Goal: Task Accomplishment & Management: Manage account settings

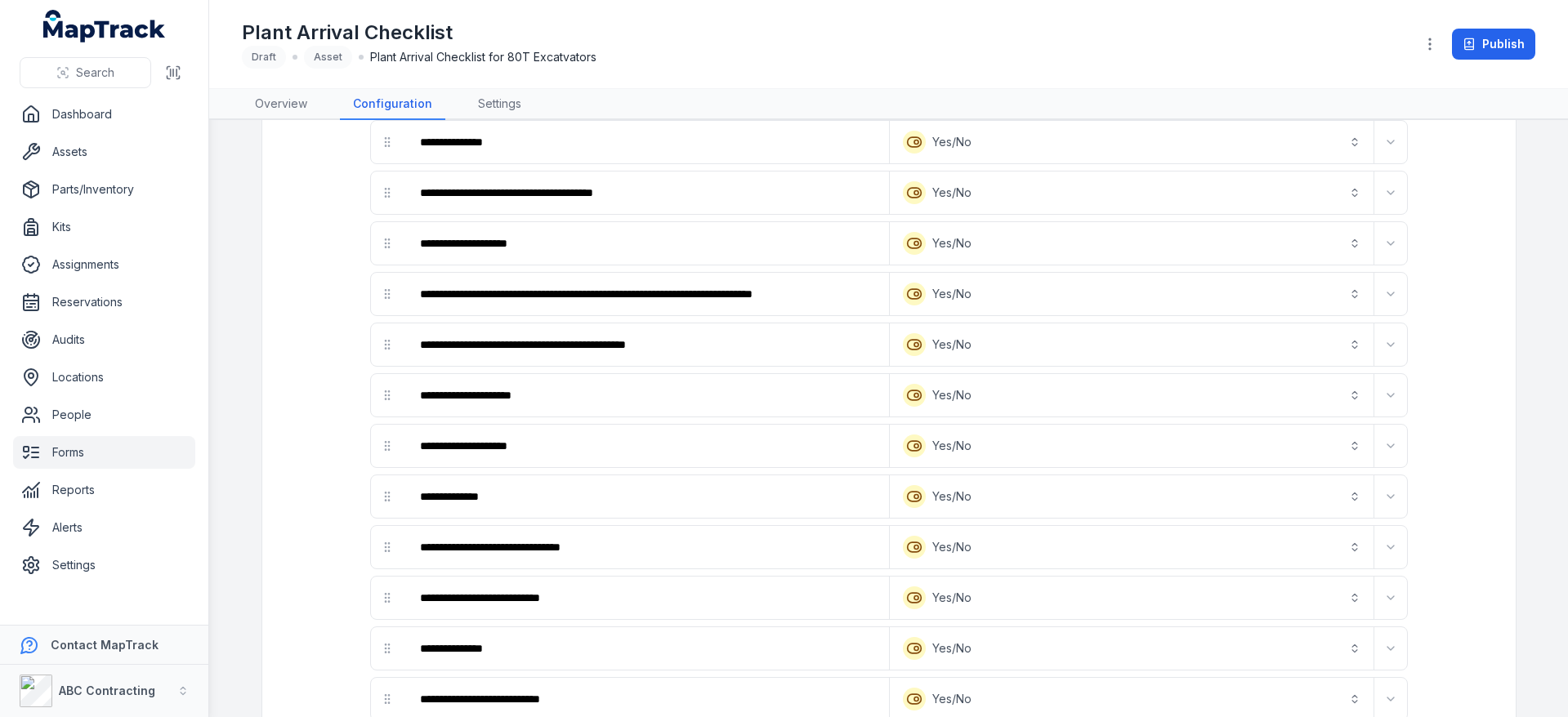
scroll to position [1031, 0]
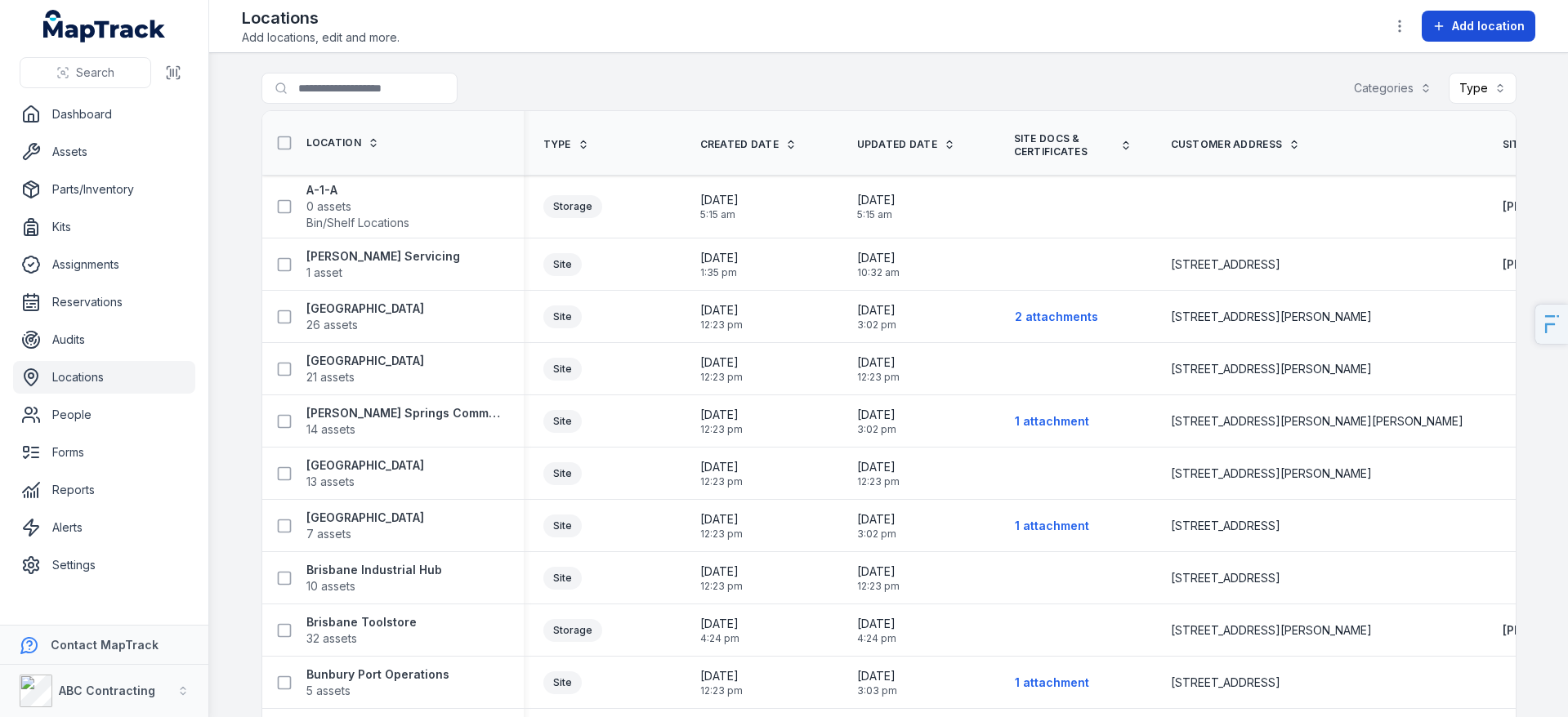
click at [1466, 39] on button "Add location" at bounding box center [1478, 26] width 113 height 31
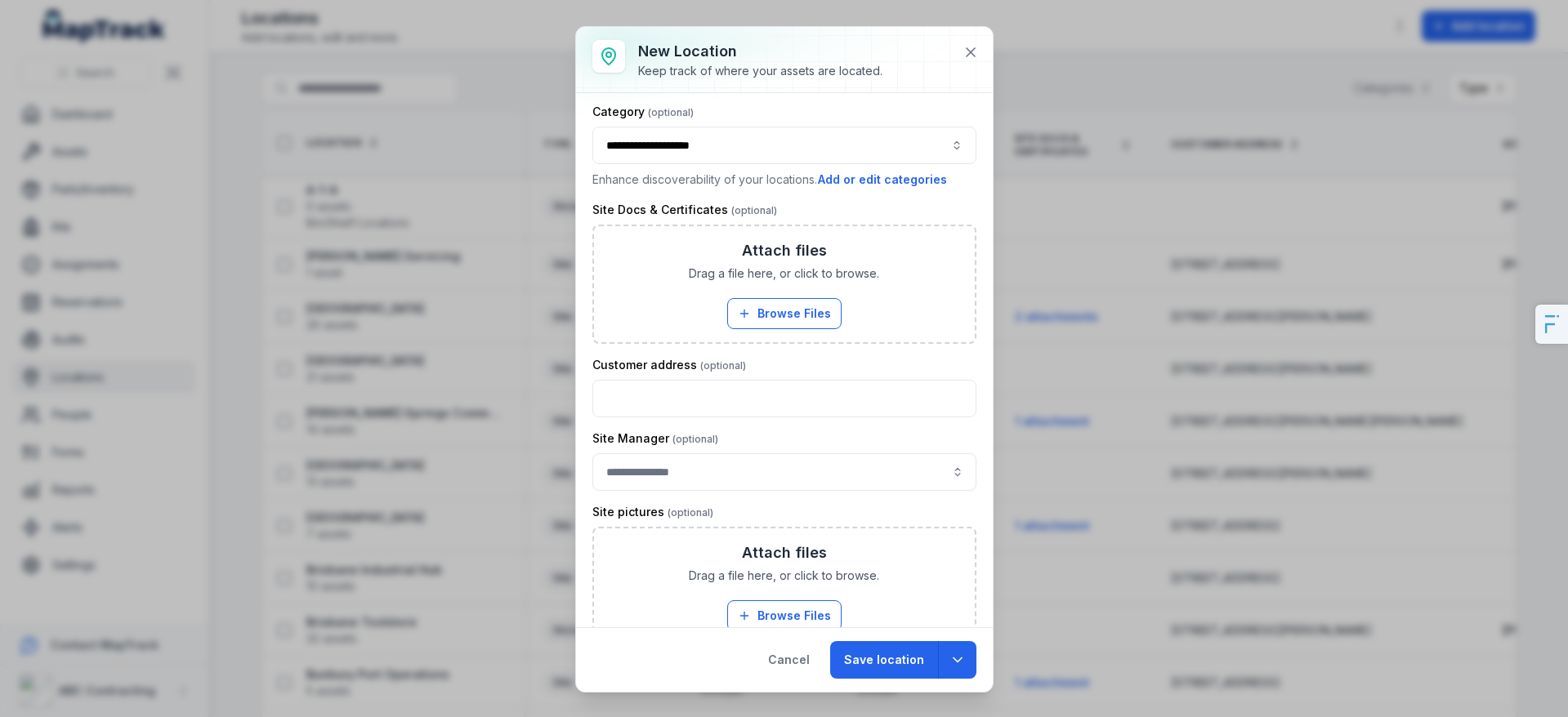
scroll to position [162, 0]
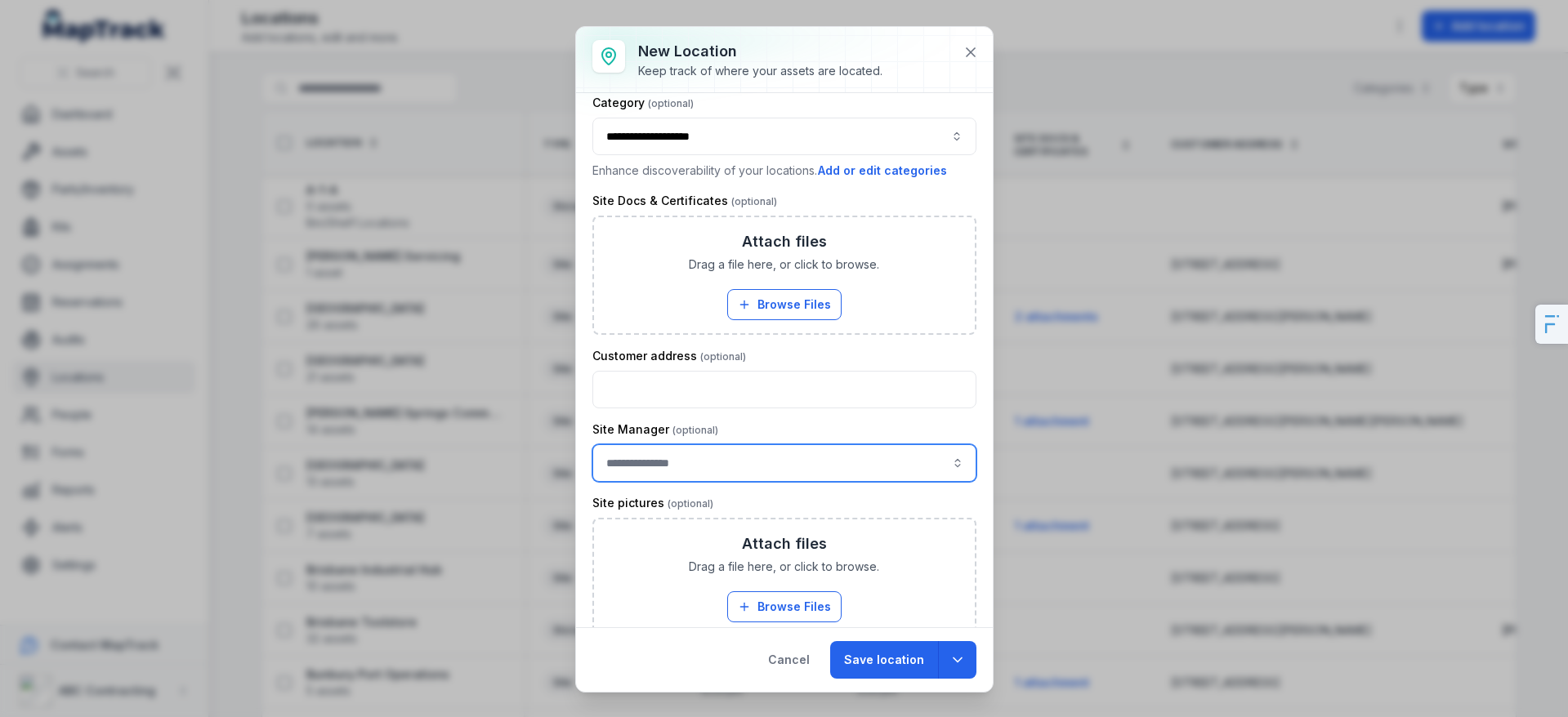
click at [695, 480] on input "location-add:cf[5e46382d-f712-41fb-848f-a7473c324c31]-label" at bounding box center [784, 463] width 384 height 38
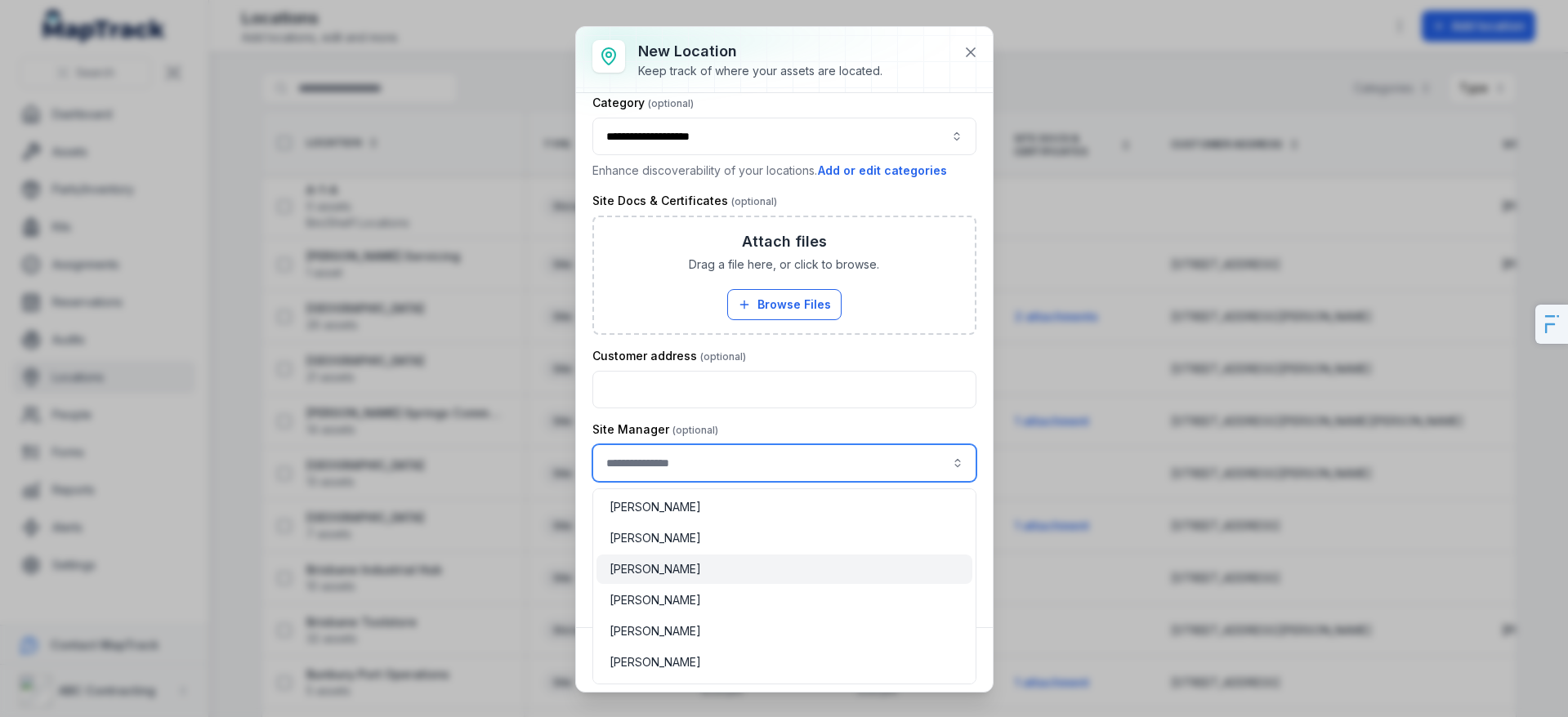
scroll to position [55, 0]
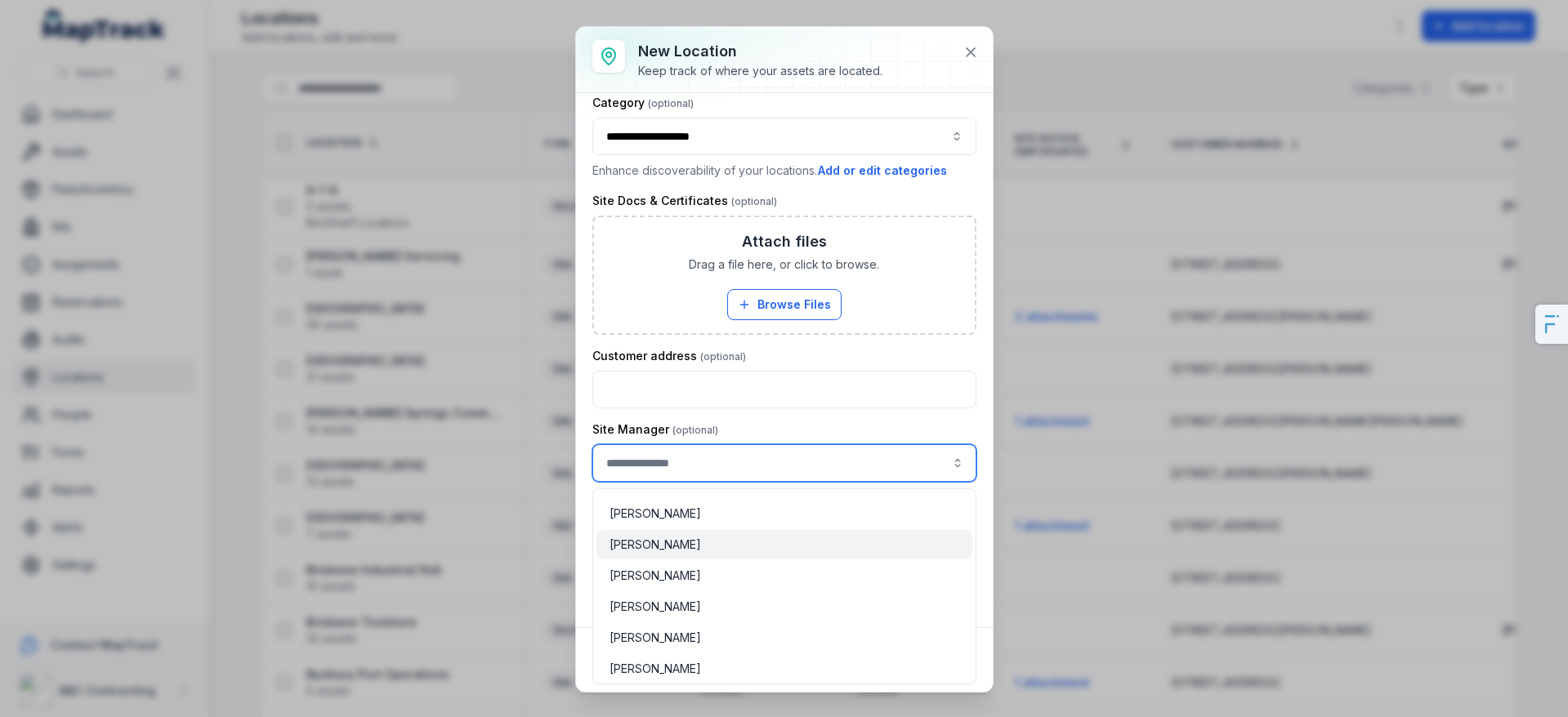
type input "**********"
click at [726, 547] on div "[PERSON_NAME]" at bounding box center [784, 545] width 349 height 16
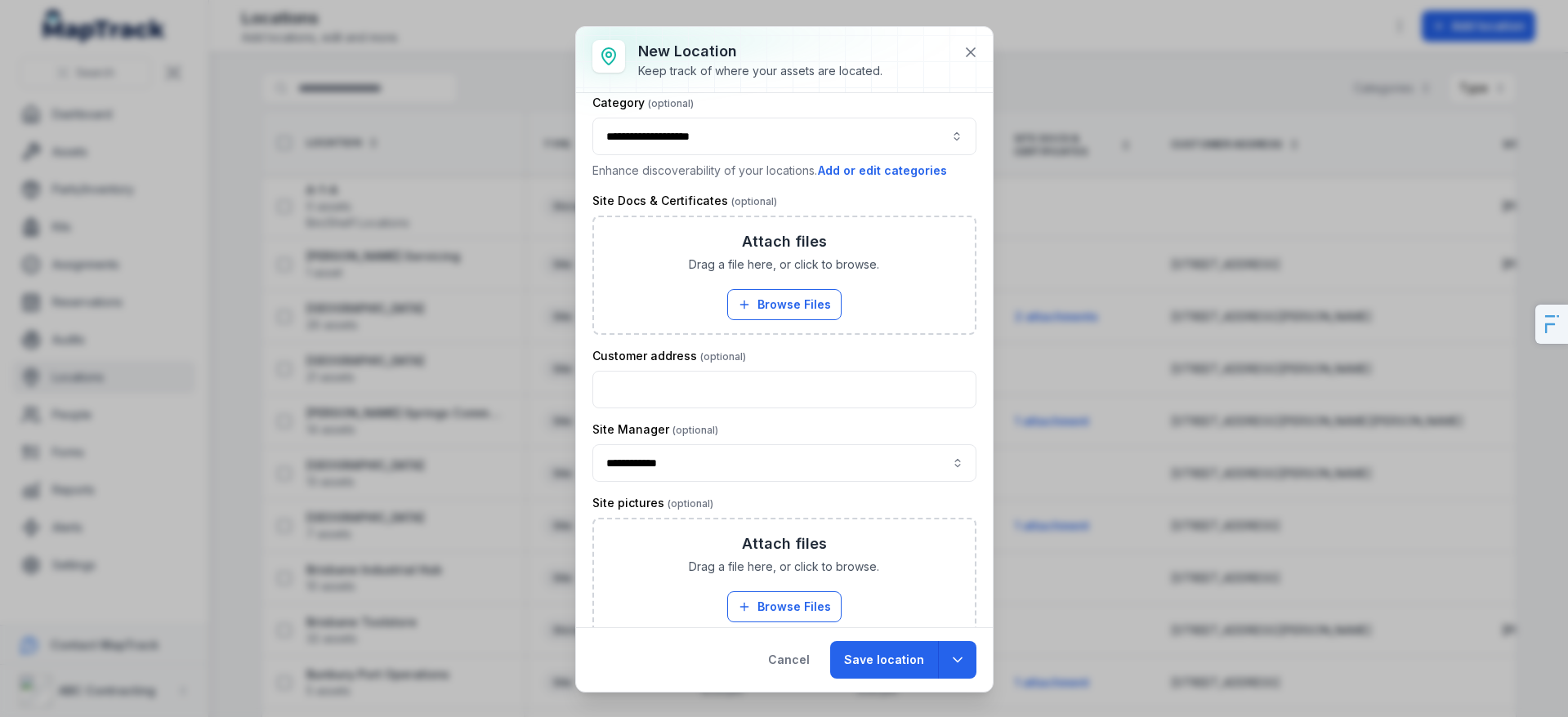
click at [763, 503] on div "Site pictures" at bounding box center [784, 503] width 384 height 16
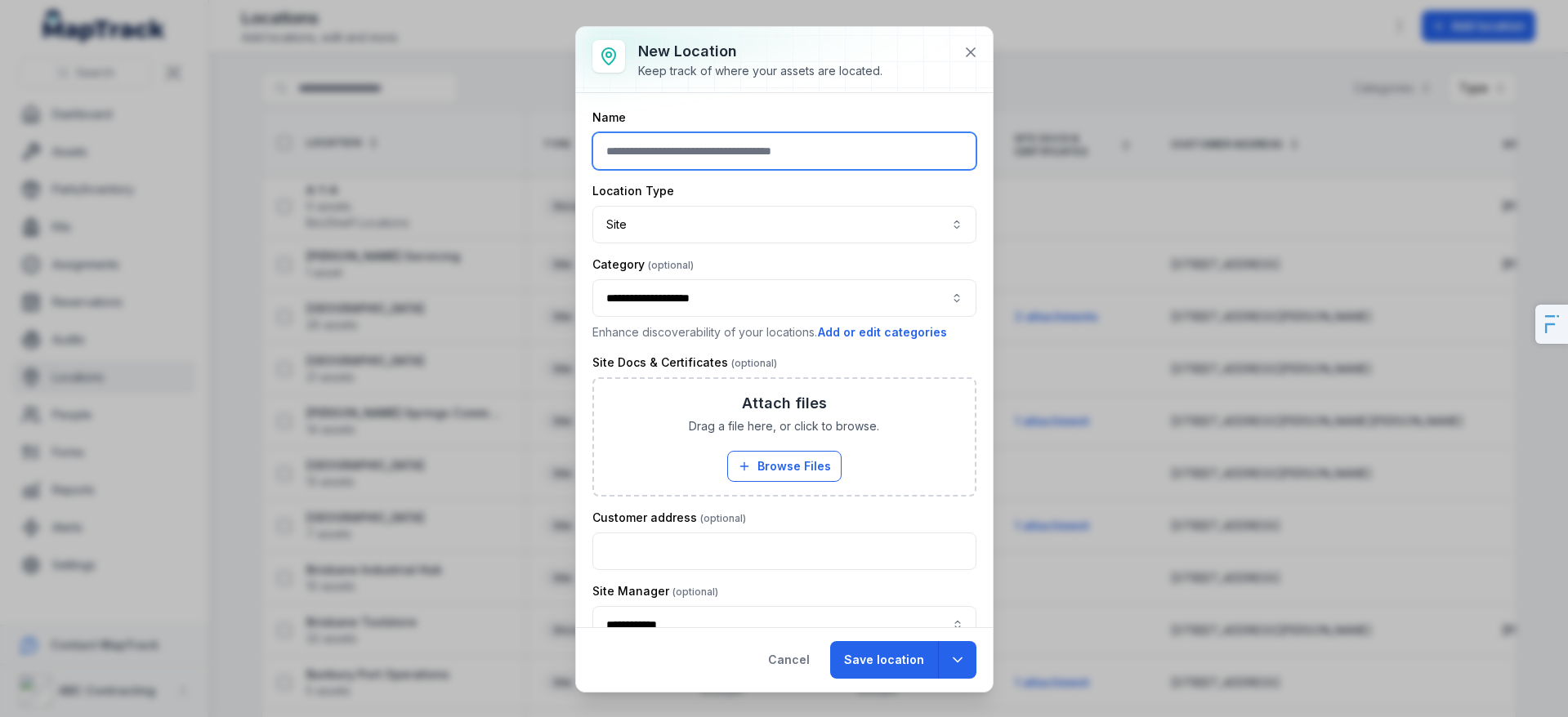
click at [679, 147] on input "text" at bounding box center [784, 151] width 384 height 38
type input "*"
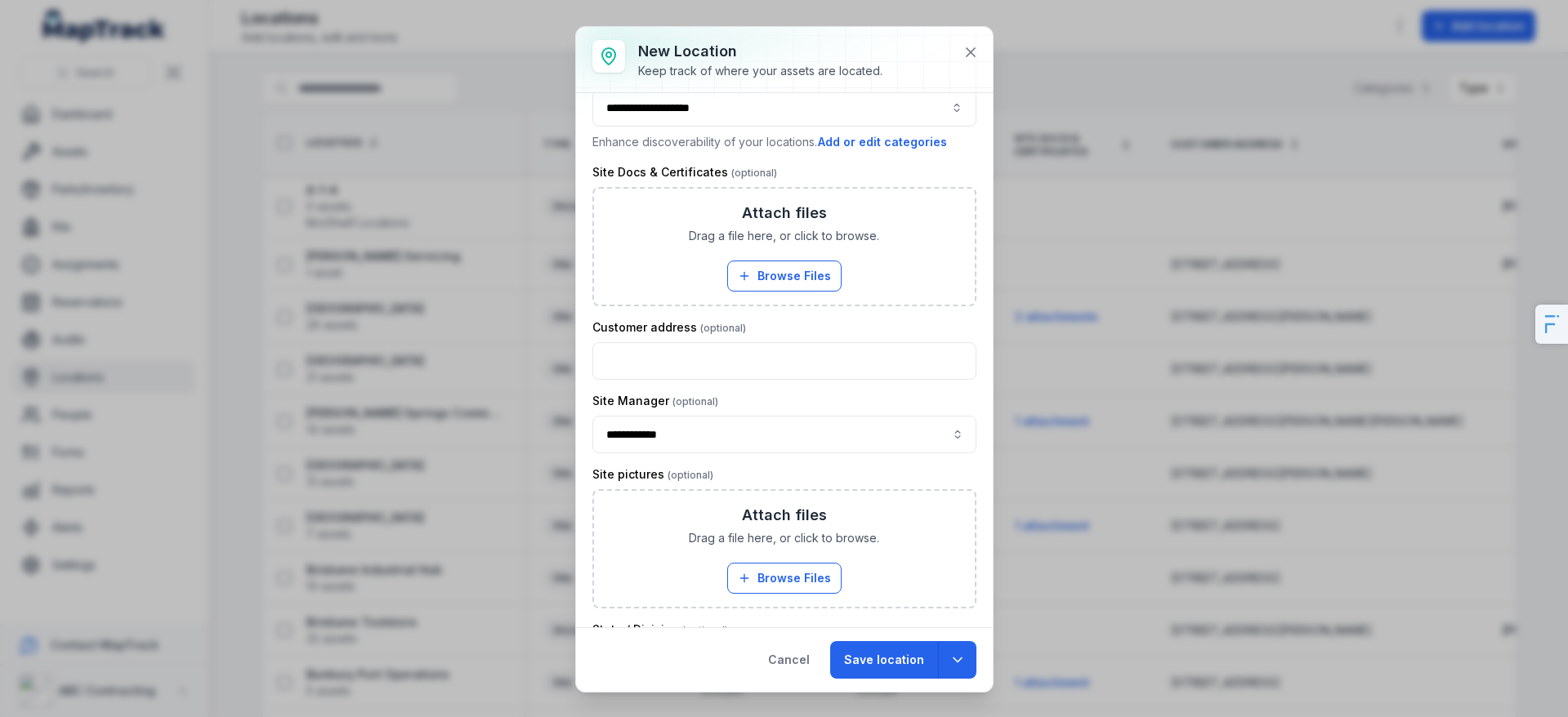
scroll to position [242, 0]
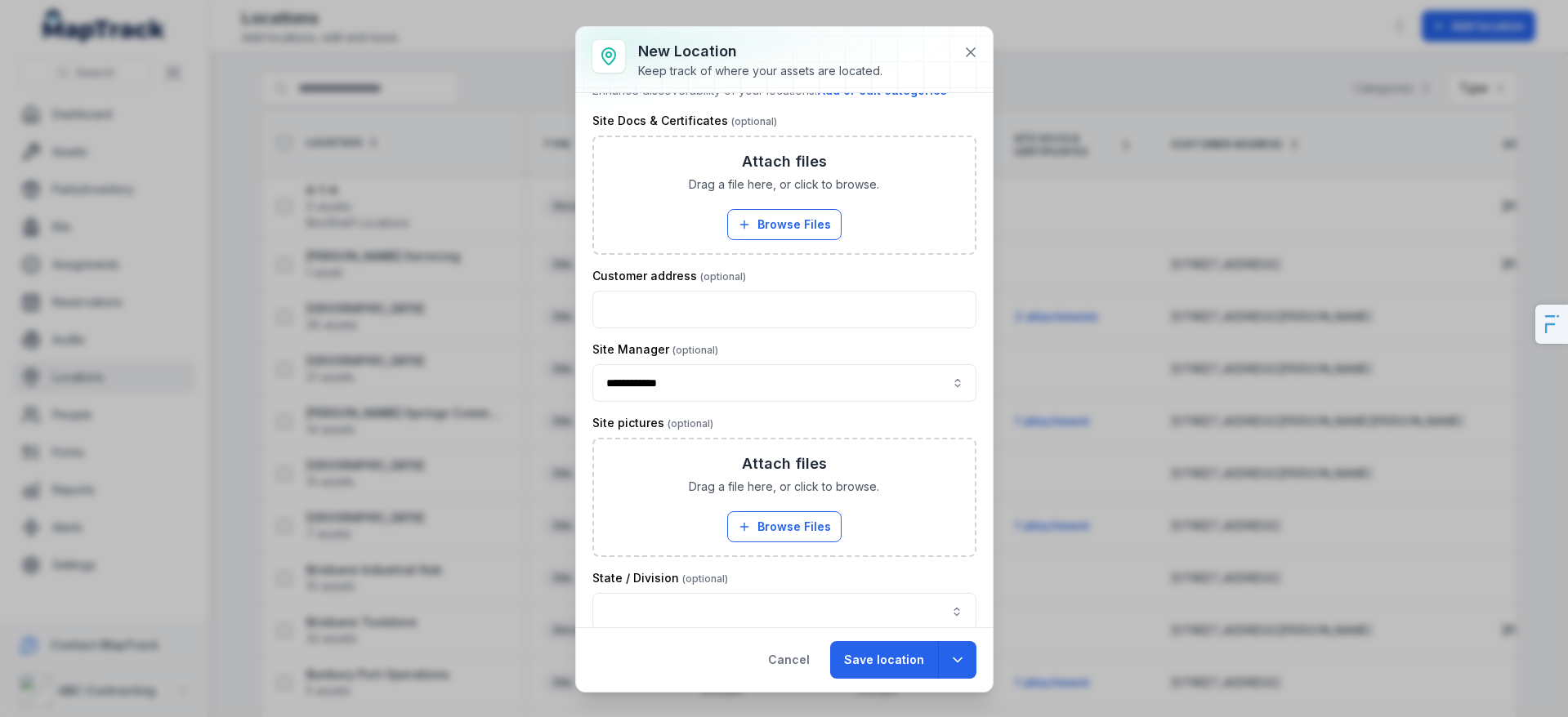
type input "**********"
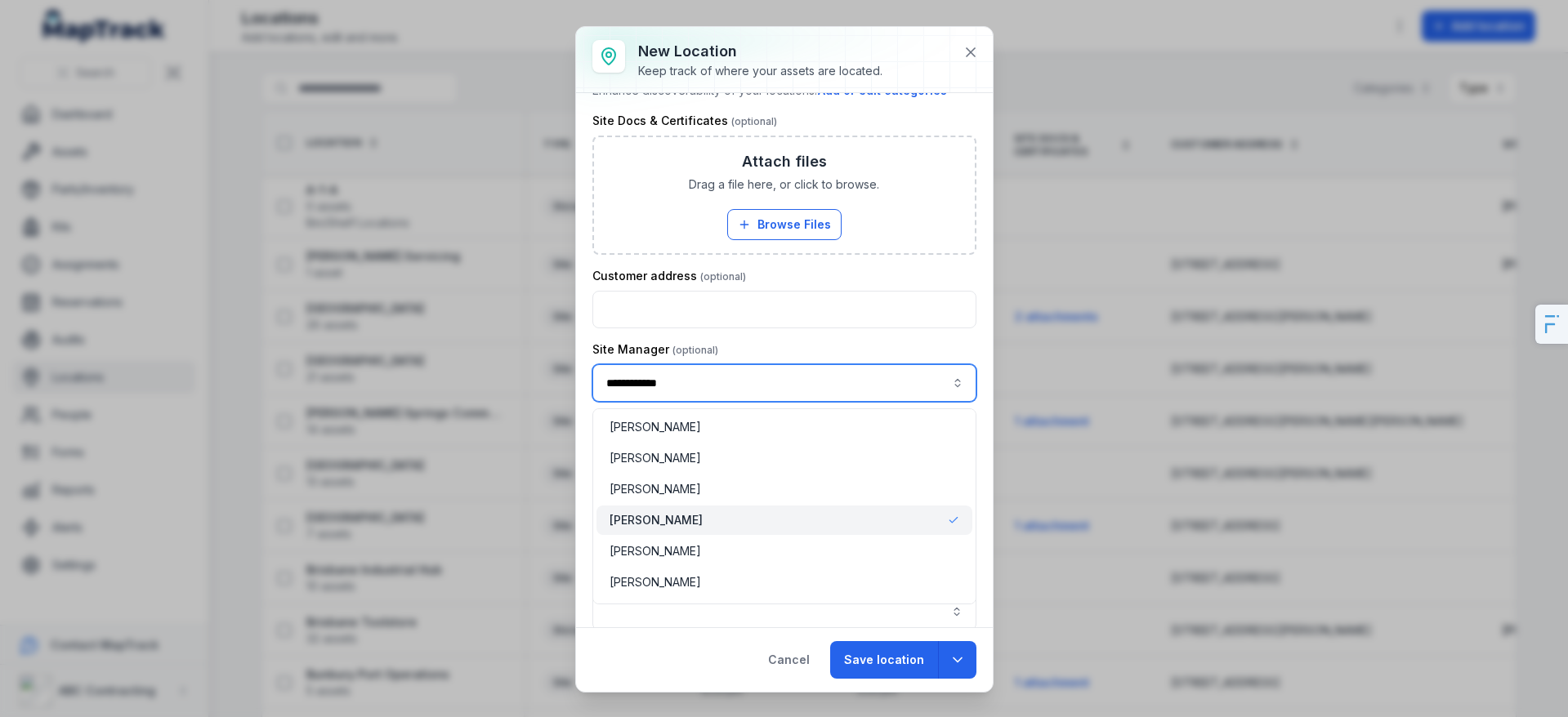
click at [725, 384] on input "**********" at bounding box center [784, 383] width 384 height 38
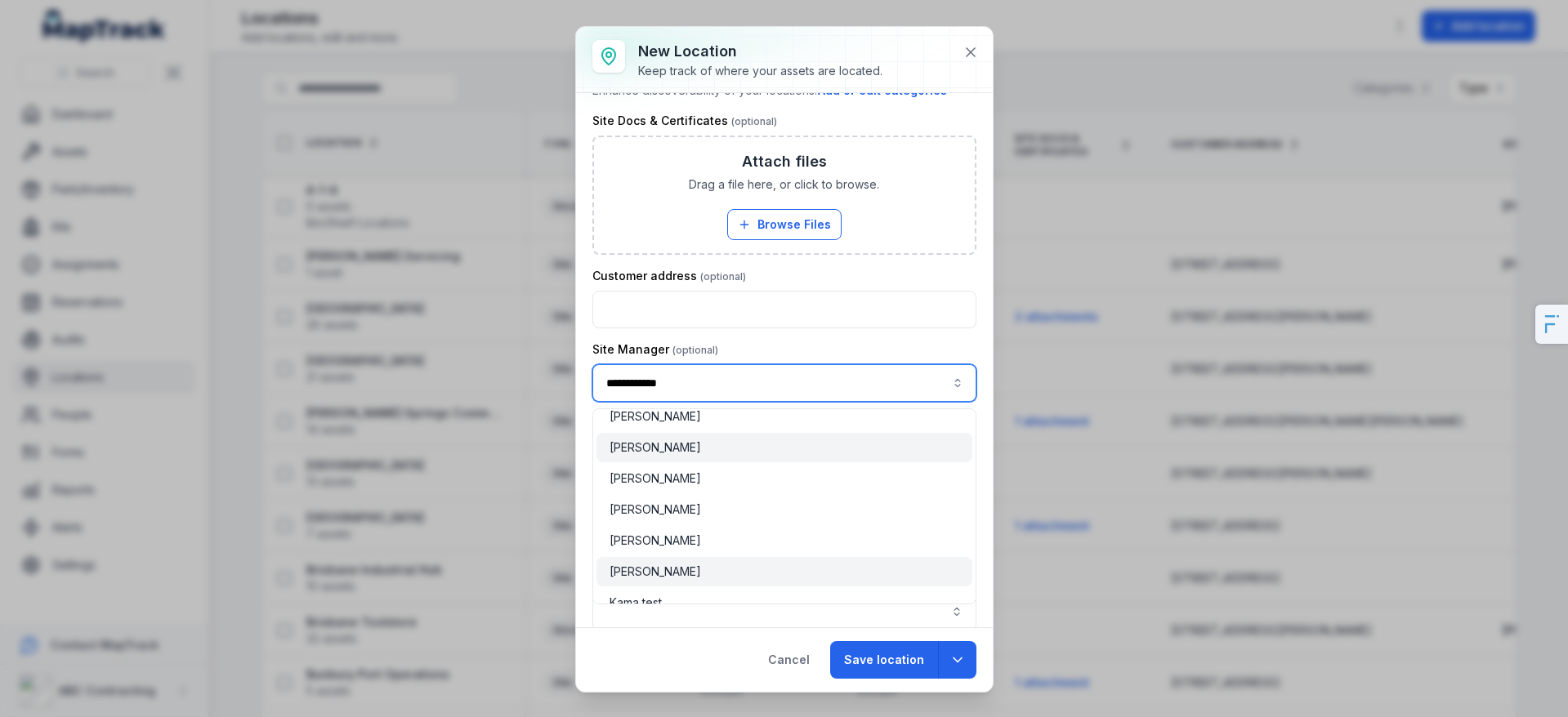
scroll to position [171, 0]
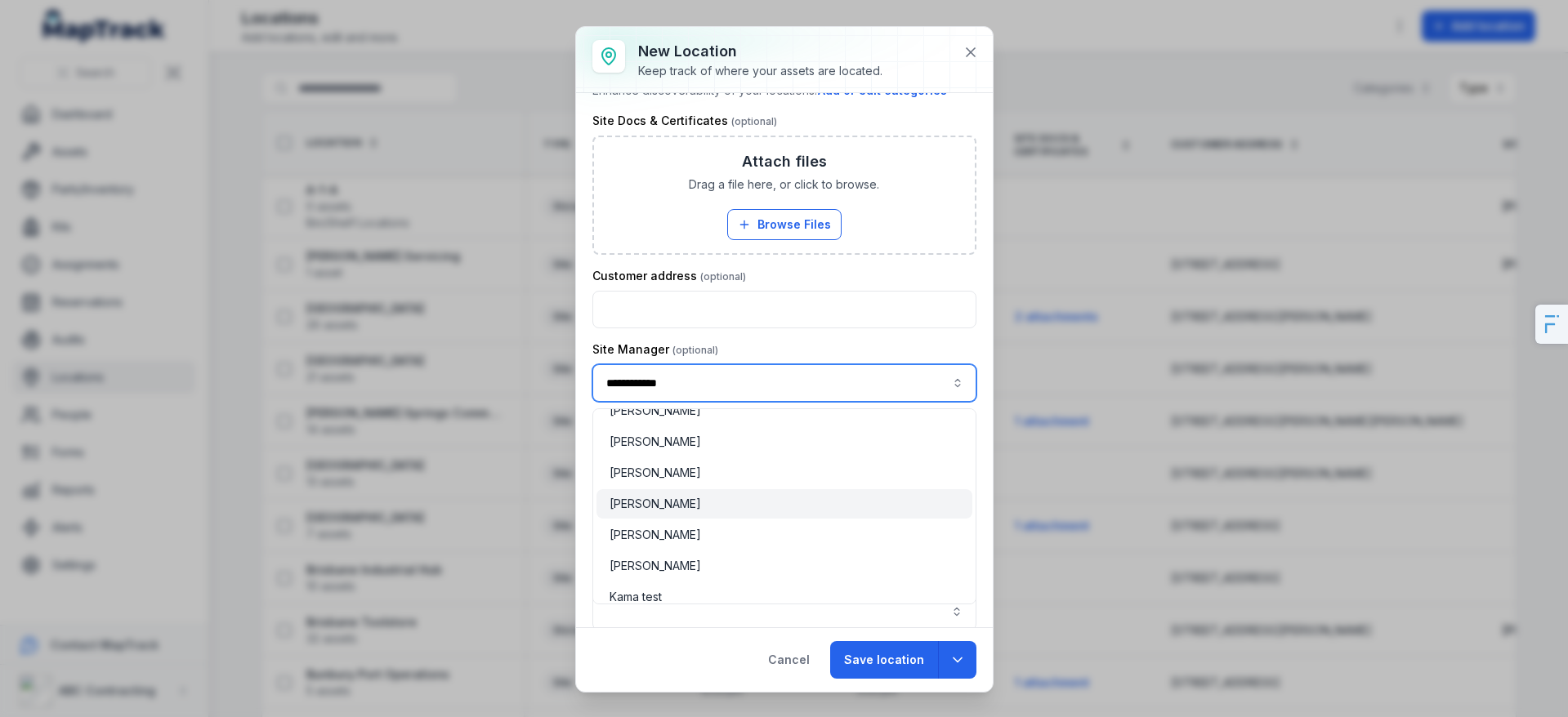
type input "**********"
click at [711, 506] on div "[PERSON_NAME]" at bounding box center [784, 503] width 349 height 16
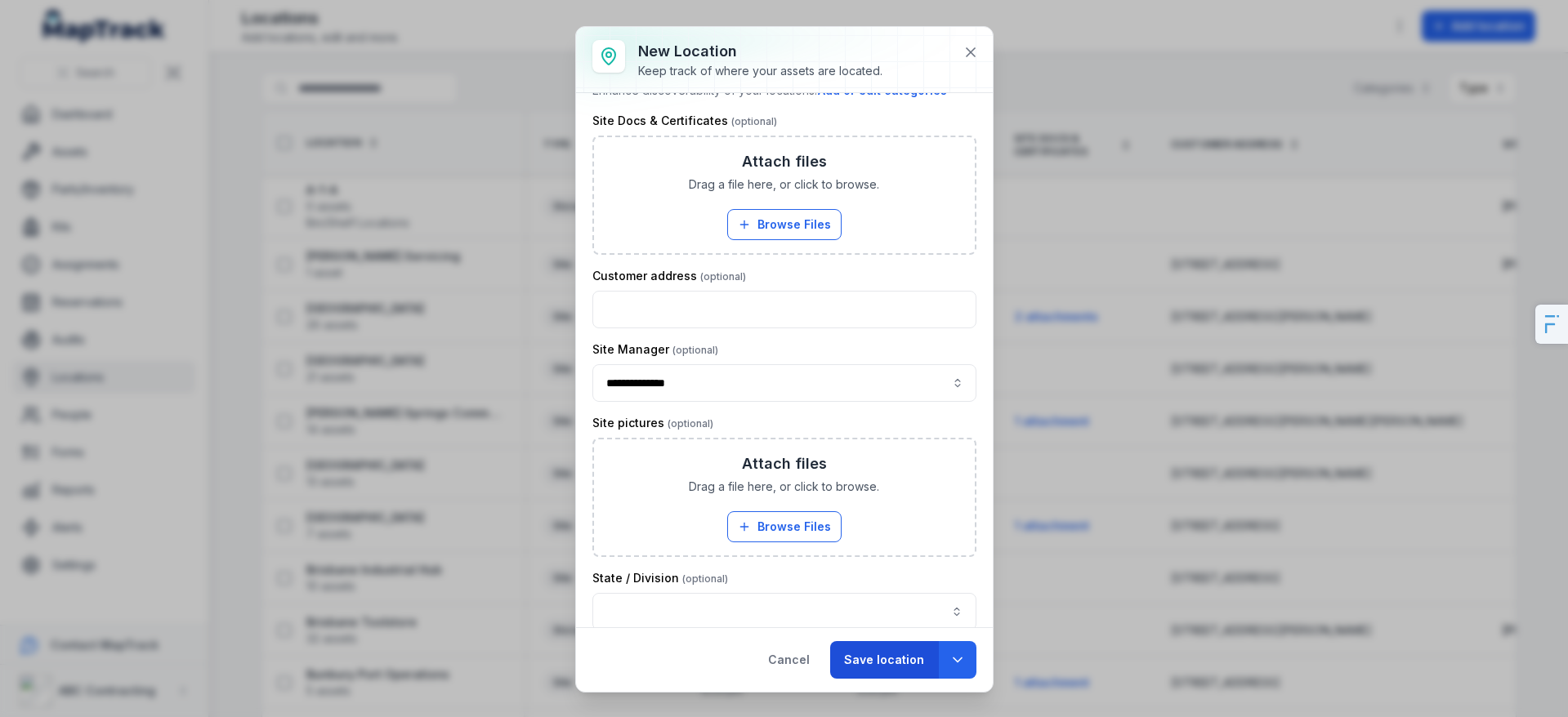
click at [877, 664] on button "Save location" at bounding box center [884, 660] width 107 height 38
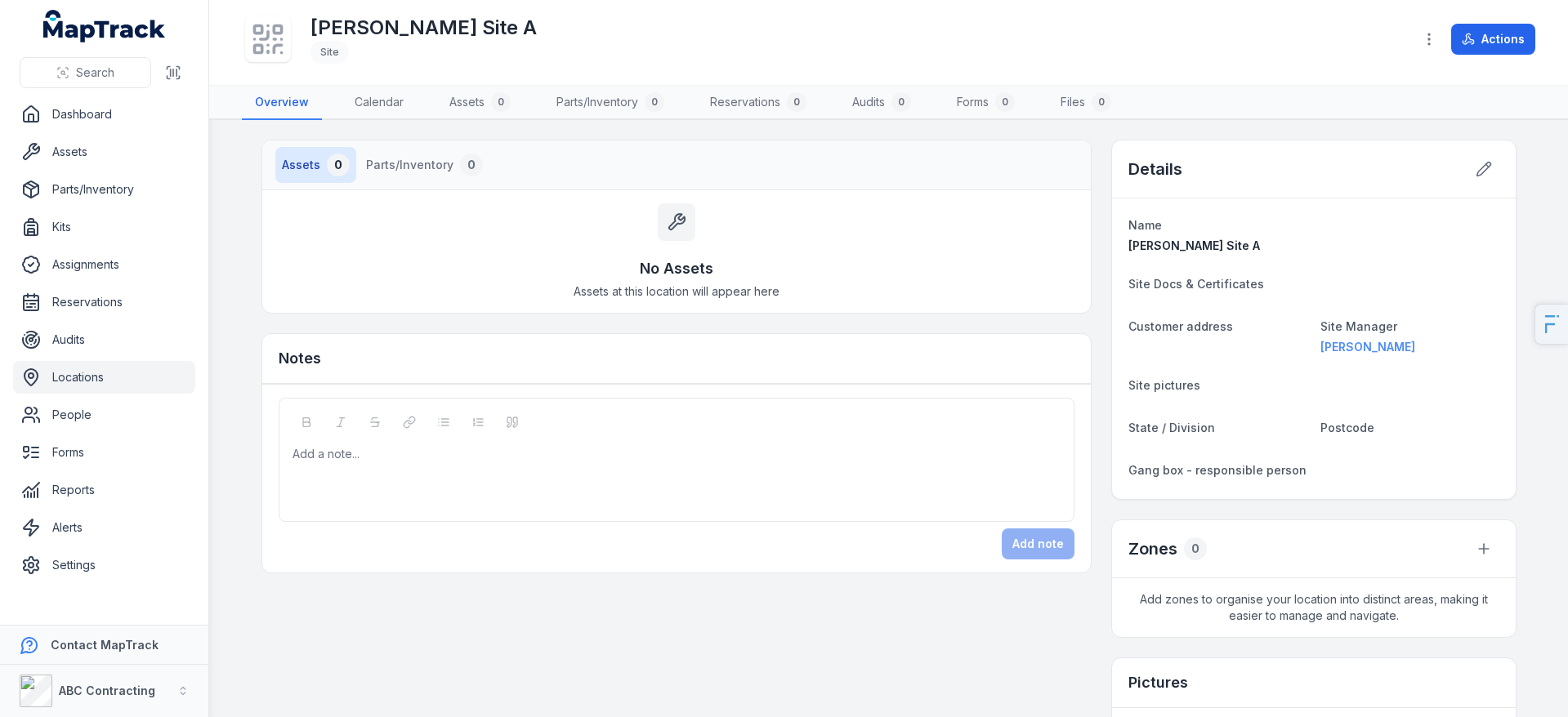
click at [1343, 353] on strong "[PERSON_NAME]" at bounding box center [1409, 346] width 179 height 16
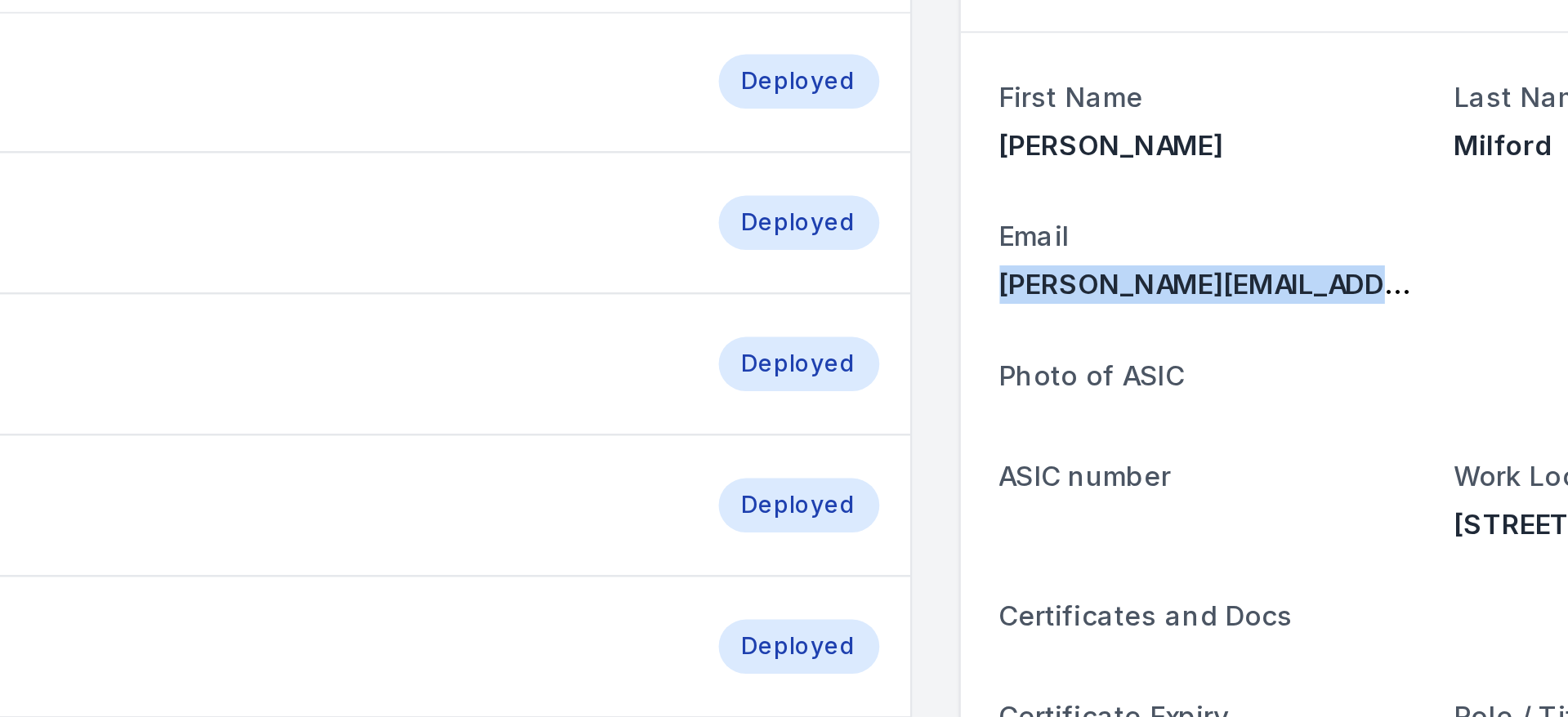
drag, startPoint x: 1117, startPoint y: 290, endPoint x: 1330, endPoint y: 291, distance: 213.0
click at [1330, 291] on div "First Name Jarrod Last Name Milford Email jarrod+demo@maptrack.com Photo of ASI…" at bounding box center [1313, 533] width 404 height 700
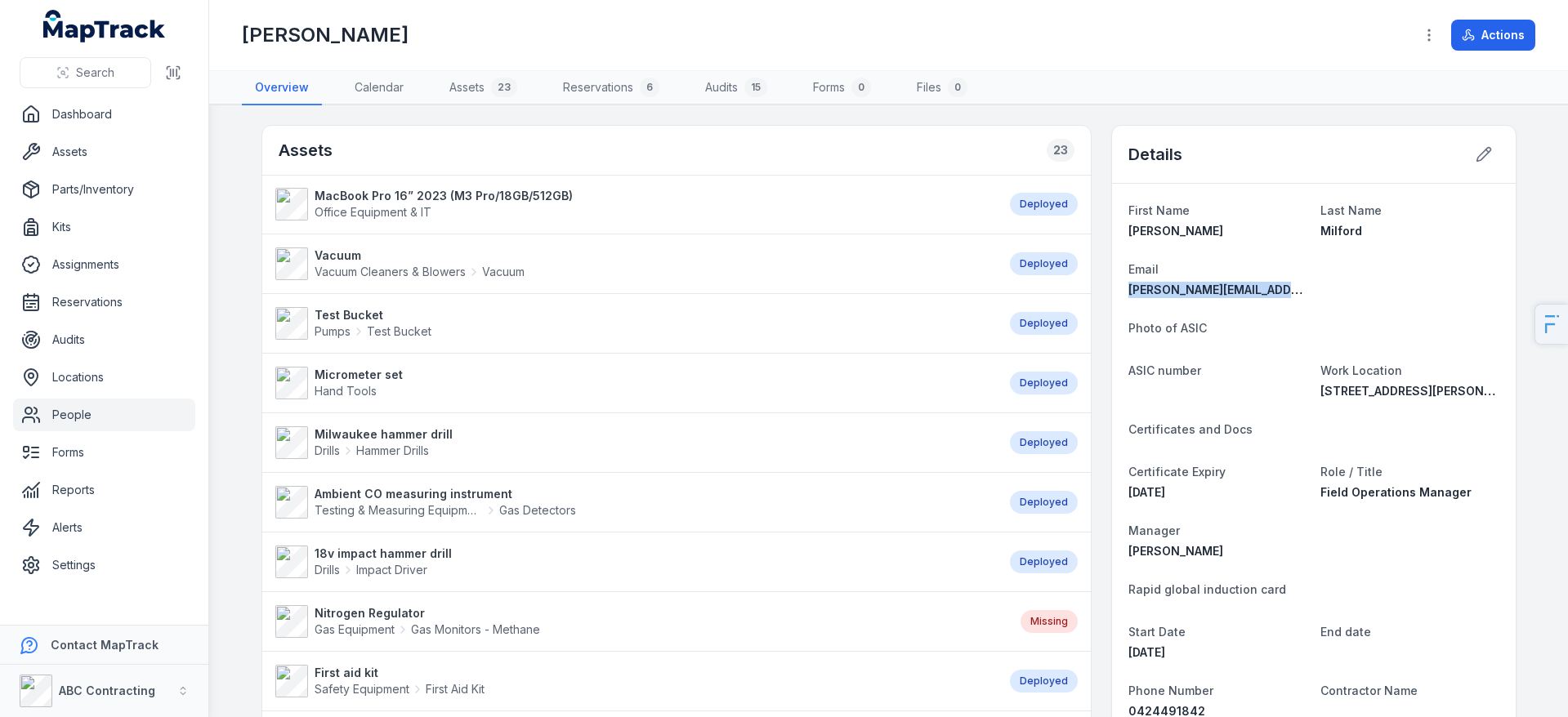
click at [1313, 247] on dl "First Name Jarrod Last Name Milford Email jarrod+demo@maptrack.com Photo of ASI…" at bounding box center [1313, 533] width 371 height 667
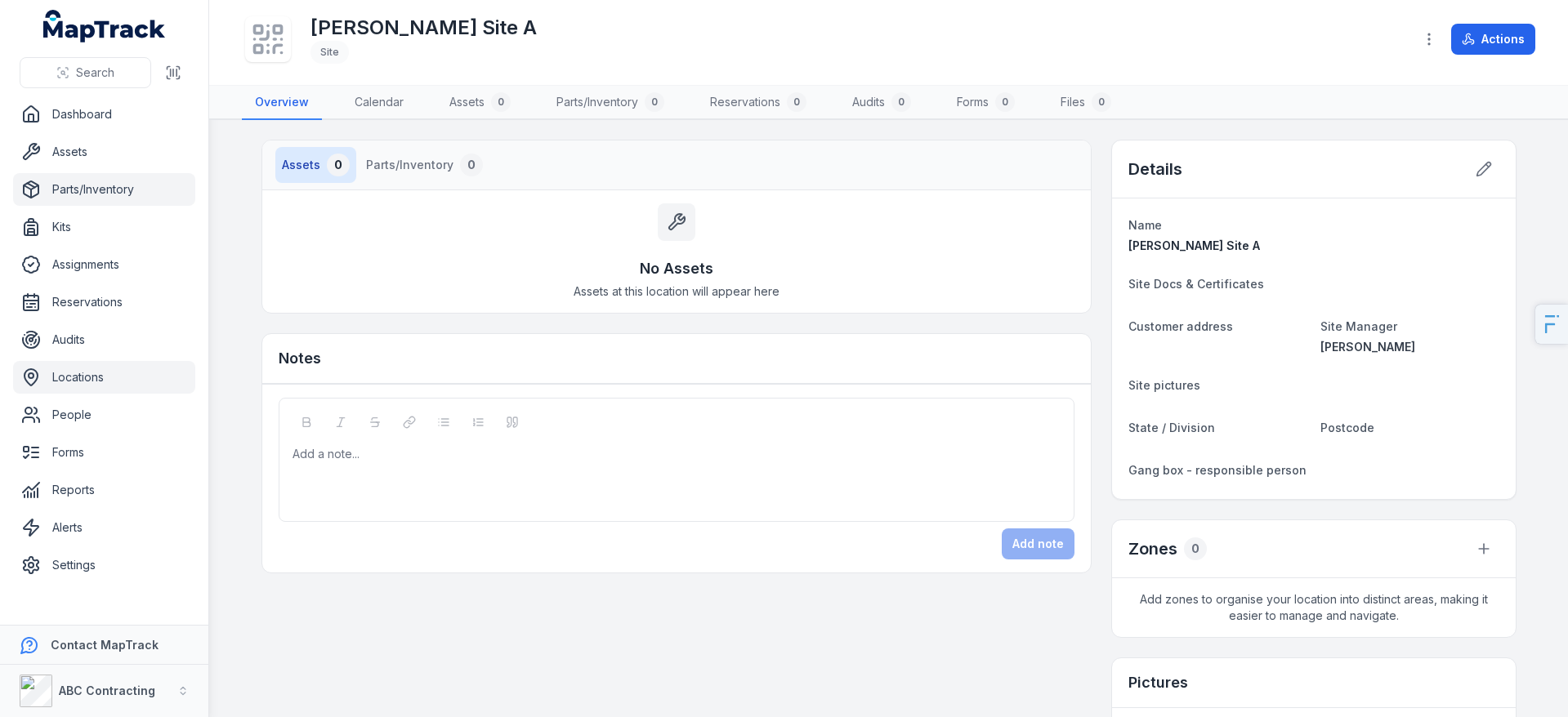
click at [160, 193] on link "Parts/Inventory" at bounding box center [105, 190] width 182 height 33
click at [116, 535] on link "Alerts" at bounding box center [105, 528] width 182 height 33
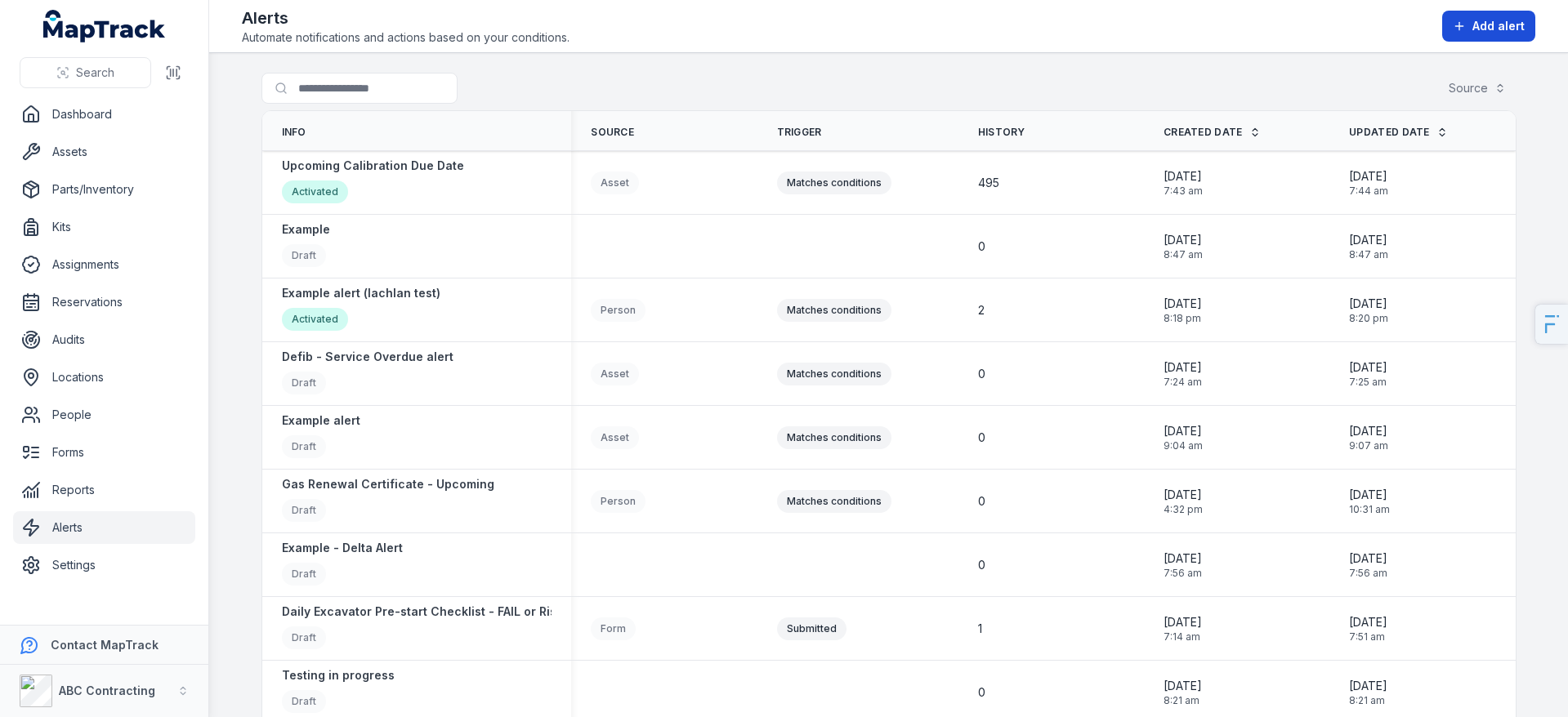
click at [1493, 23] on span "Add alert" at bounding box center [1498, 26] width 52 height 16
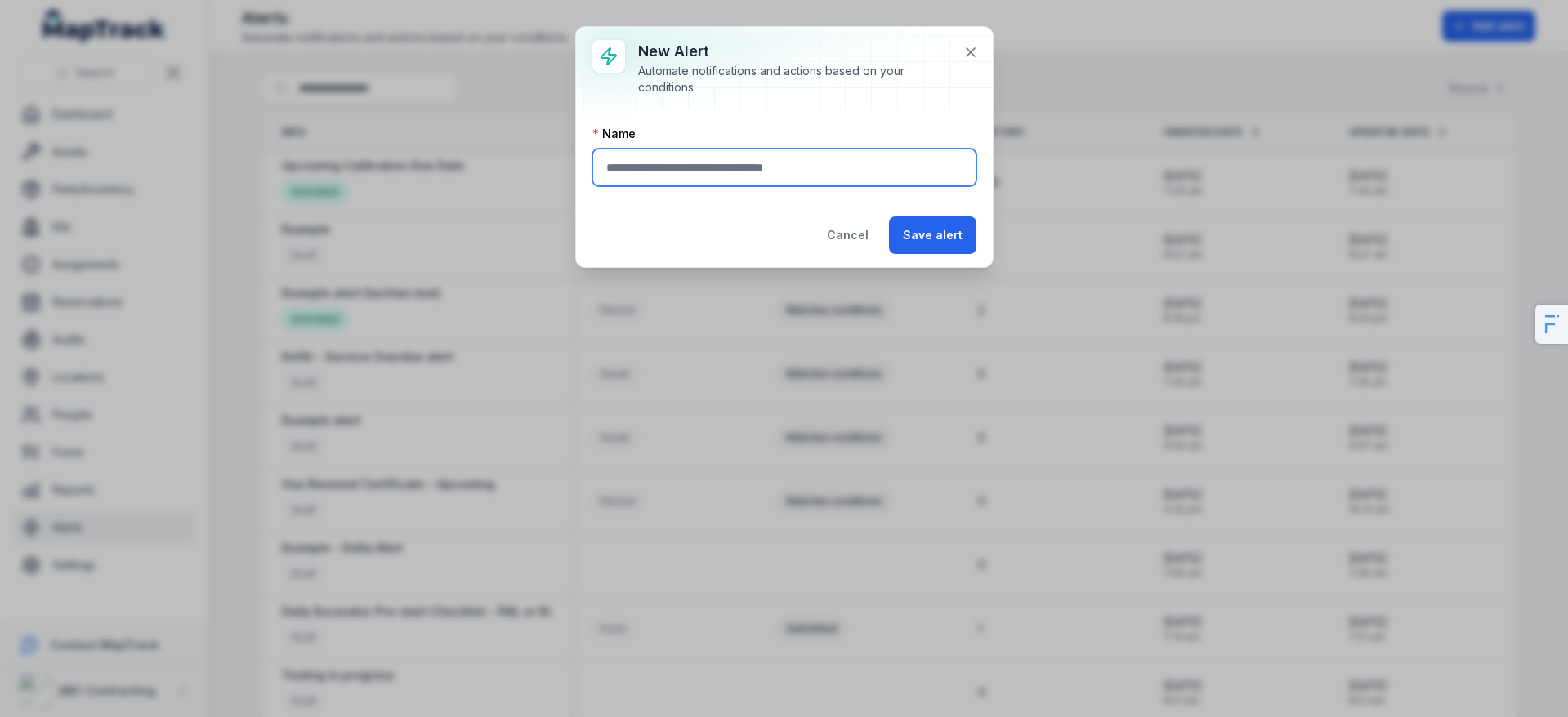
click at [714, 179] on input "text" at bounding box center [784, 167] width 384 height 38
type input "**********"
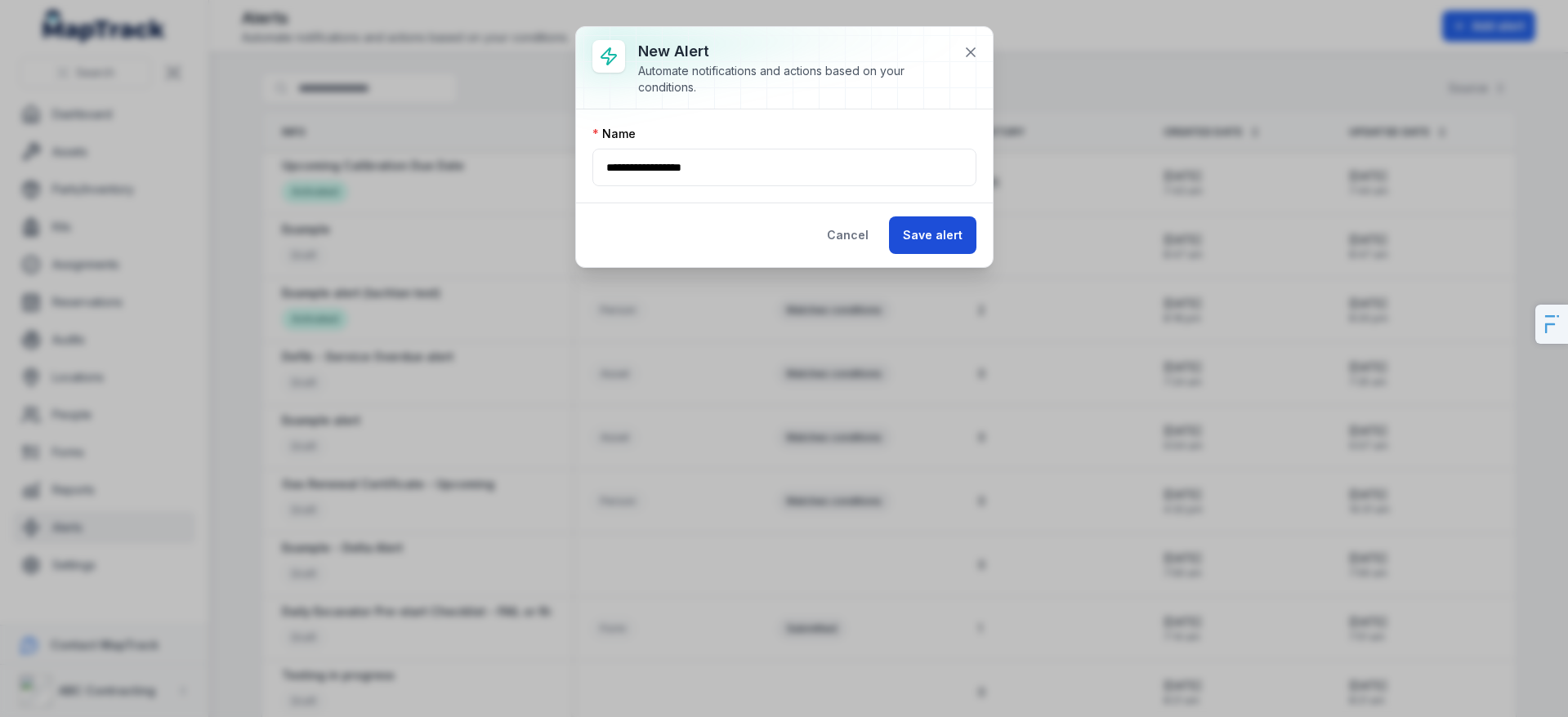
click at [948, 250] on button "Save alert" at bounding box center [933, 235] width 87 height 38
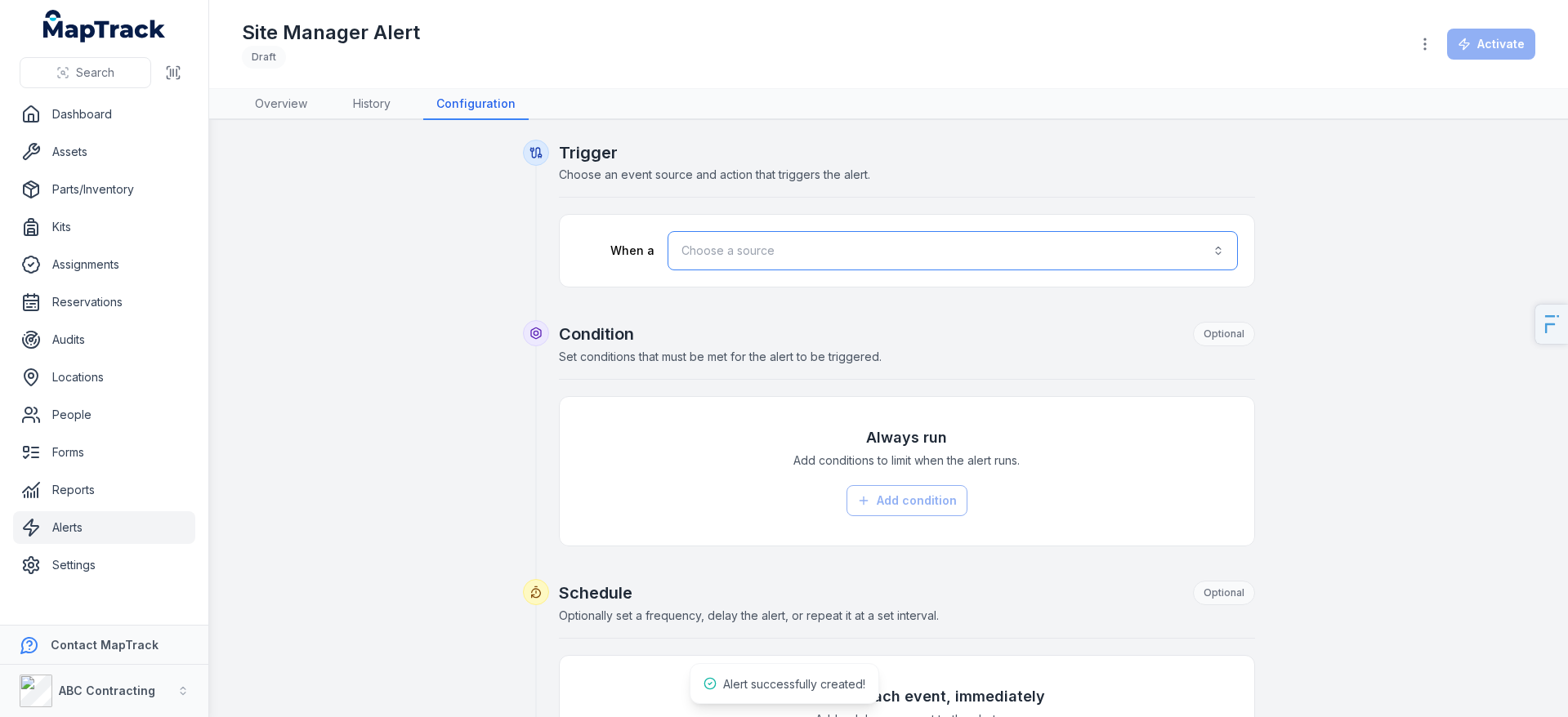
click at [717, 247] on button "Choose a source" at bounding box center [952, 251] width 570 height 40
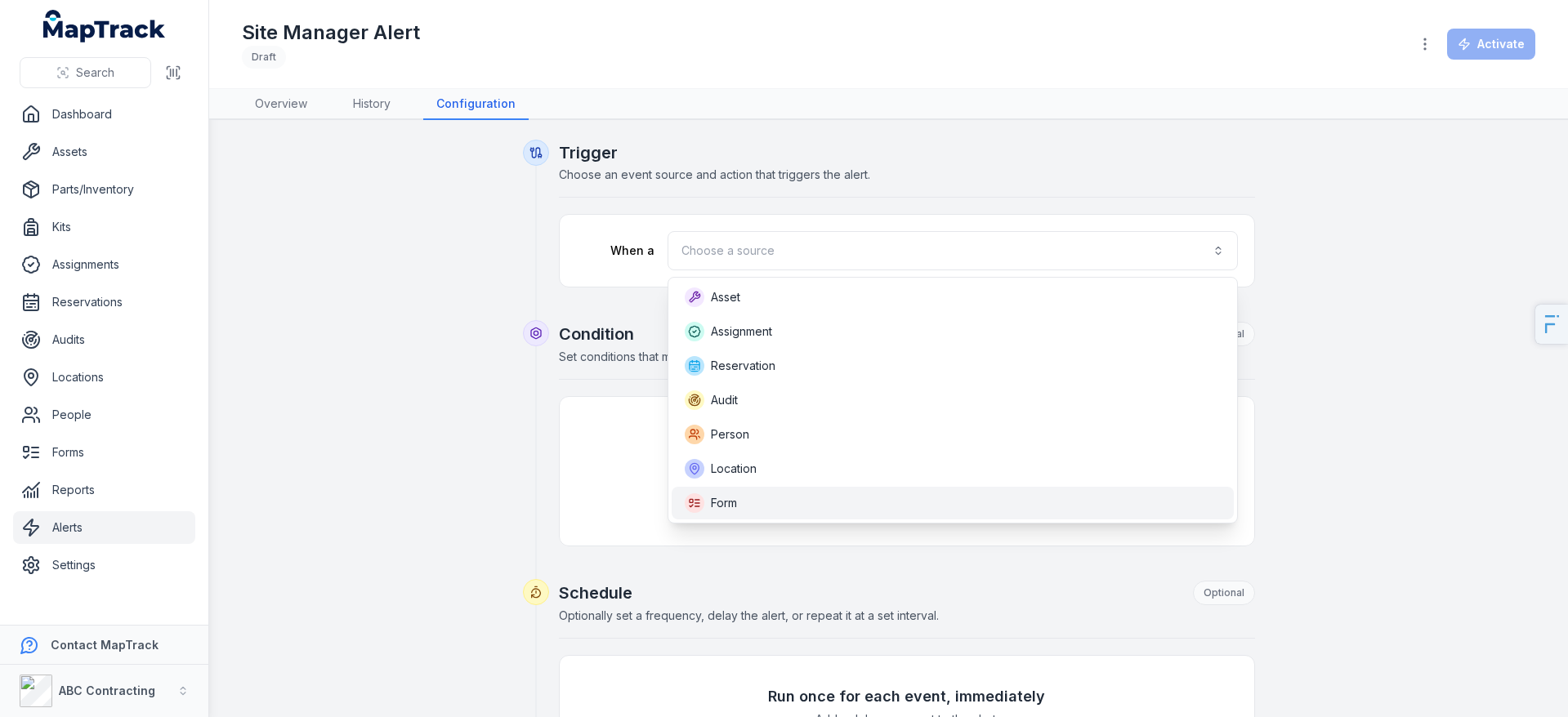
click at [722, 501] on span "Form" at bounding box center [724, 503] width 26 height 16
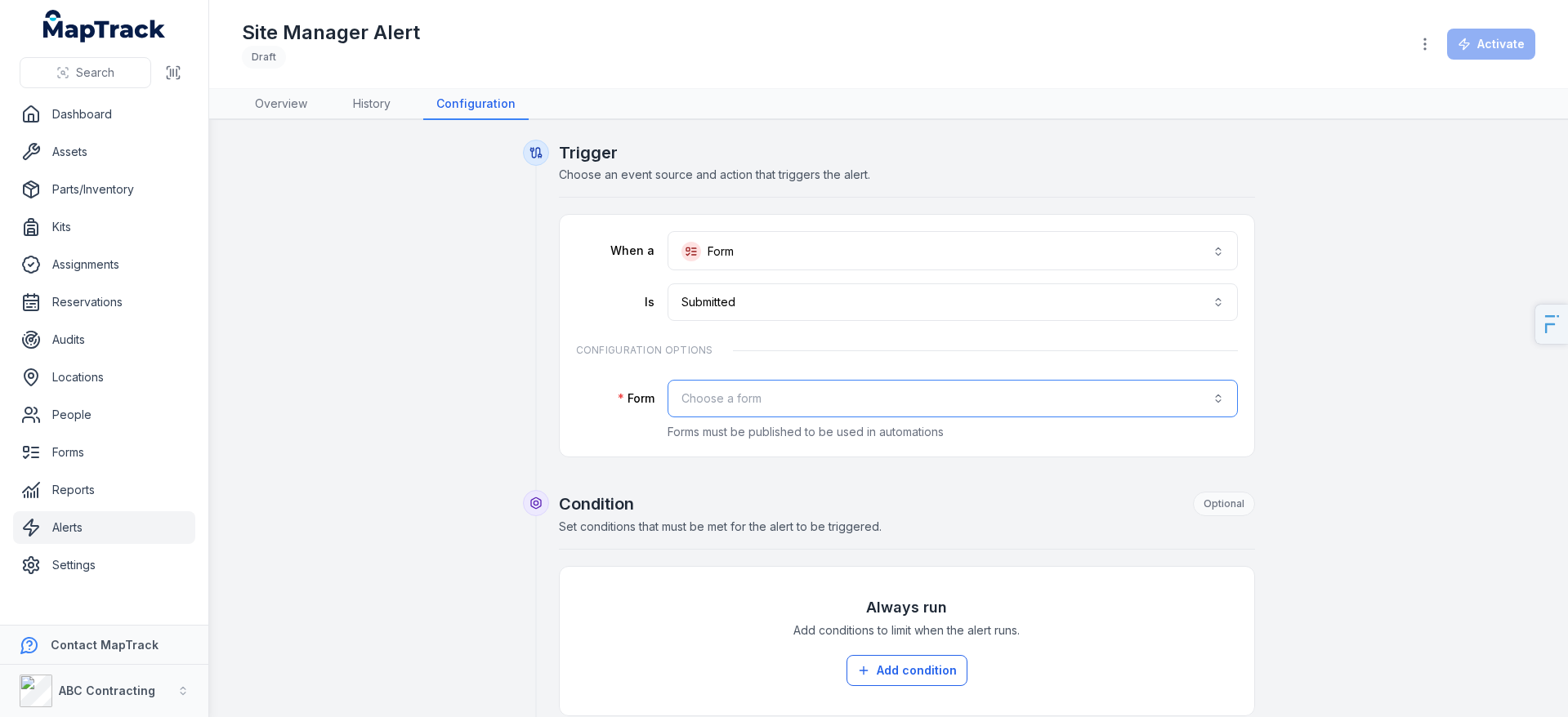
click at [744, 396] on button "Choose a form" at bounding box center [952, 399] width 570 height 38
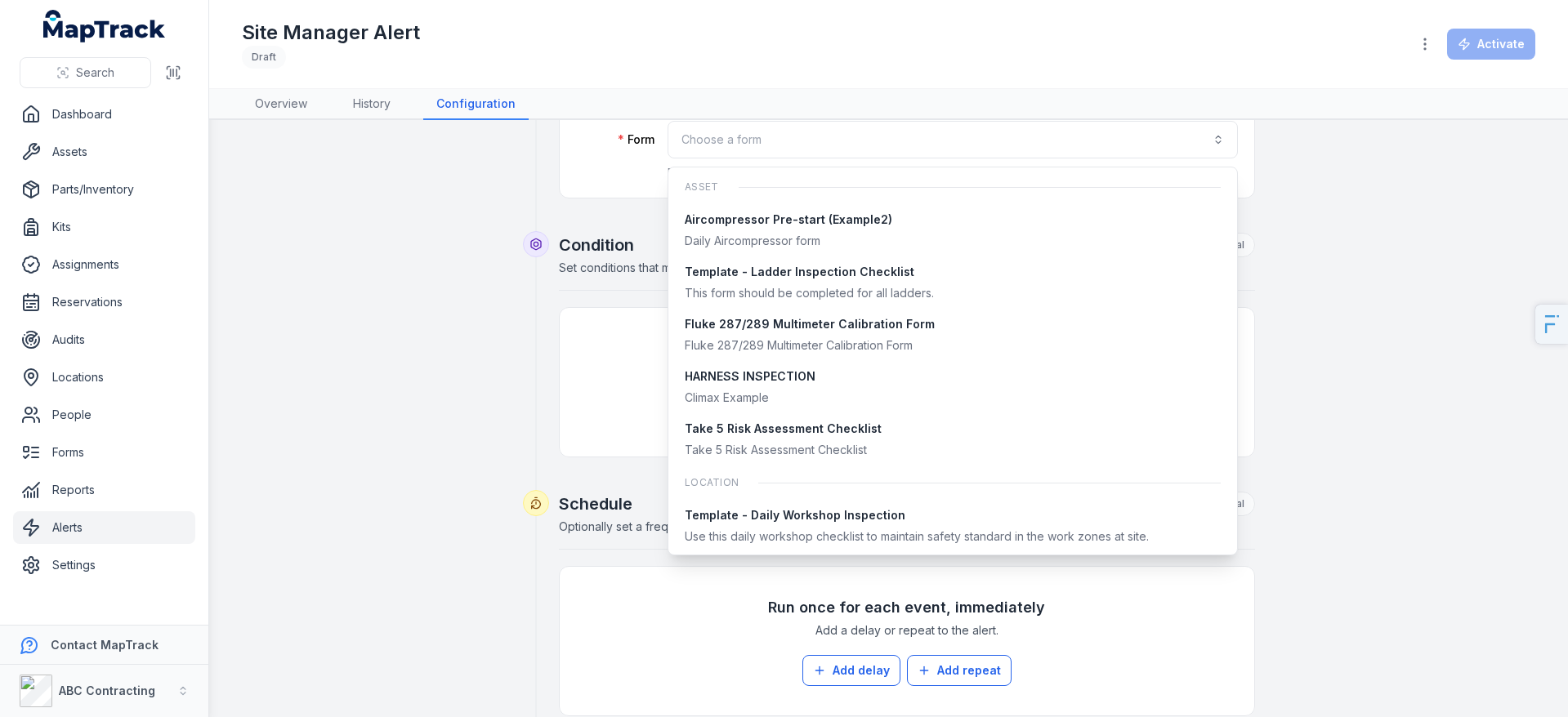
scroll to position [260, 0]
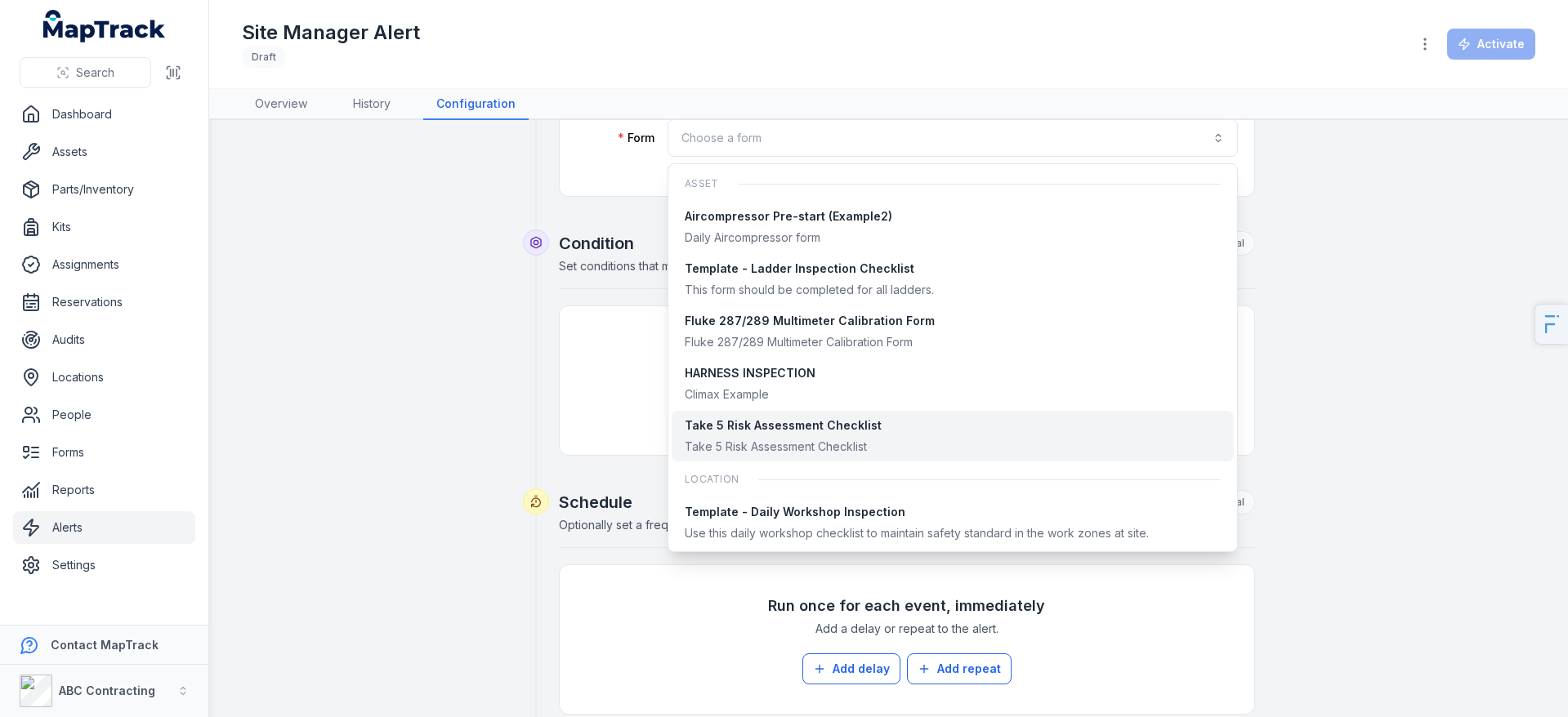
click at [834, 427] on div "Take 5 Risk Assessment Checklist" at bounding box center [783, 425] width 196 height 16
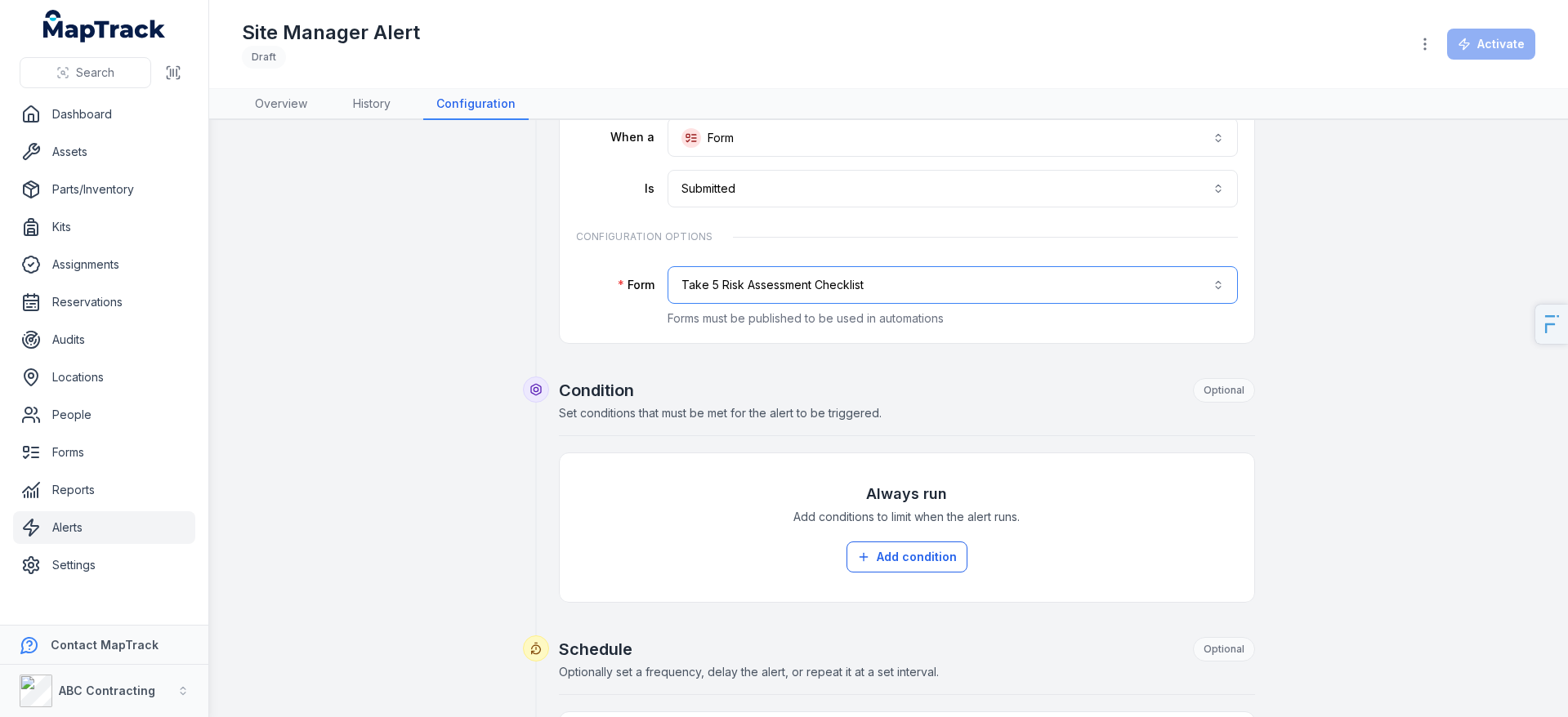
scroll to position [108, 0]
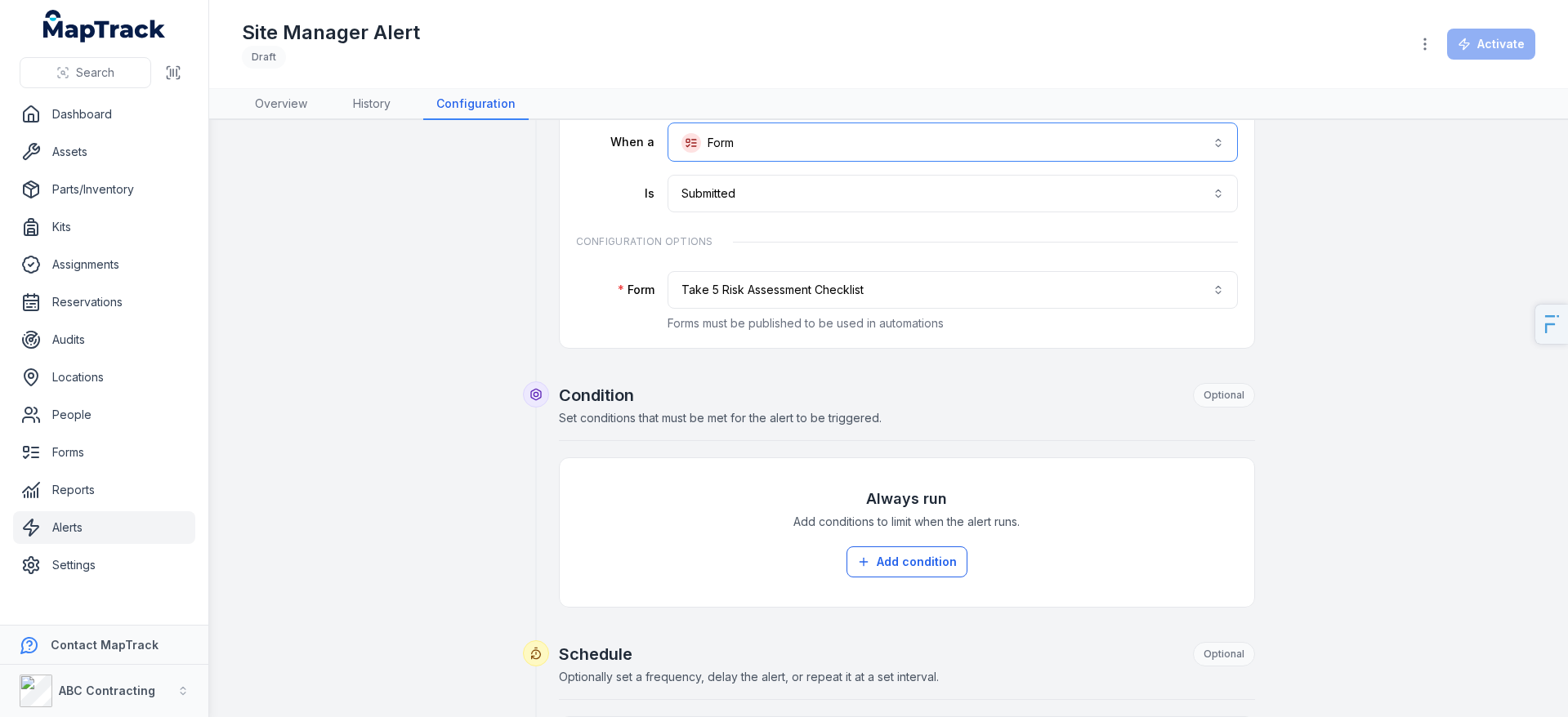
click at [833, 157] on button "**********" at bounding box center [952, 142] width 570 height 40
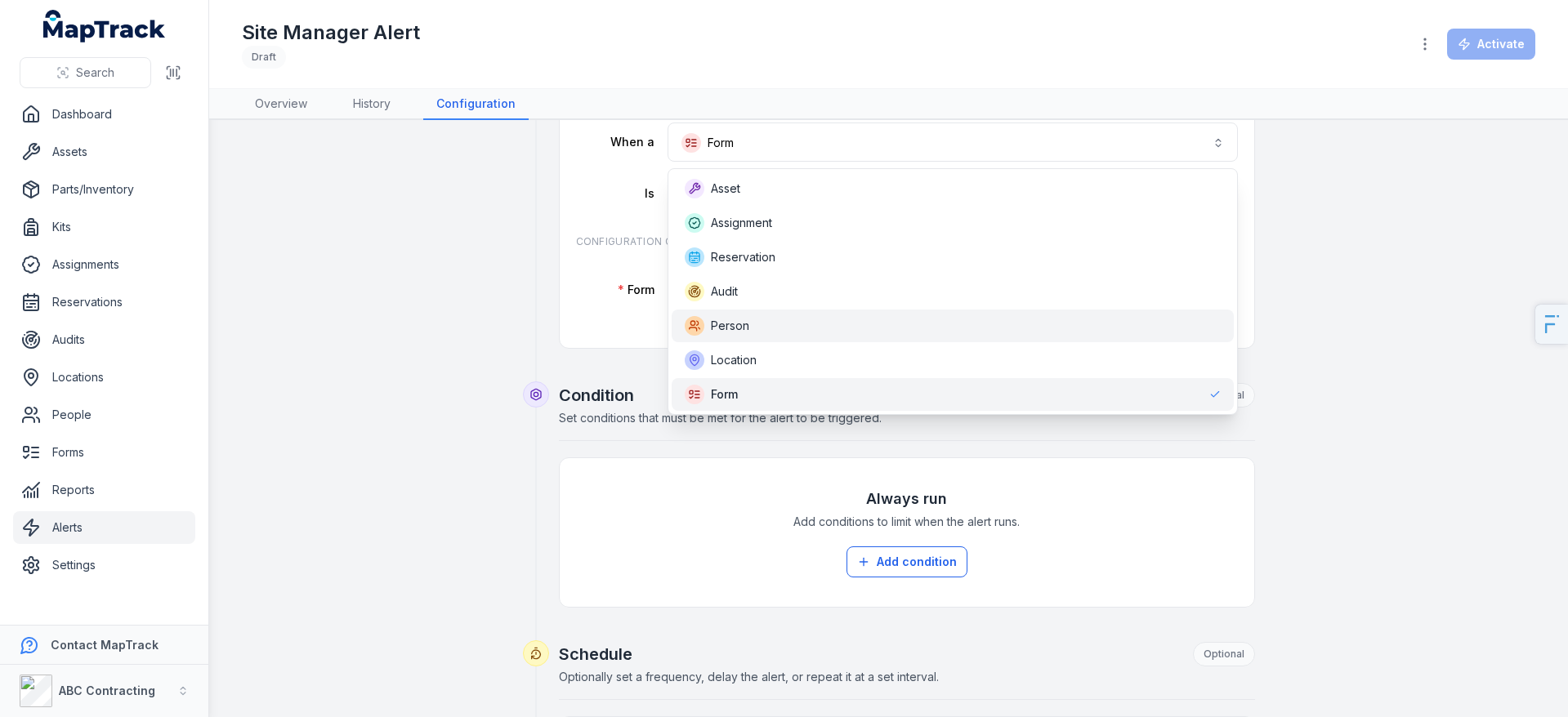
click at [814, 325] on div "Person" at bounding box center [953, 326] width 536 height 19
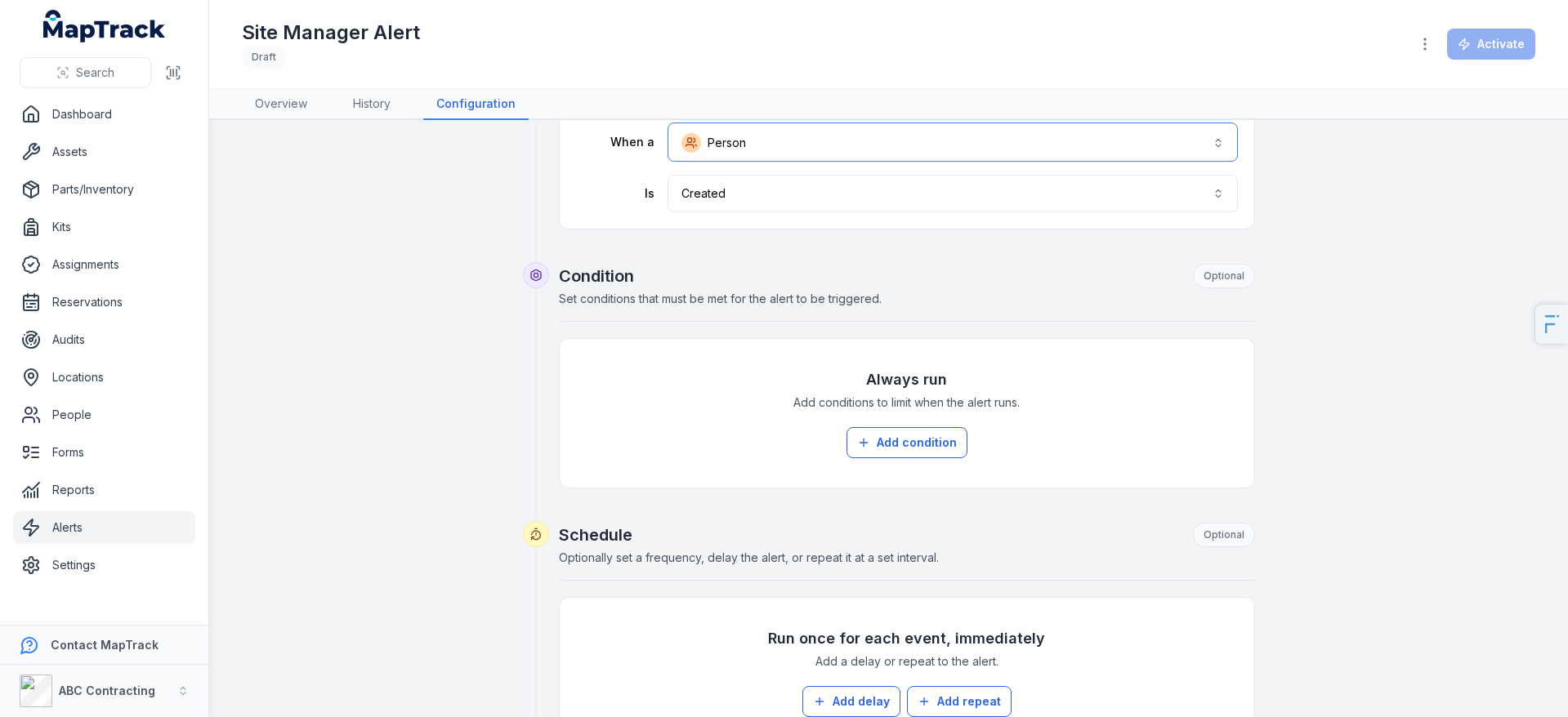
click at [795, 126] on button "Person ******" at bounding box center [952, 142] width 570 height 40
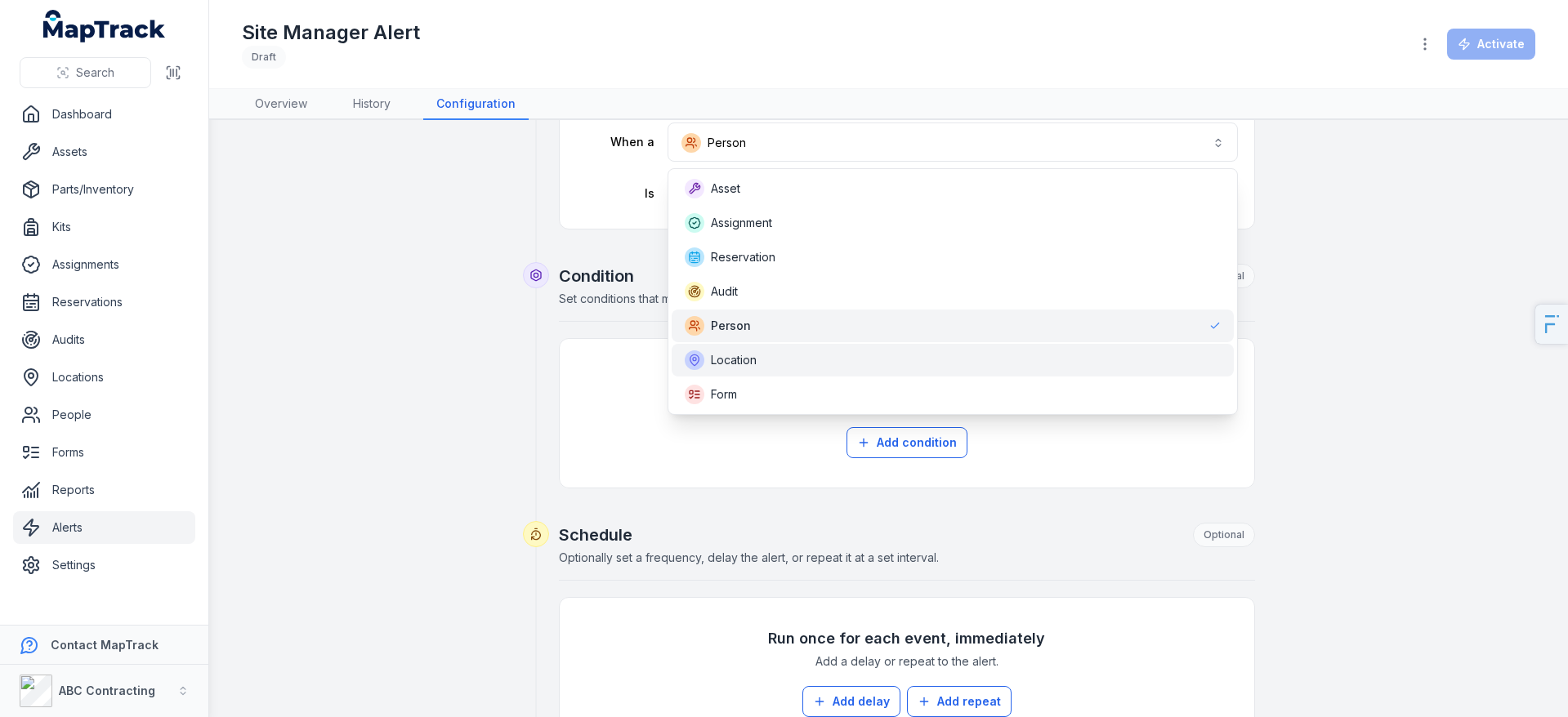
click at [772, 361] on div "Location" at bounding box center [953, 360] width 536 height 19
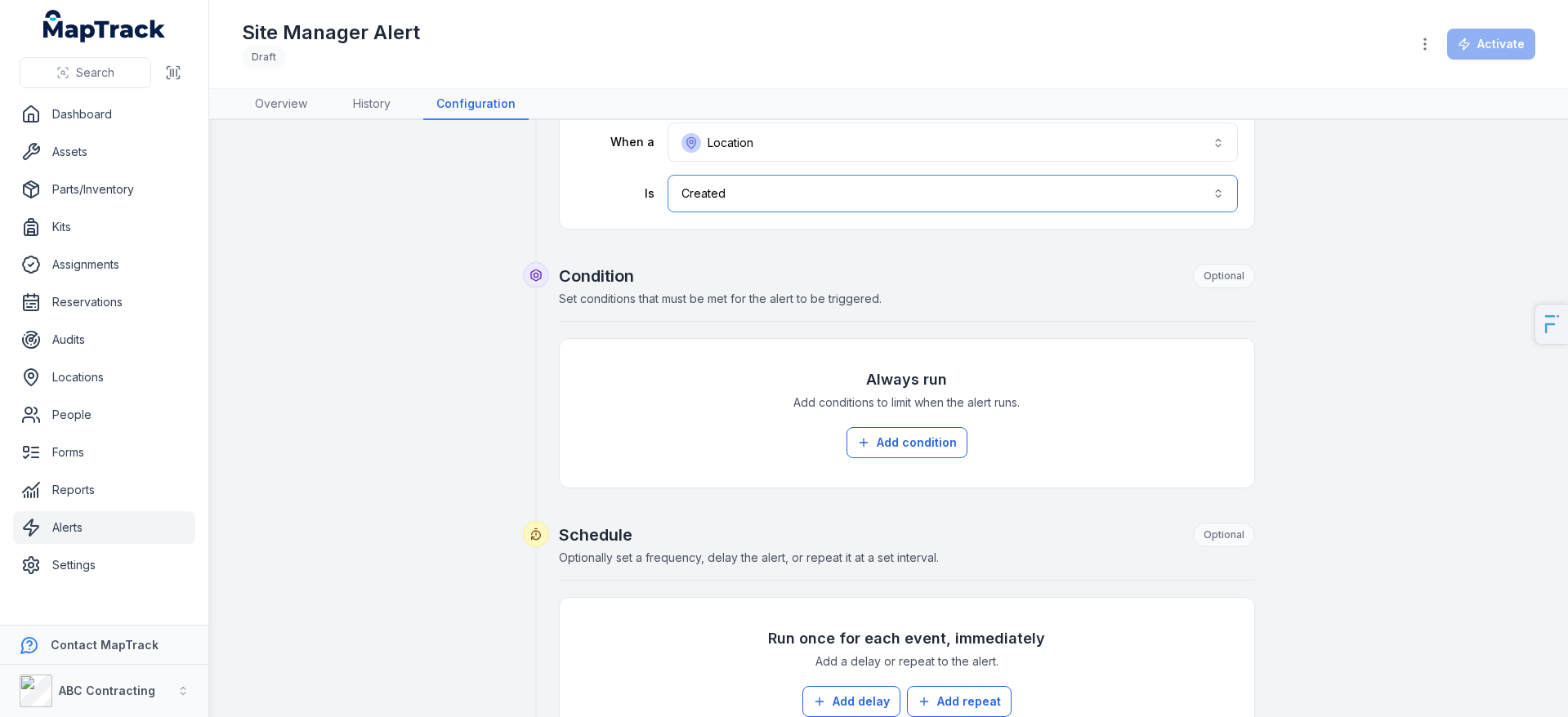
click at [928, 211] on button "Created ******" at bounding box center [952, 194] width 570 height 38
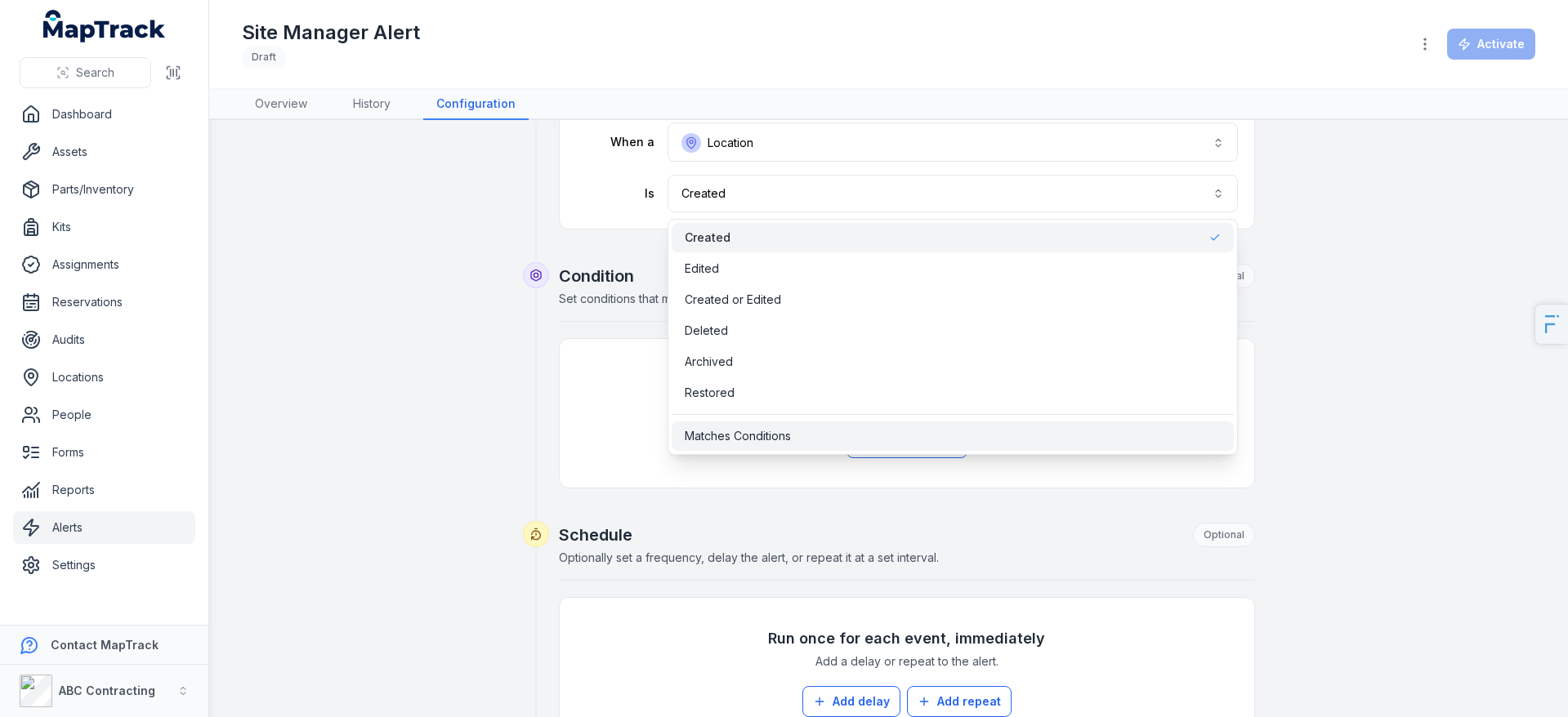
click at [863, 444] on div "Matches Conditions" at bounding box center [952, 436] width 562 height 29
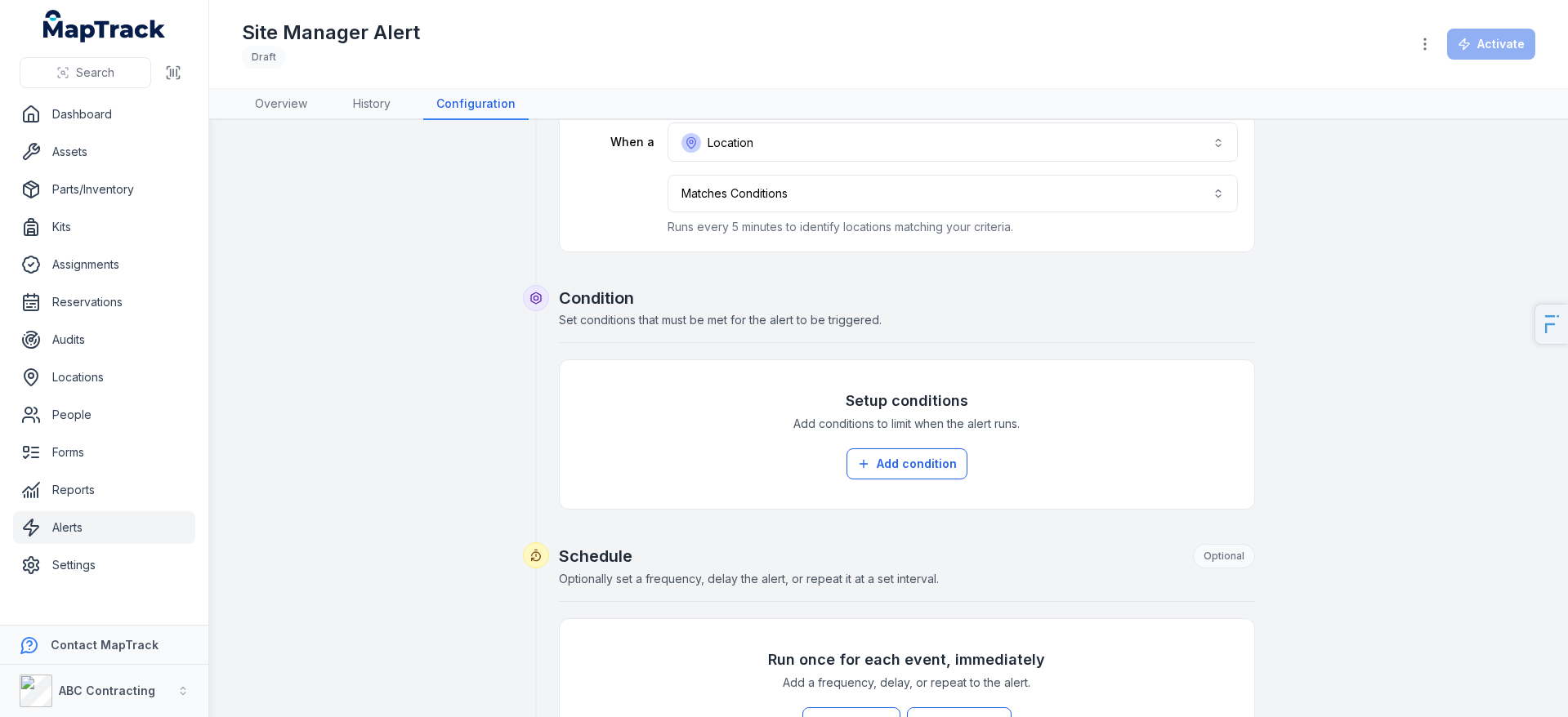
click at [896, 483] on div "Setup conditions Add conditions to limit when the alert runs. Add condition" at bounding box center [907, 434] width 662 height 116
click at [914, 471] on button "Add condition" at bounding box center [907, 464] width 121 height 31
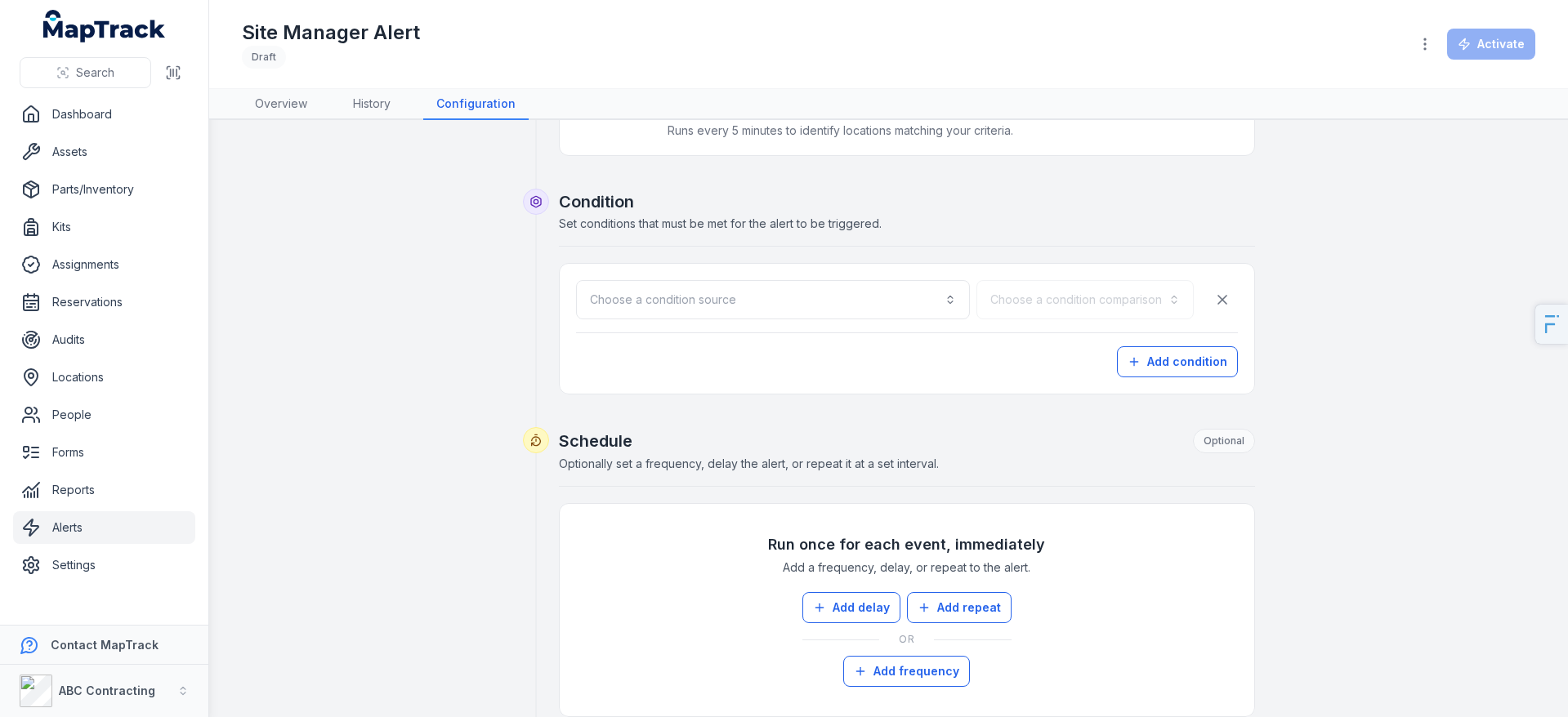
scroll to position [220, 0]
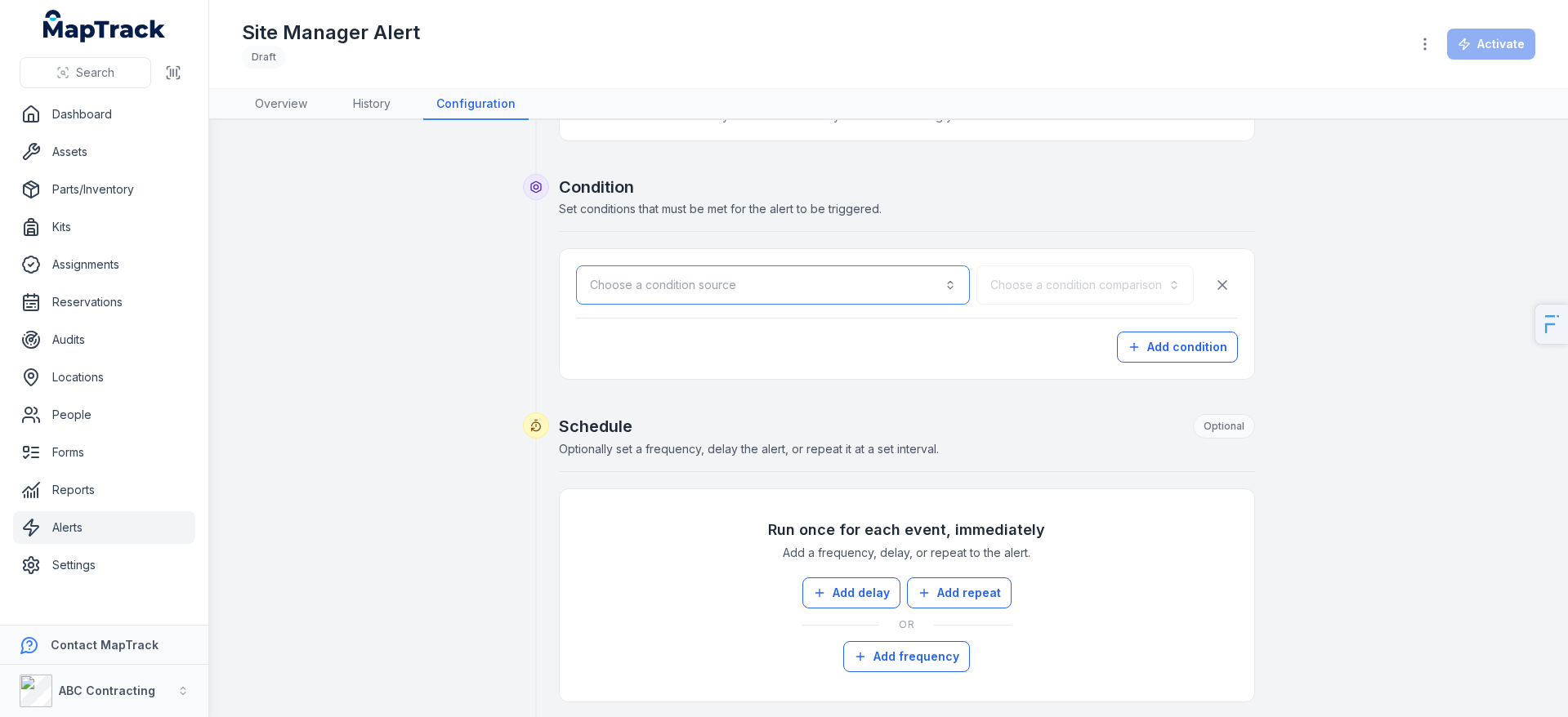
click at [857, 296] on button "Choose a condition source" at bounding box center [772, 284] width 394 height 40
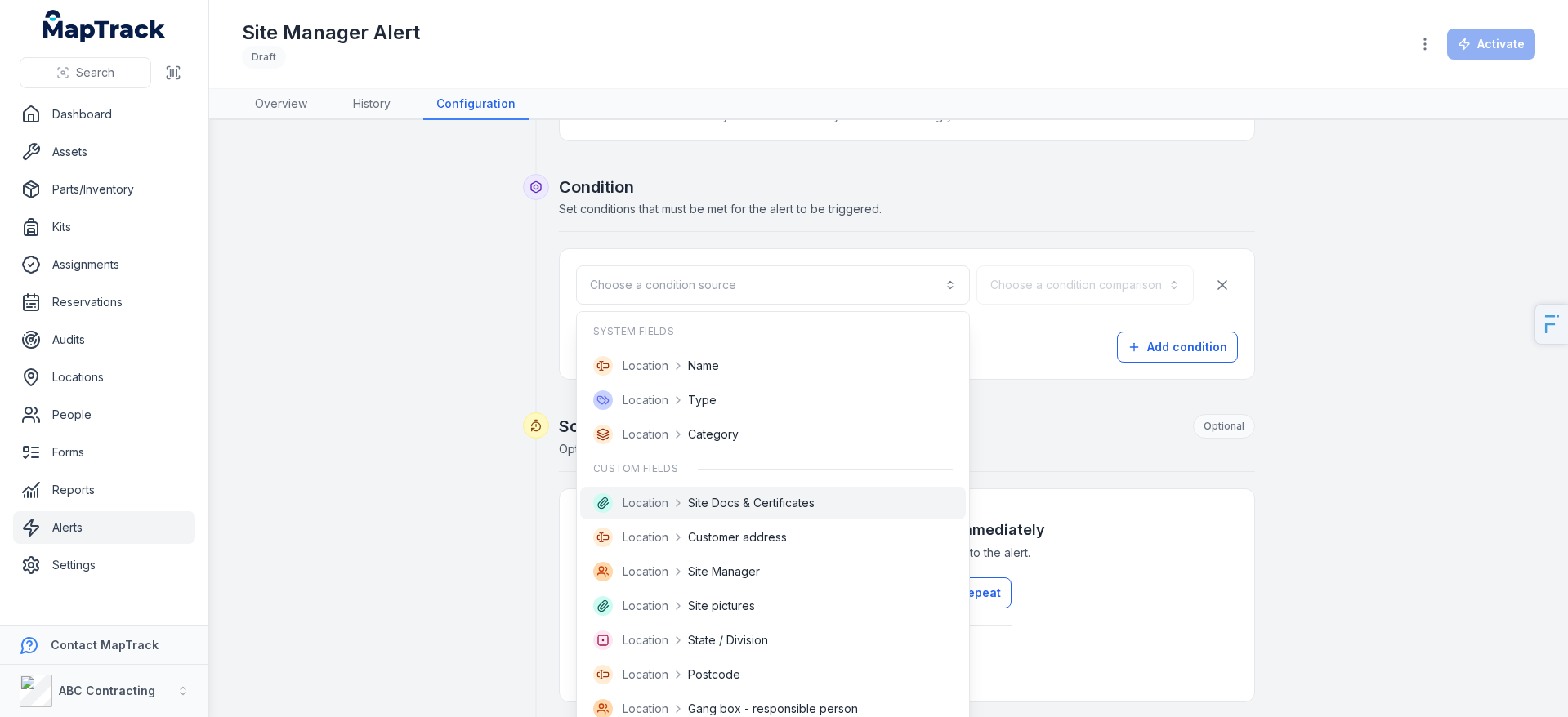
scroll to position [64, 0]
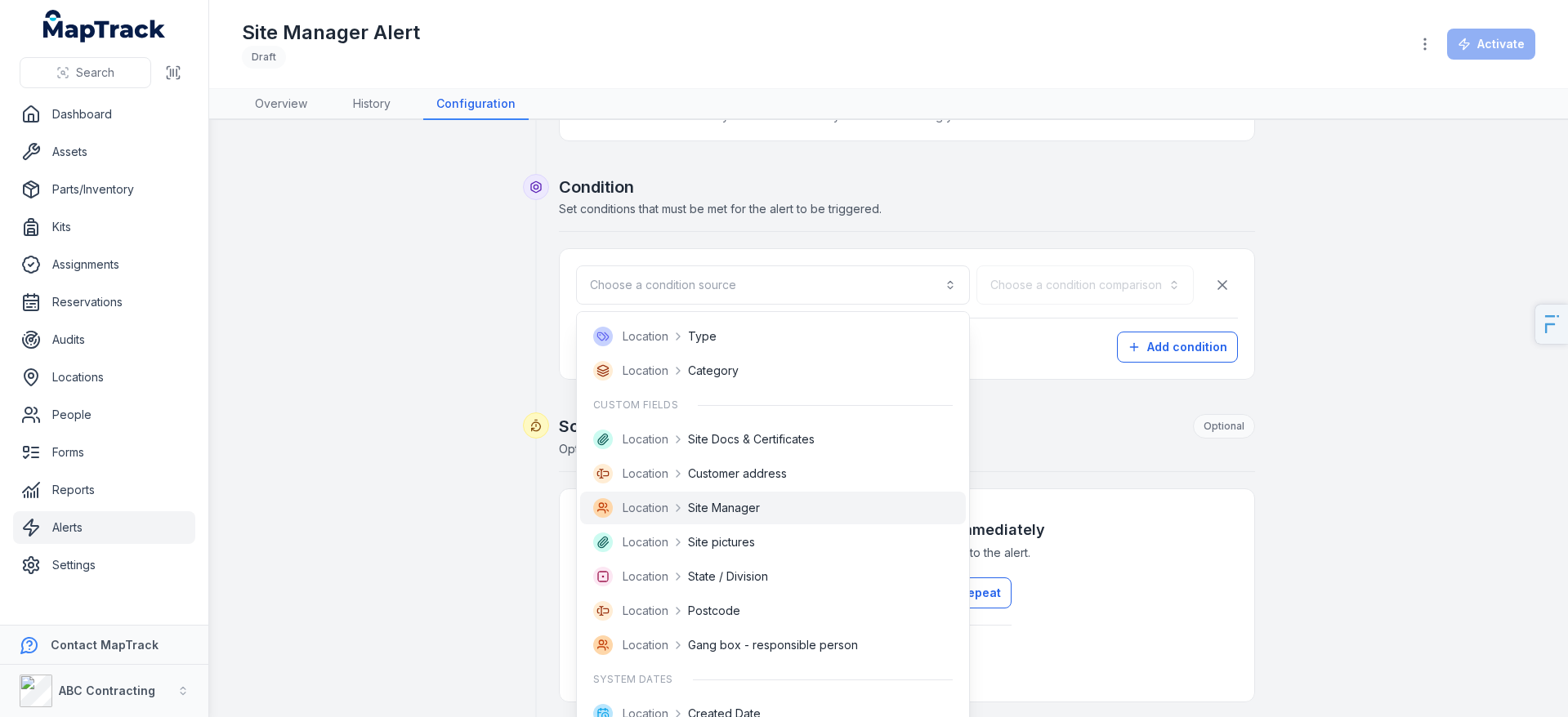
click at [792, 500] on div "Location Site Manager" at bounding box center [772, 508] width 359 height 19
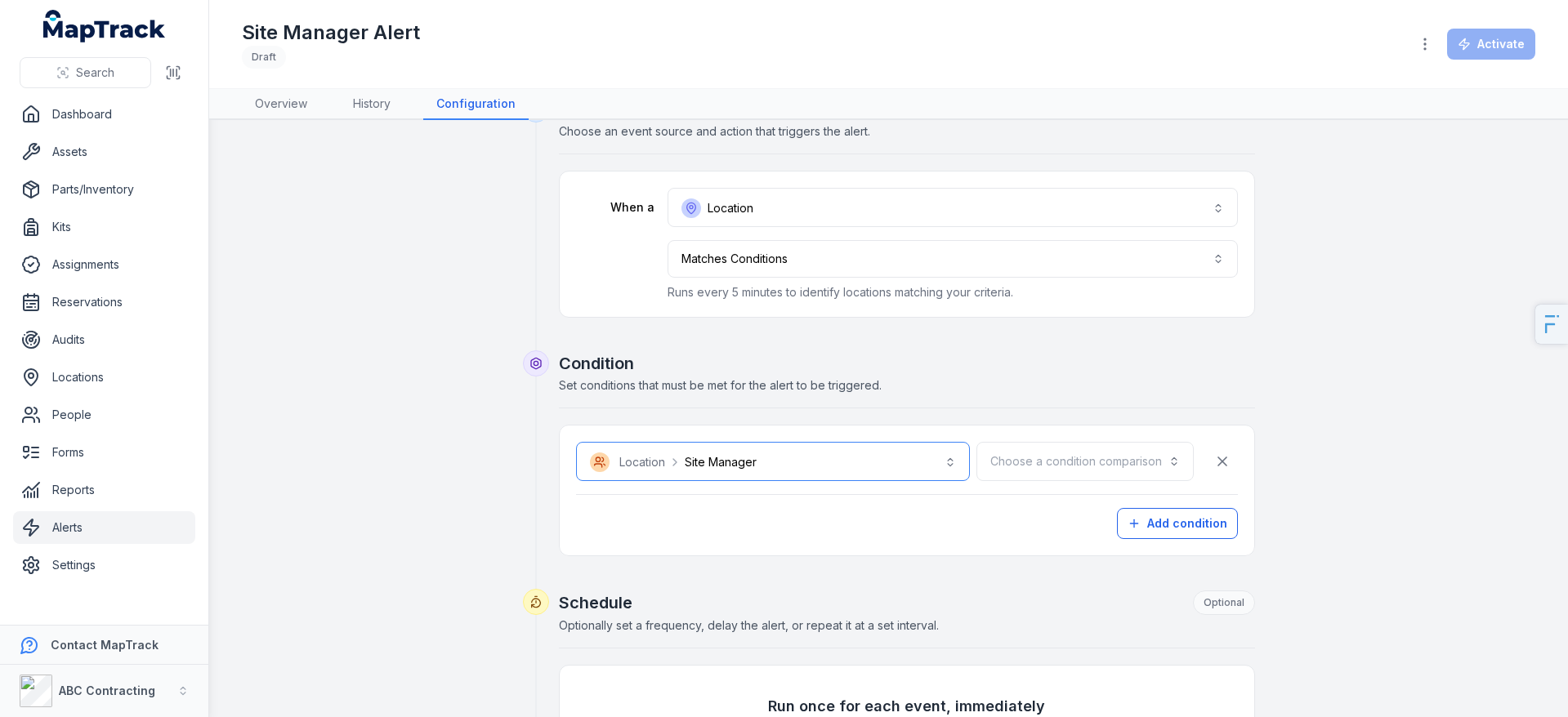
scroll to position [42, 0]
click at [854, 187] on div "**********" at bounding box center [907, 246] width 695 height 145
click at [842, 217] on button "Location ********" at bounding box center [952, 209] width 570 height 40
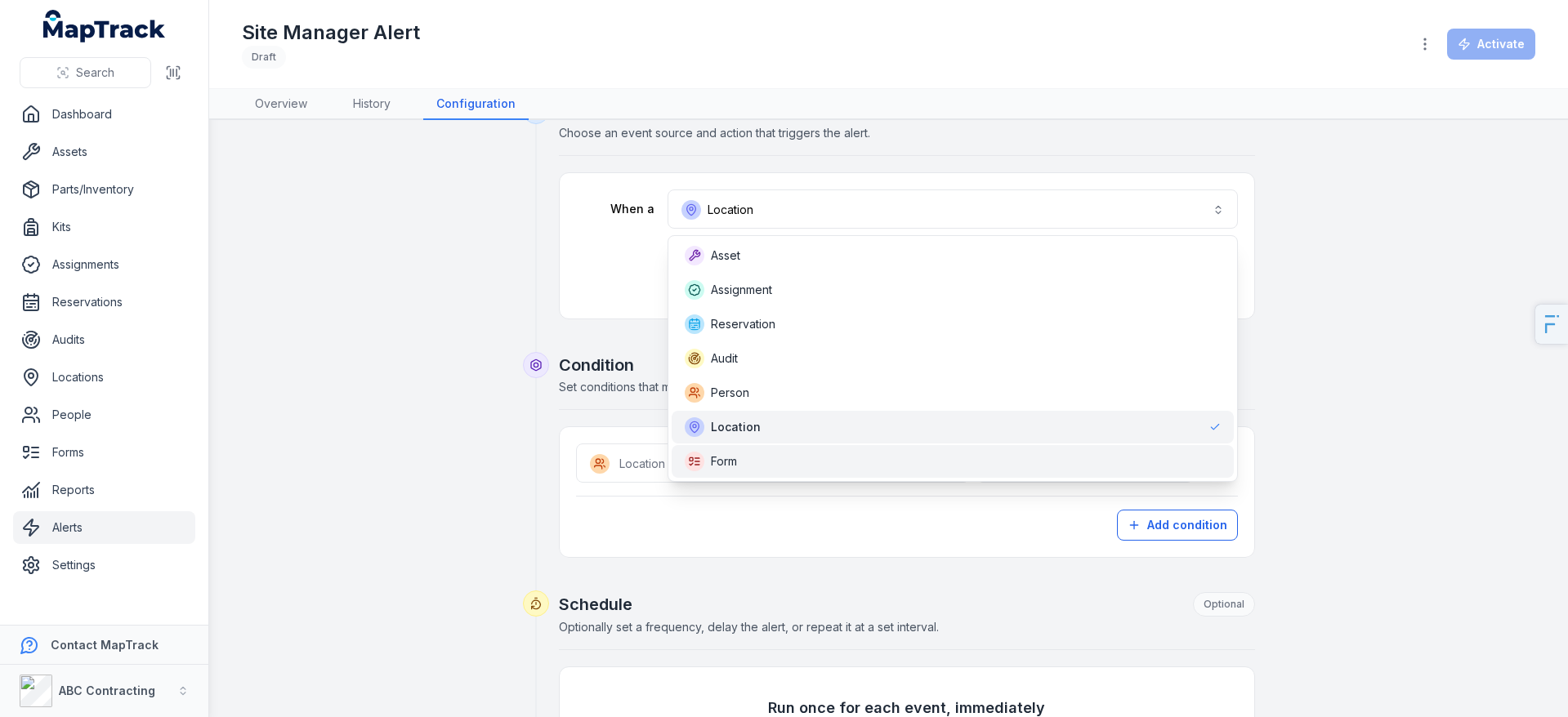
click at [748, 447] on div "Form" at bounding box center [952, 462] width 562 height 33
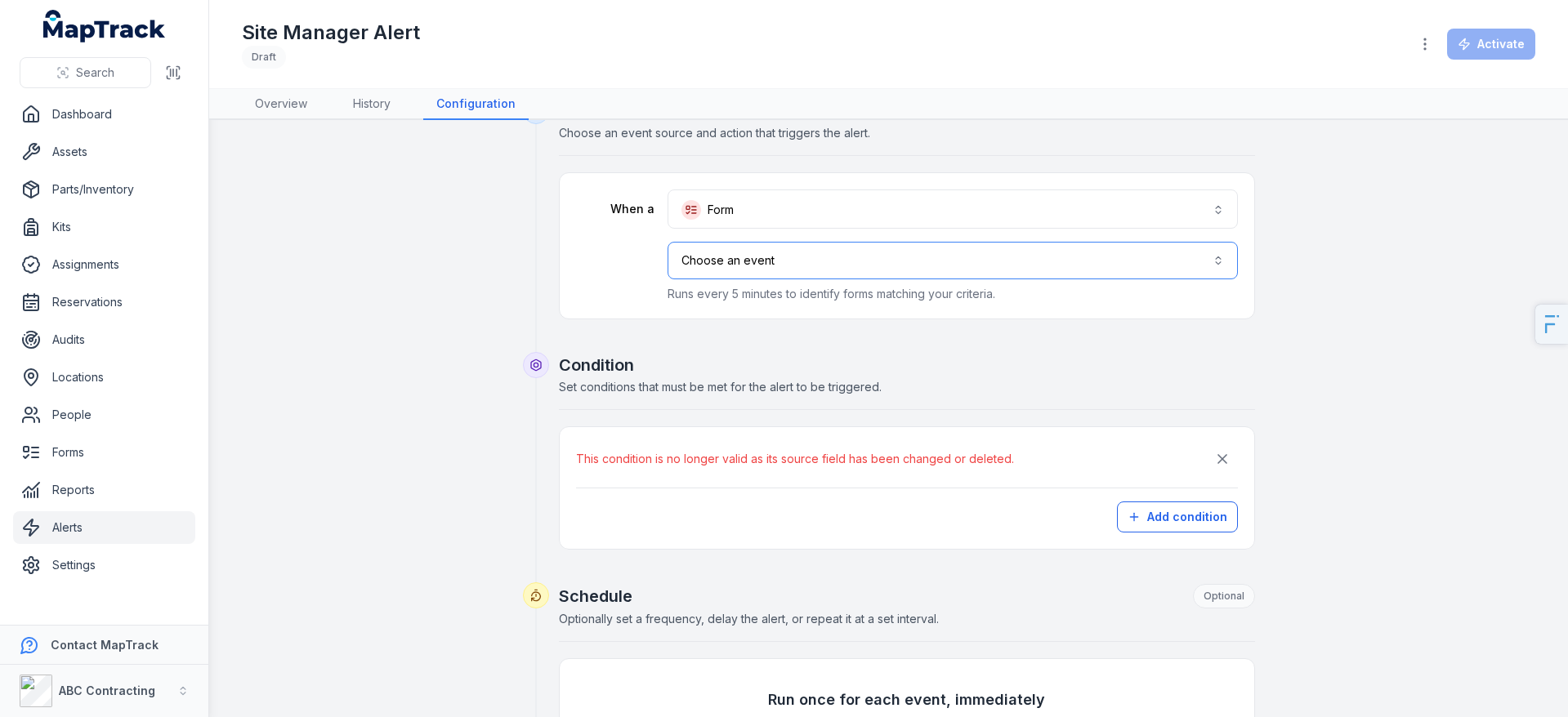
click at [774, 268] on button "**********" at bounding box center [952, 260] width 570 height 38
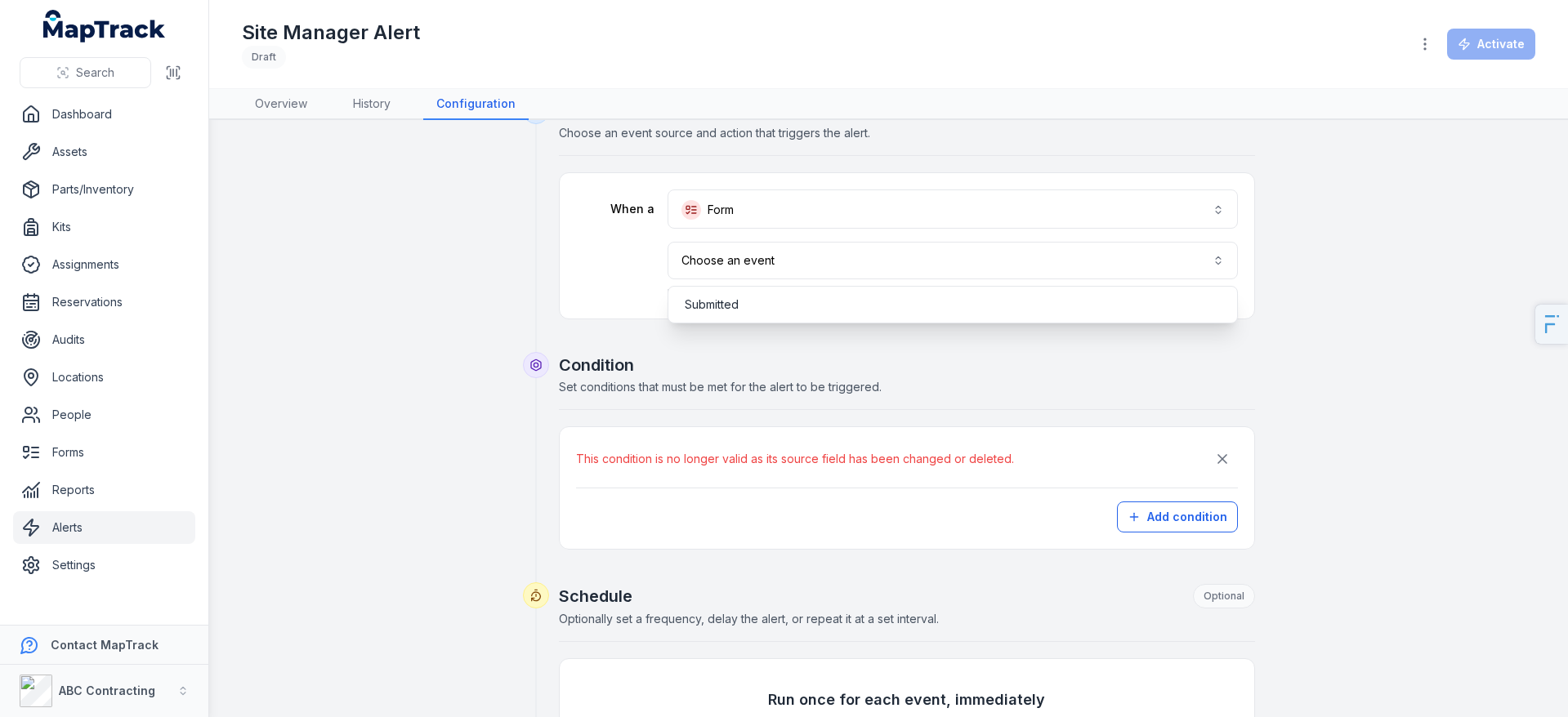
click at [1220, 466] on div "**********" at bounding box center [889, 621] width 732 height 1047
click at [1219, 462] on icon "button" at bounding box center [1222, 459] width 8 height 8
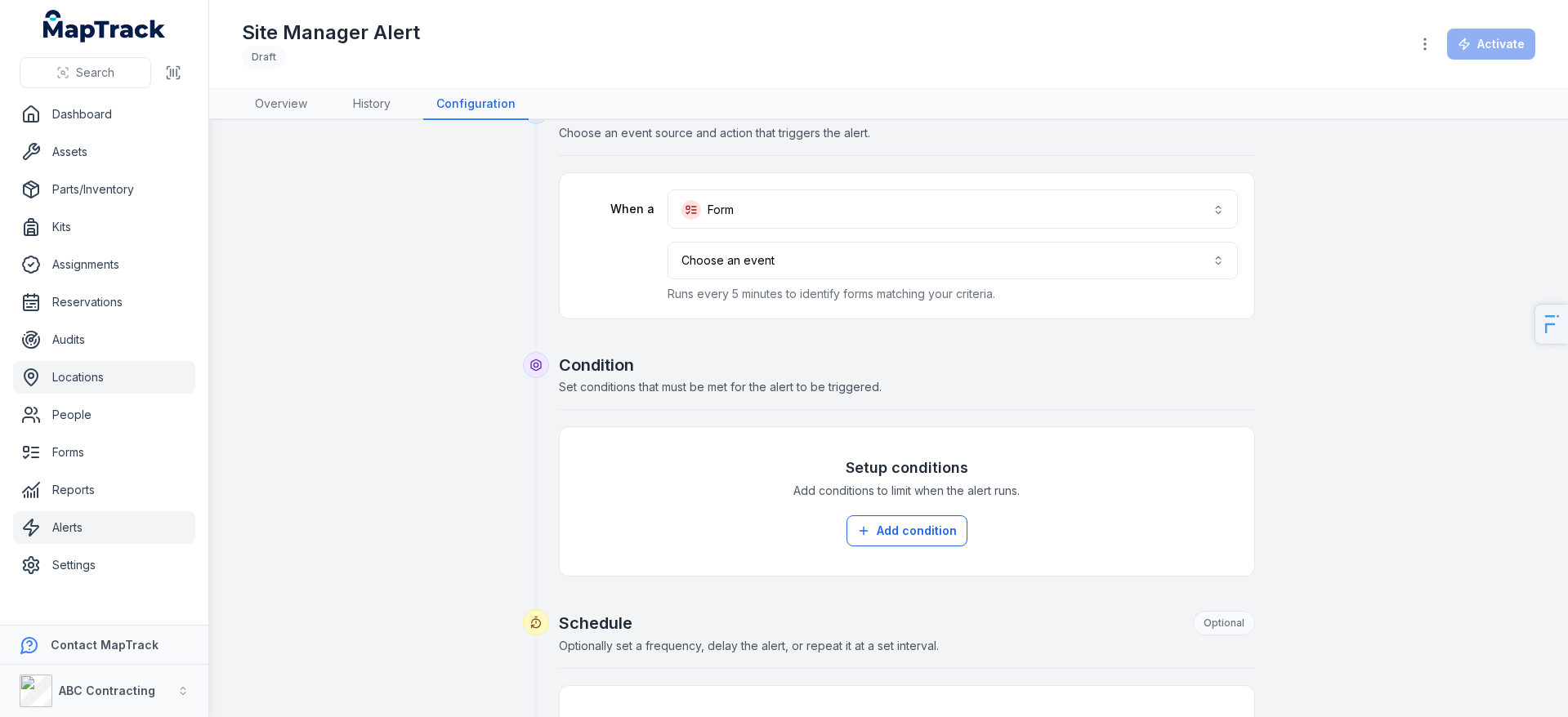
click at [108, 391] on link "Locations" at bounding box center [105, 377] width 182 height 33
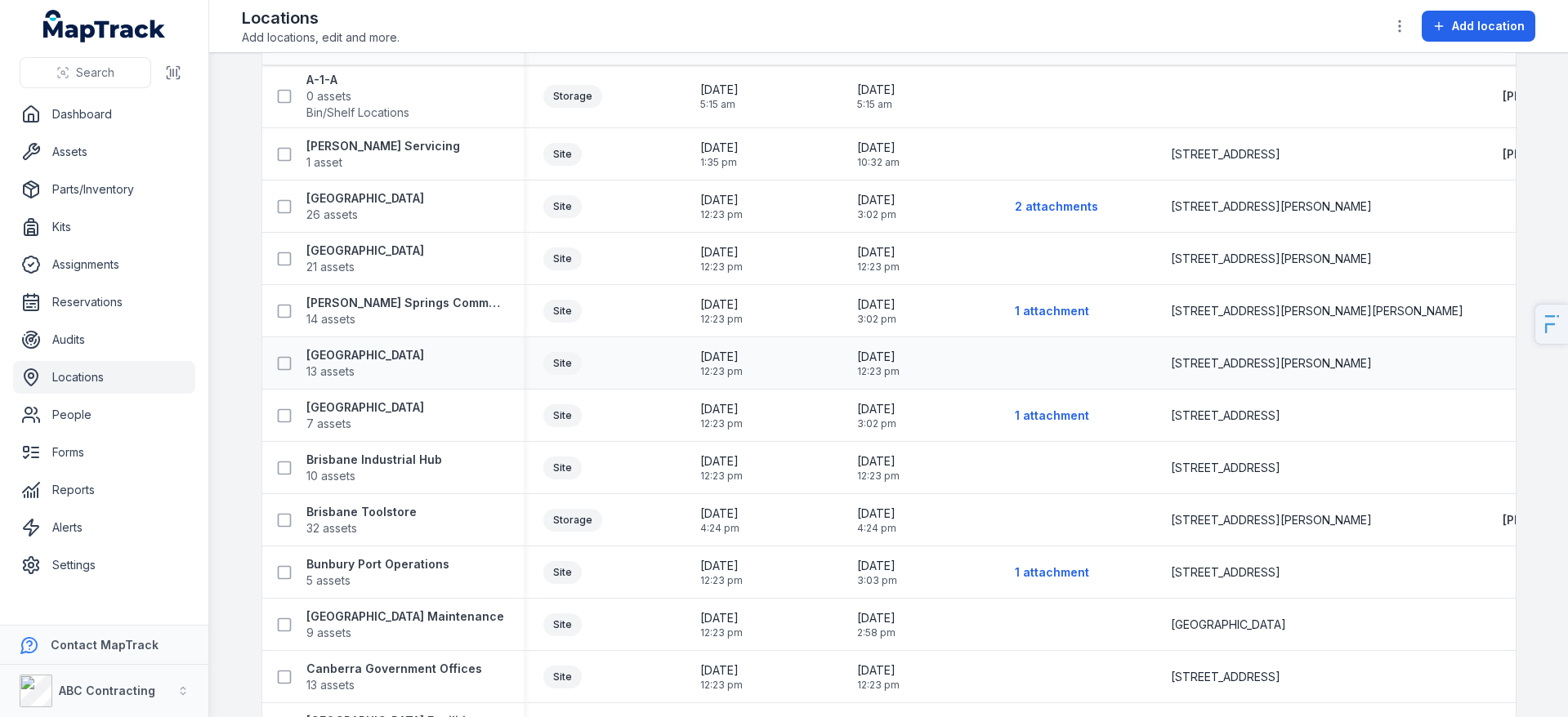
scroll to position [111, 0]
click at [86, 156] on link "Assets" at bounding box center [105, 152] width 182 height 33
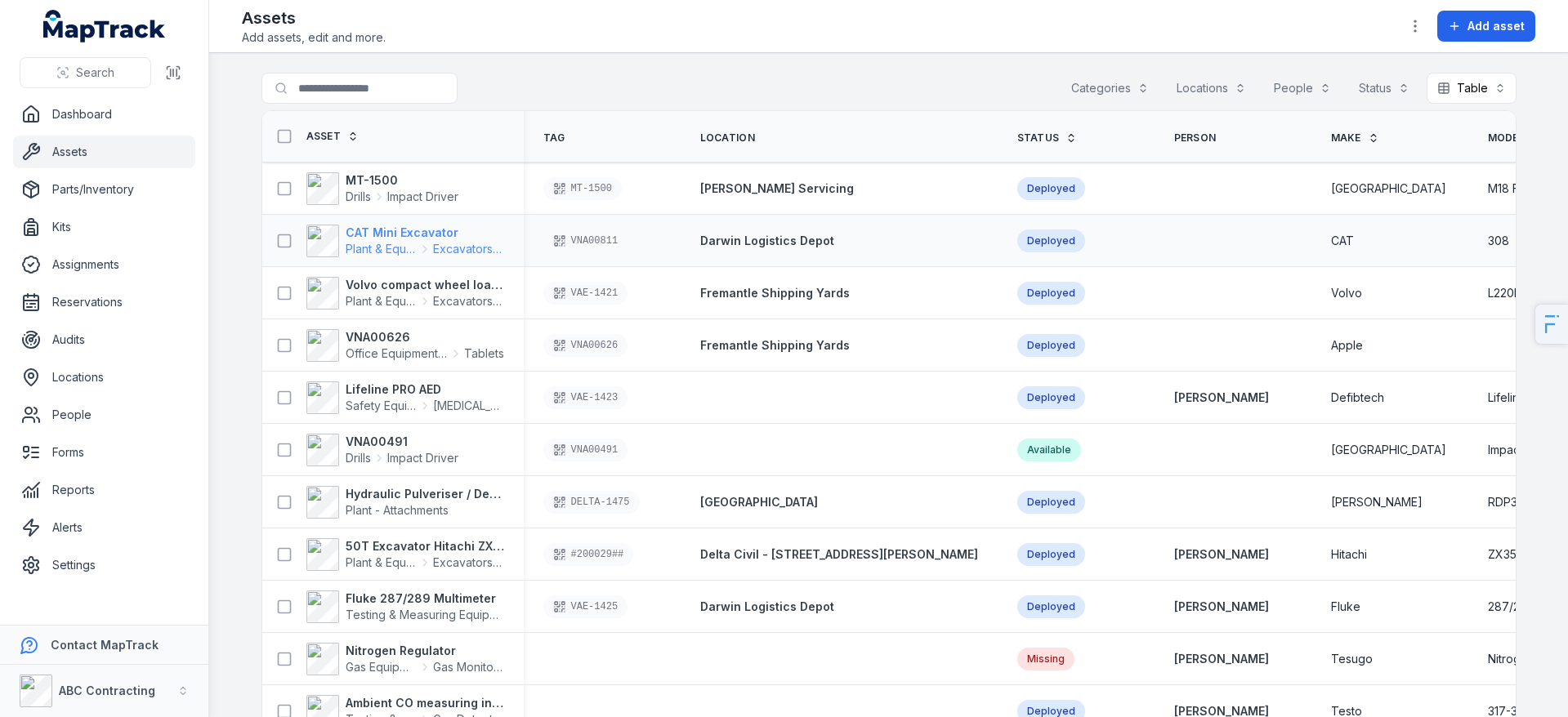
click at [415, 235] on strong "CAT Mini Excavator" at bounding box center [425, 232] width 159 height 16
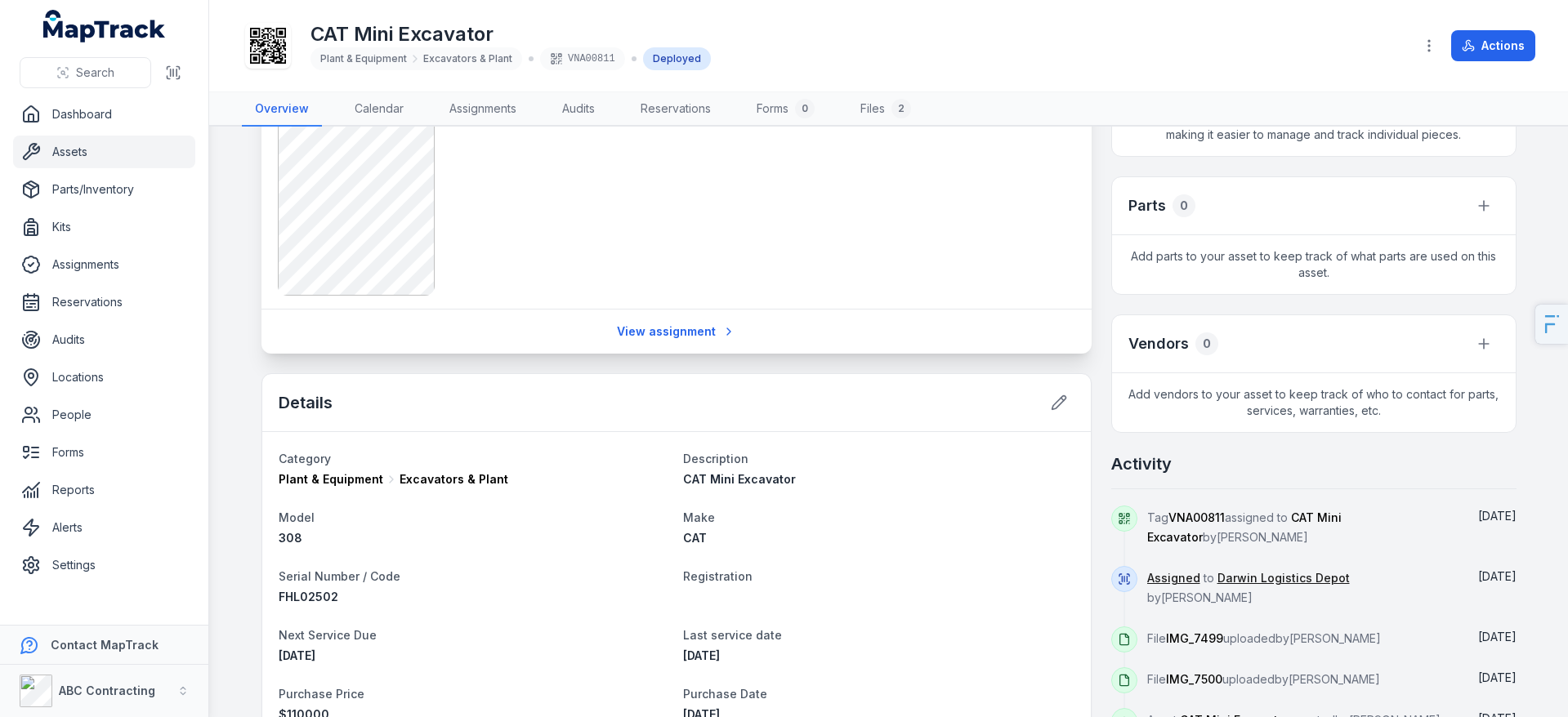
scroll to position [411, 0]
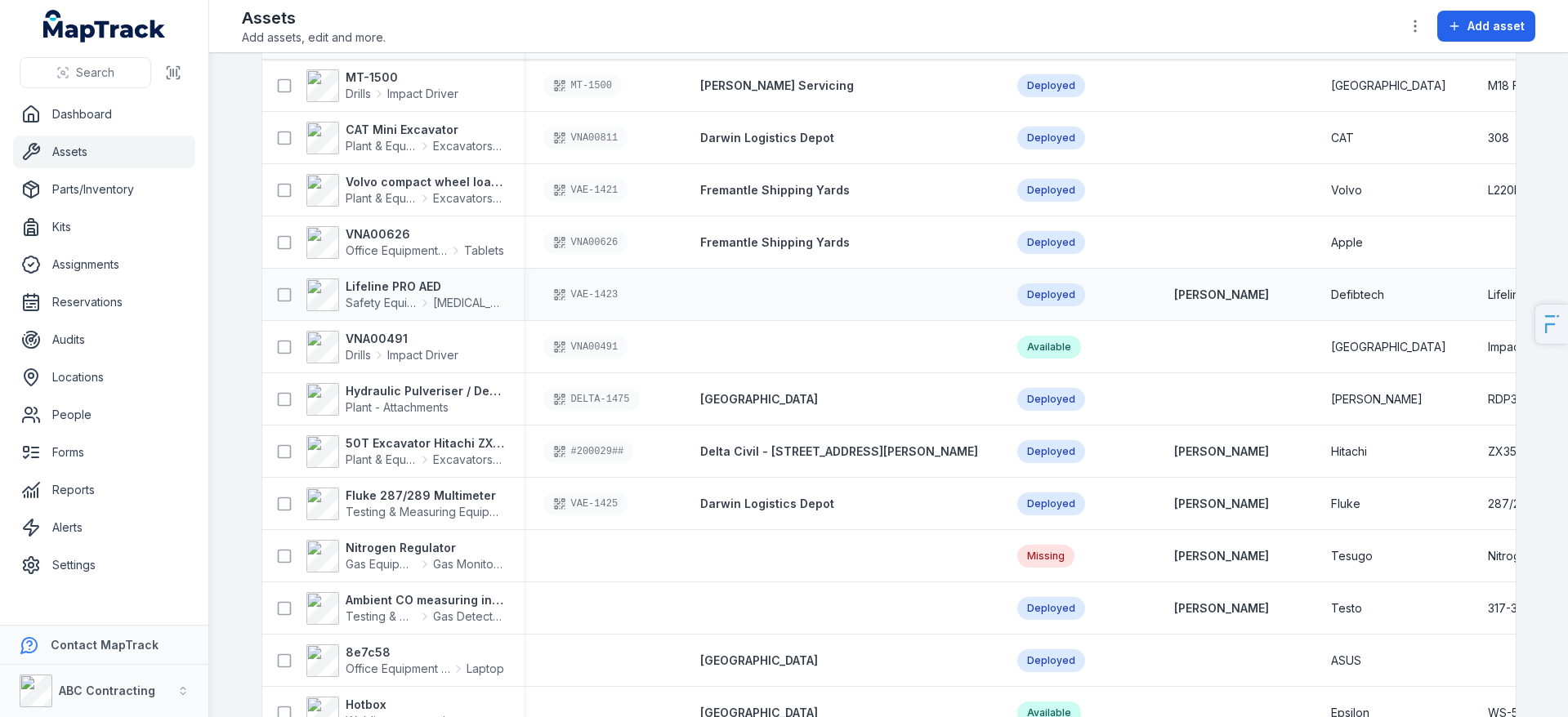
scroll to position [118, 0]
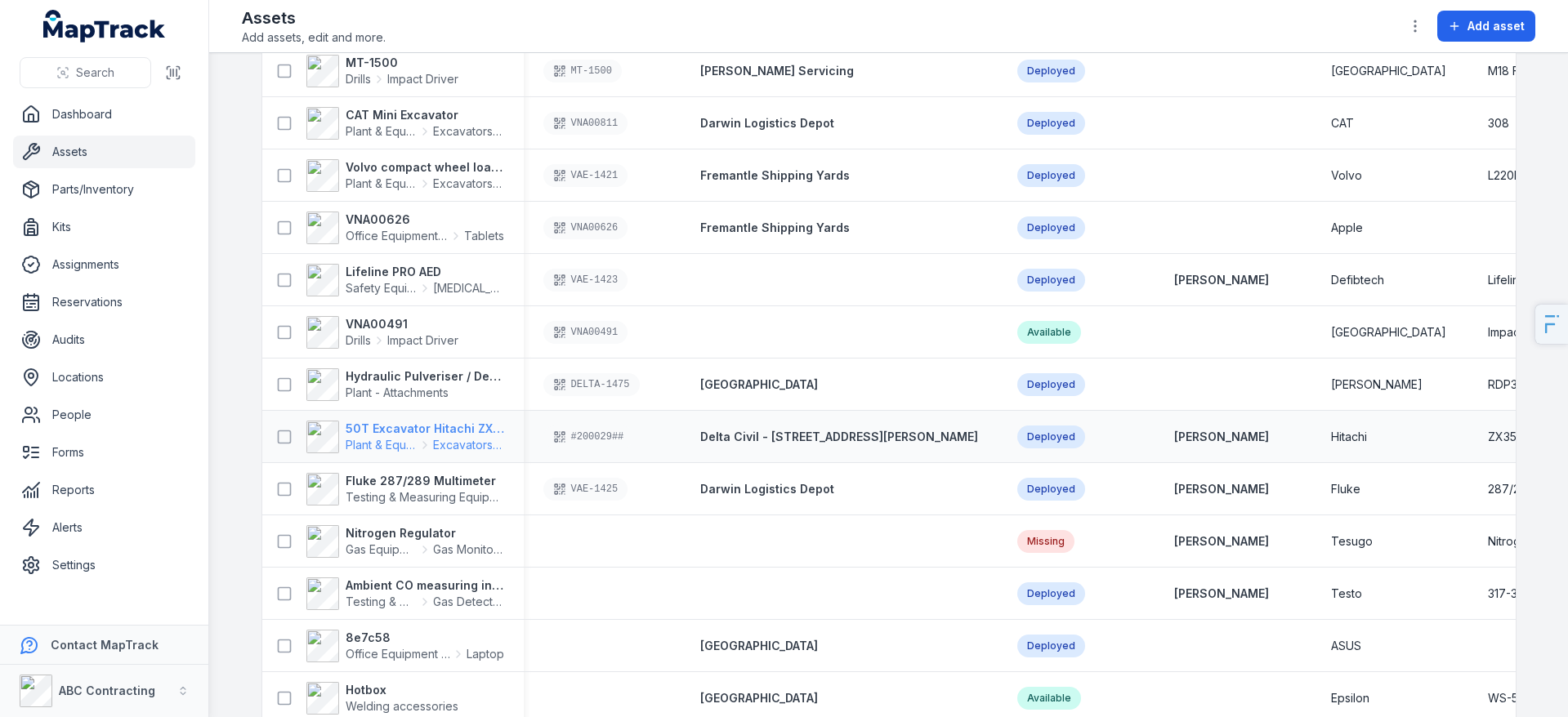
click at [446, 433] on strong "50T Excavator Hitachi ZX350" at bounding box center [425, 429] width 159 height 16
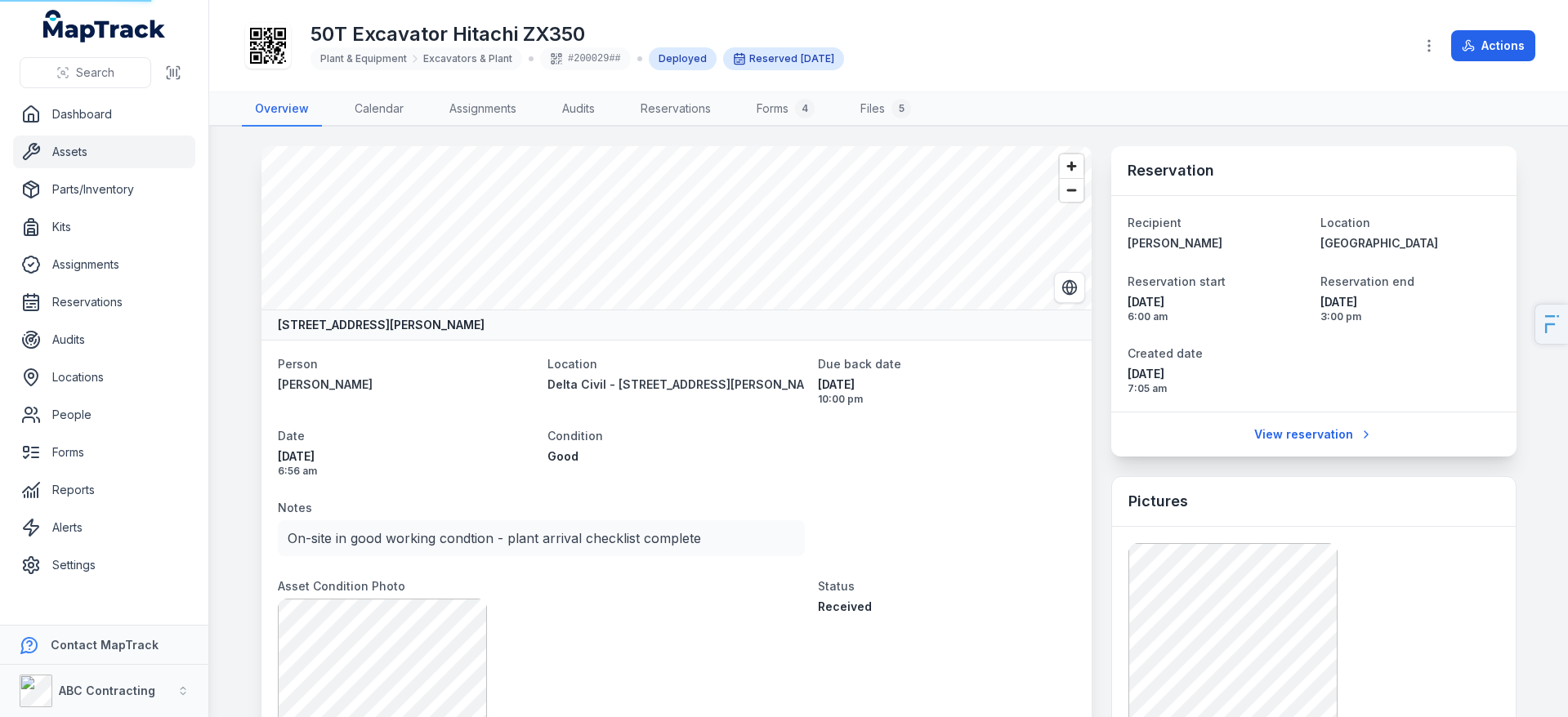
click at [446, 433] on dt "Date" at bounding box center [407, 435] width 257 height 19
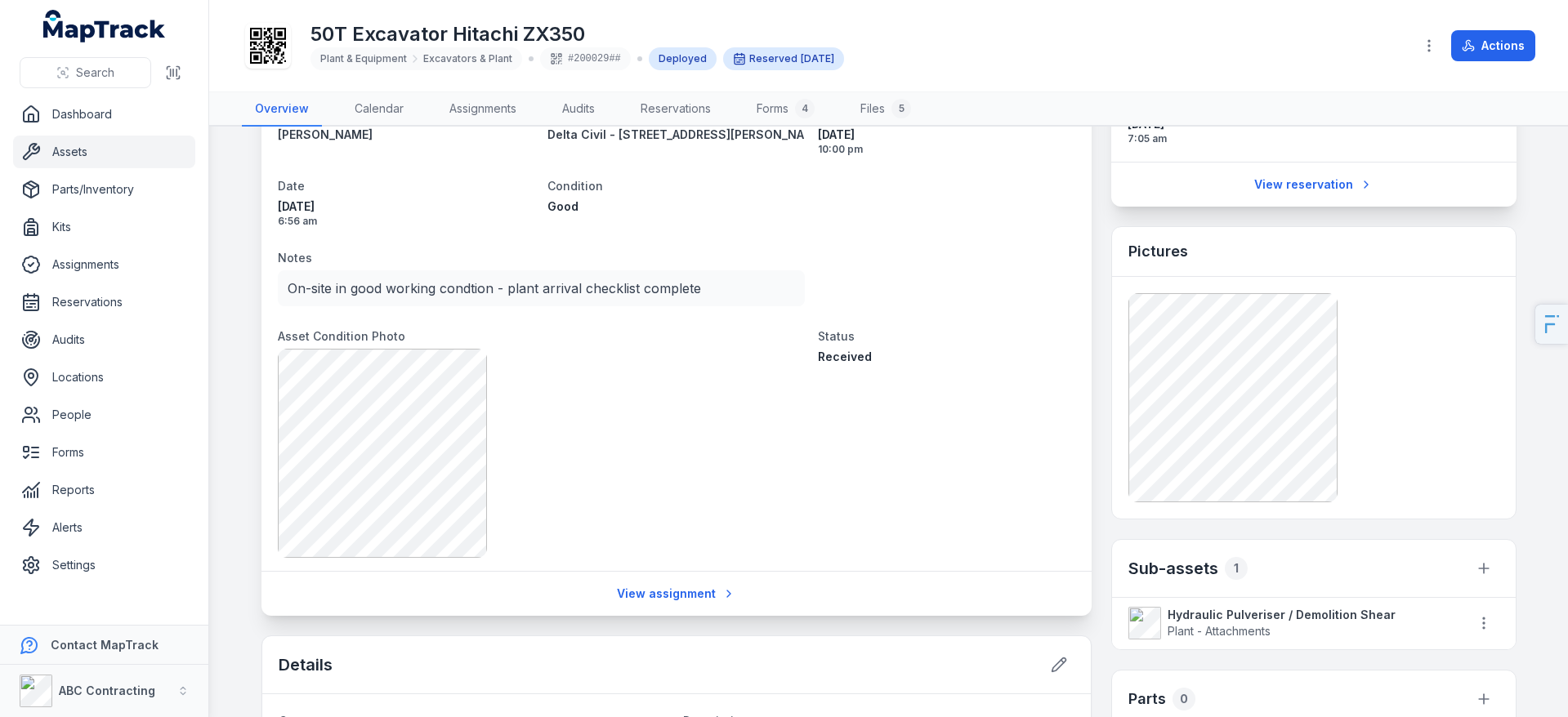
scroll to position [363, 0]
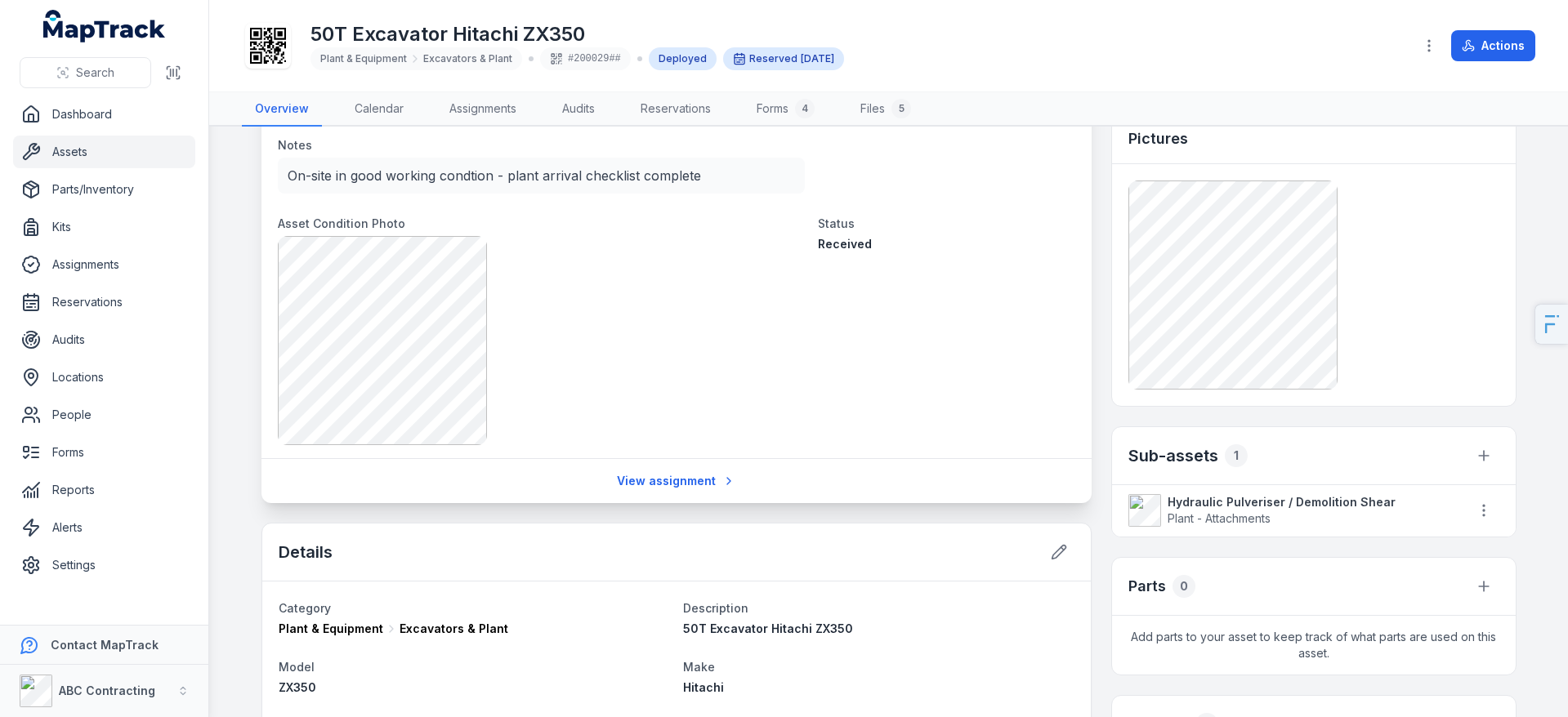
click at [1288, 511] on span "Plant - Attachments" at bounding box center [1298, 519] width 261 height 16
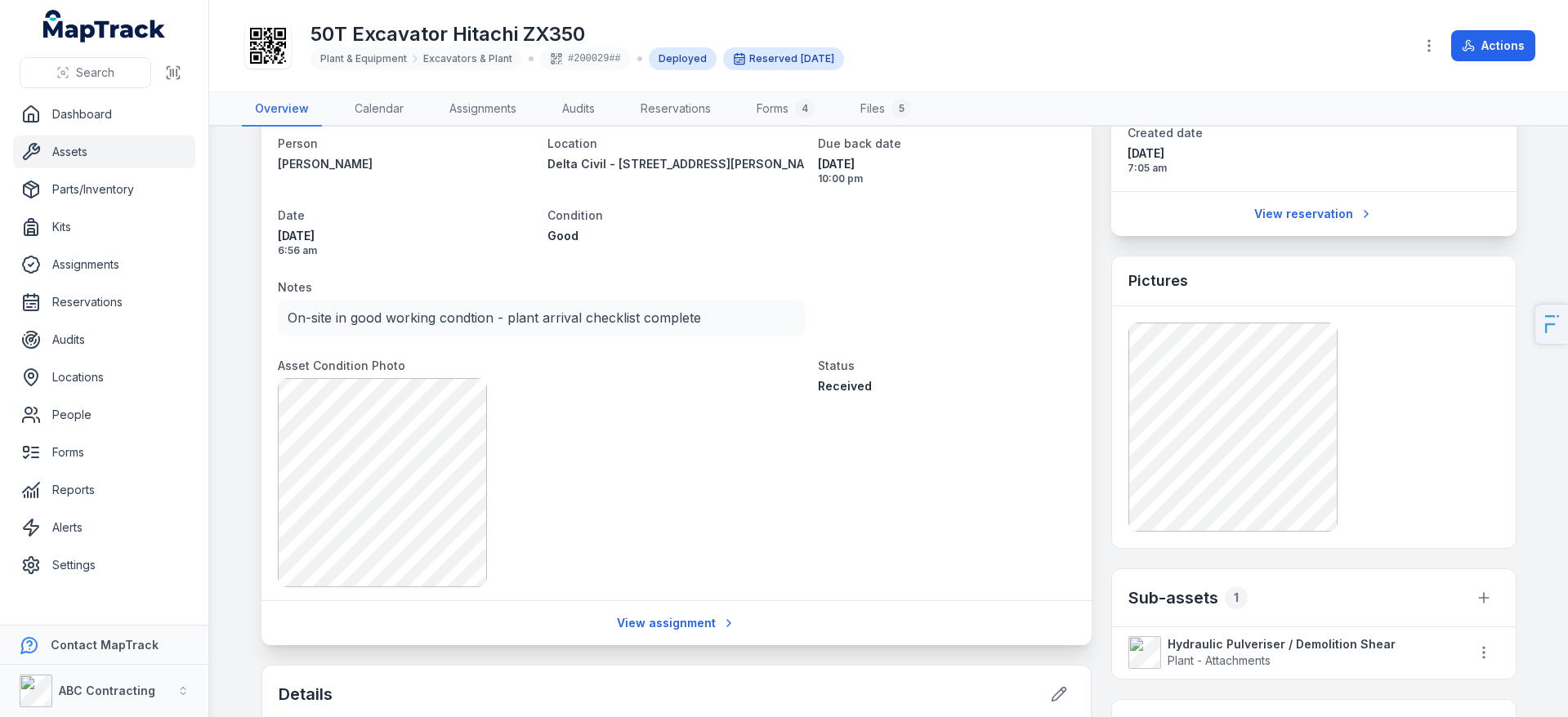
scroll to position [317, 0]
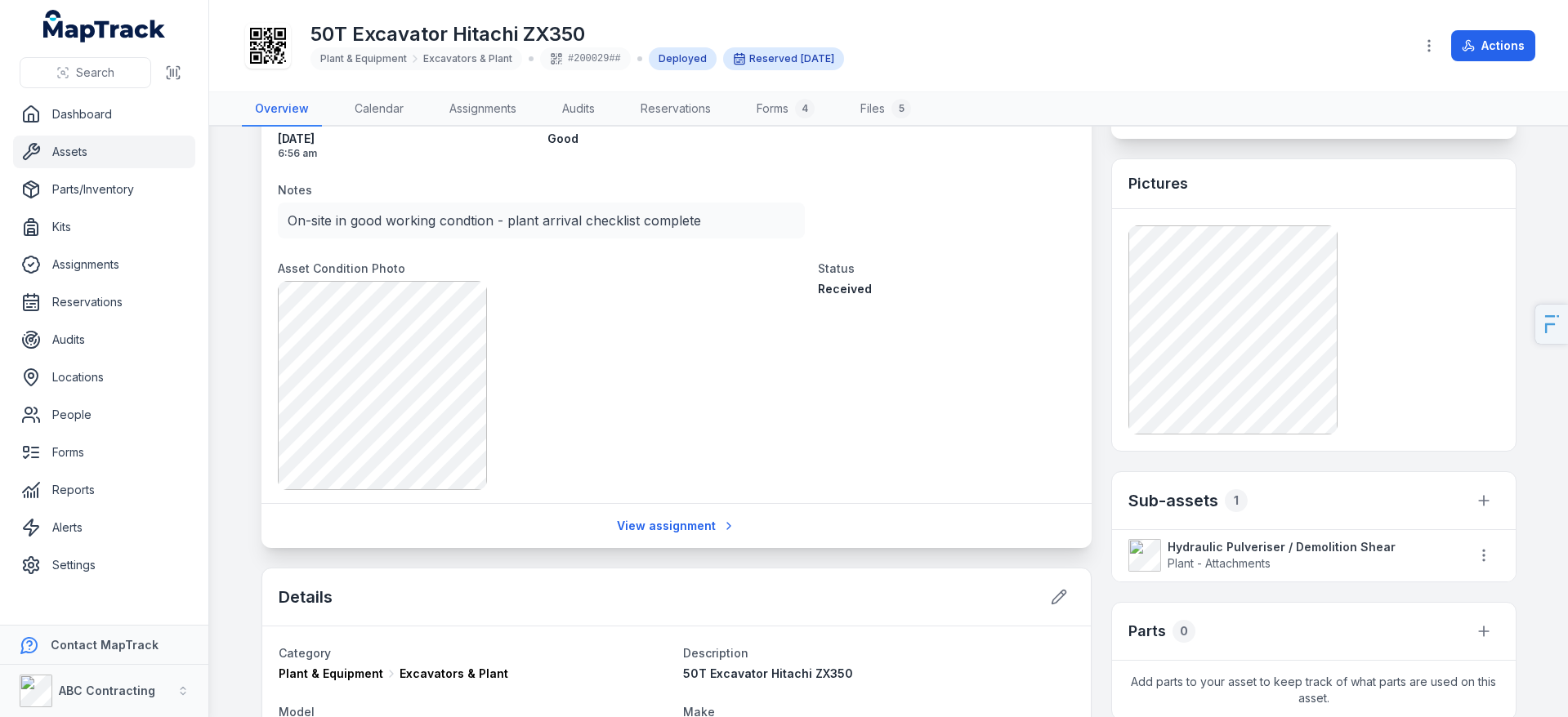
click at [1221, 548] on strong "Hydraulic Pulveriser / Demolition Shear" at bounding box center [1310, 547] width 285 height 16
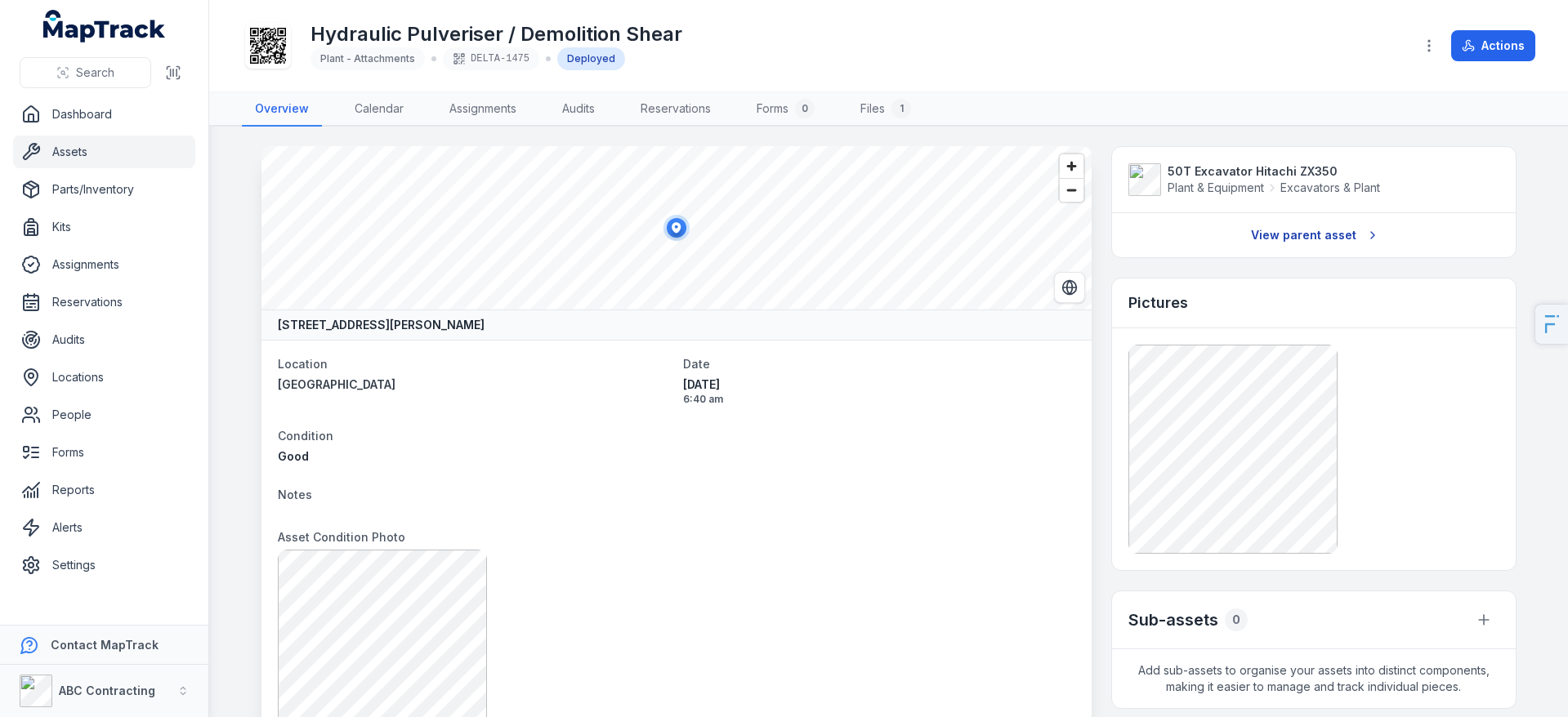
click at [1324, 237] on link "View parent asset" at bounding box center [1313, 235] width 146 height 31
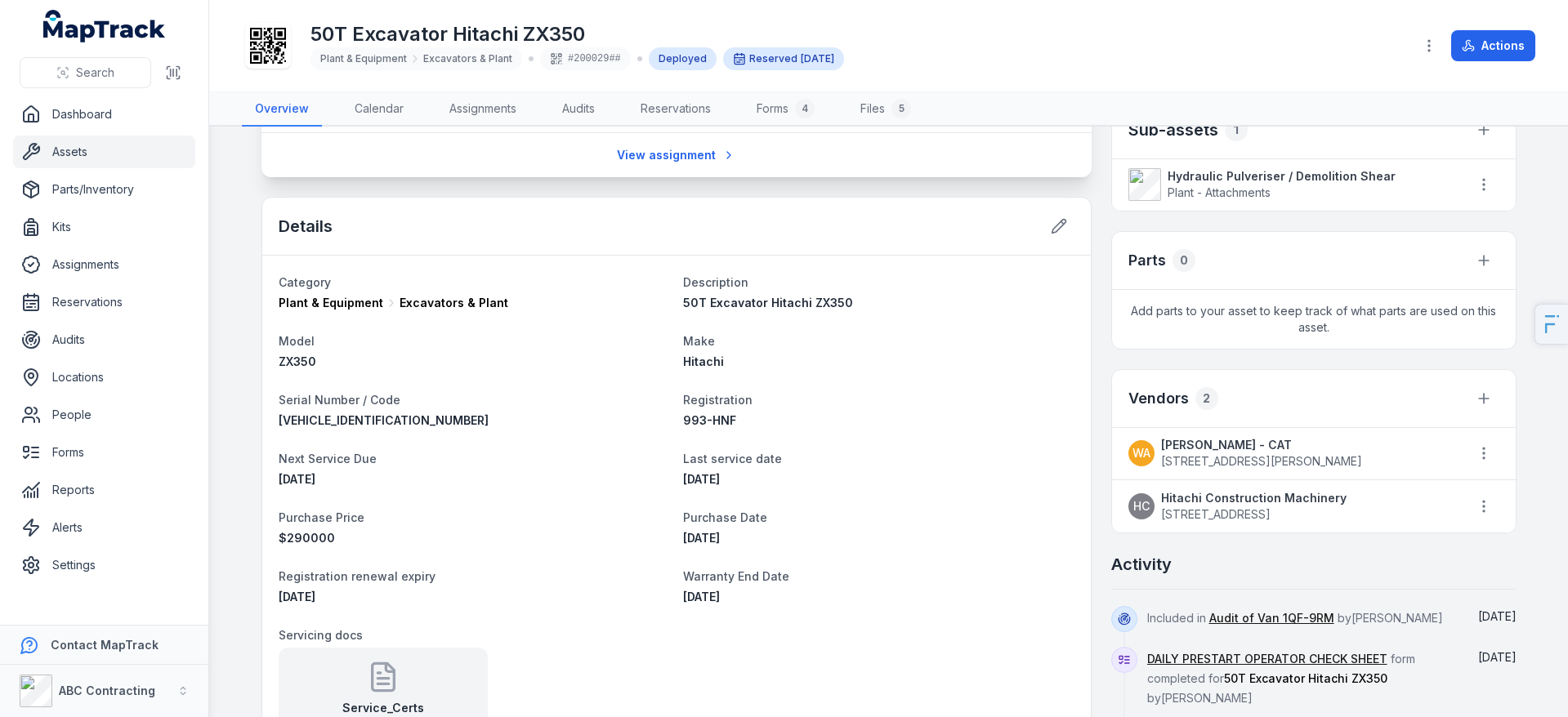
scroll to position [694, 0]
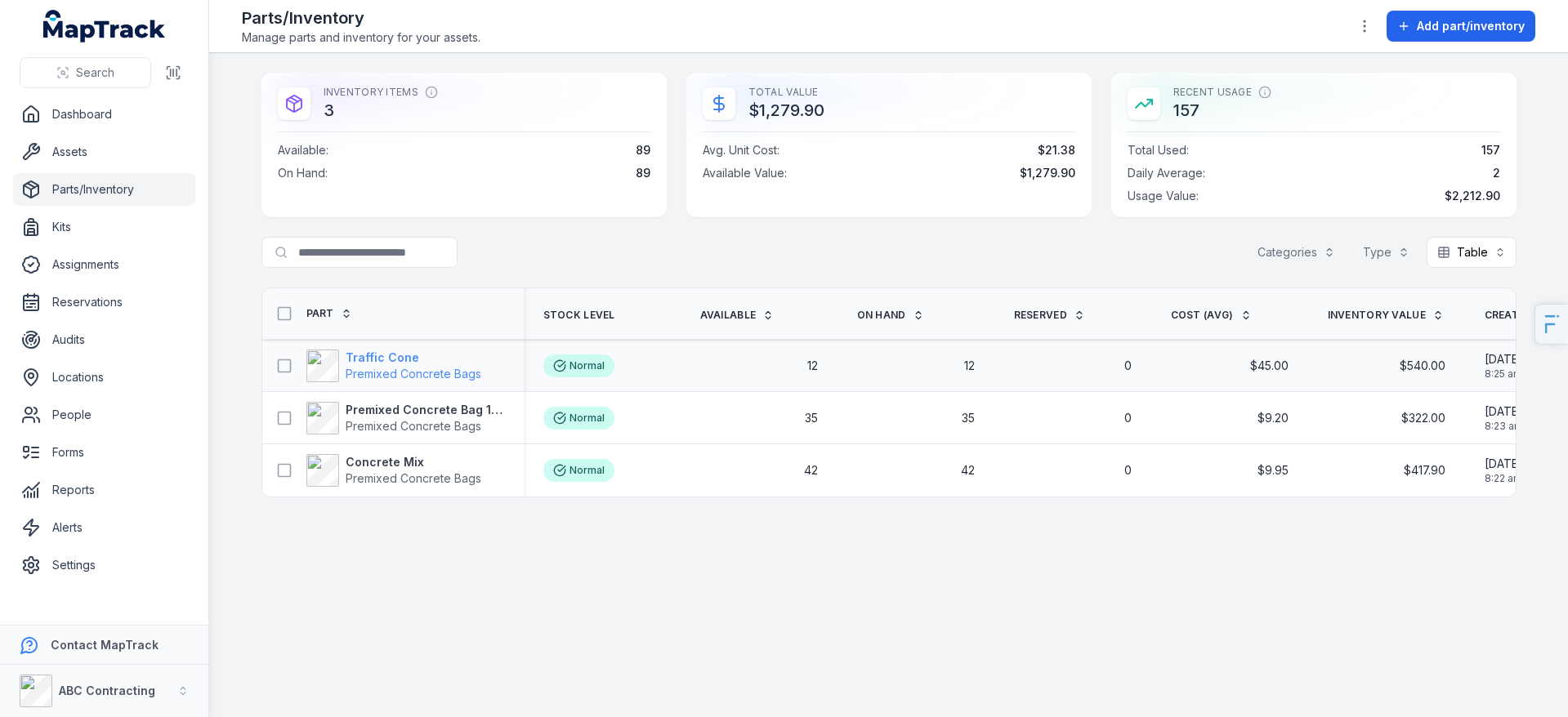
click at [369, 364] on strong "Traffic Cone" at bounding box center [413, 357] width 136 height 16
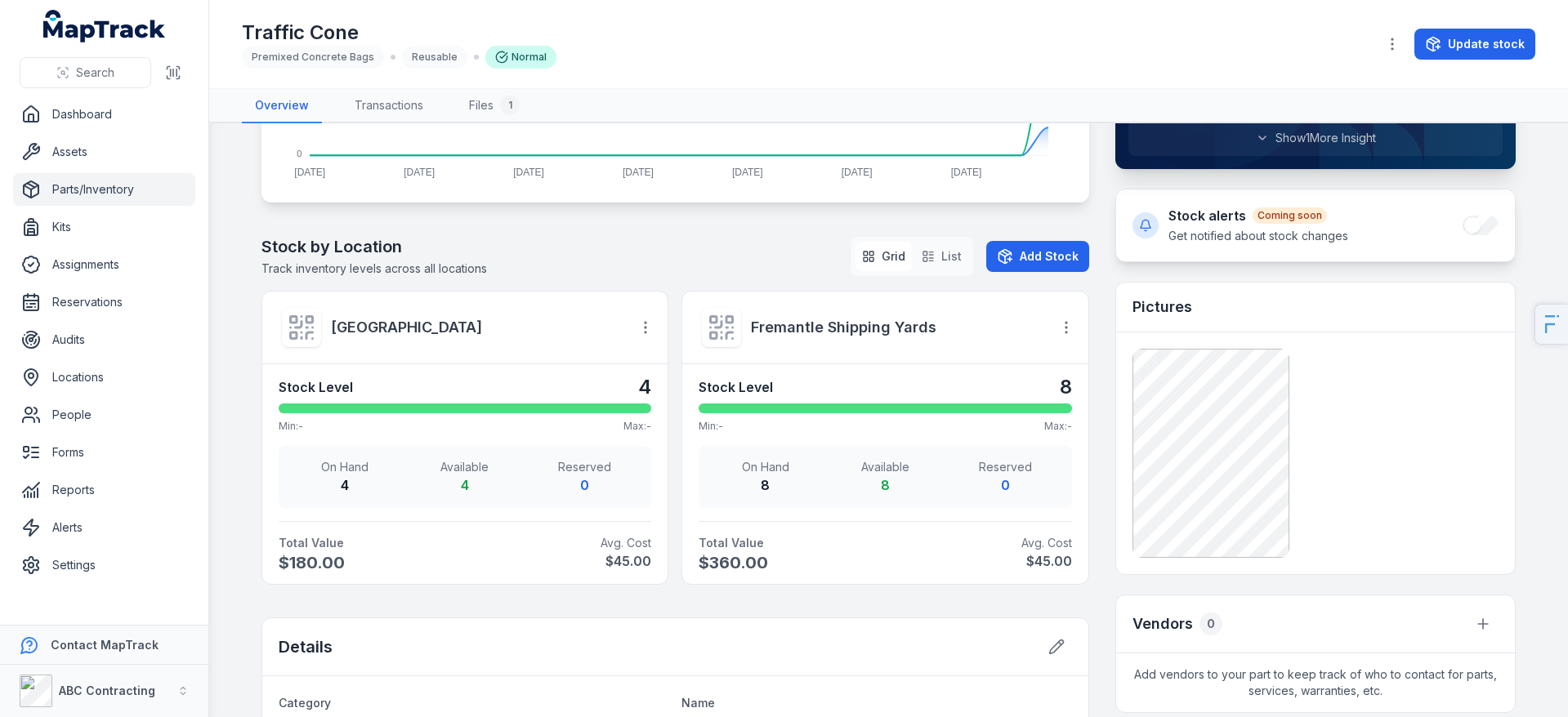
scroll to position [425, 0]
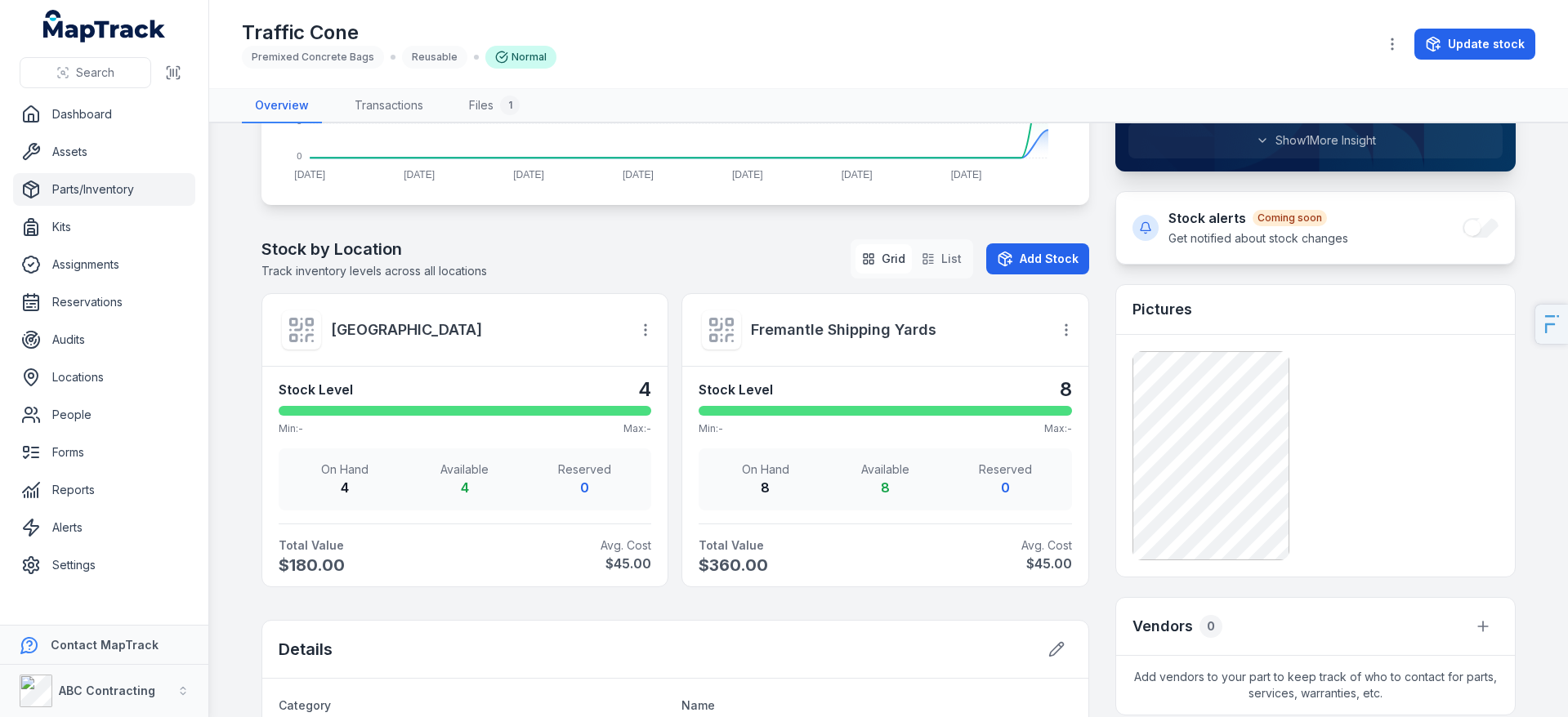
click at [1070, 344] on div at bounding box center [1067, 330] width 31 height 31
click at [1062, 326] on icon "button" at bounding box center [1066, 330] width 16 height 16
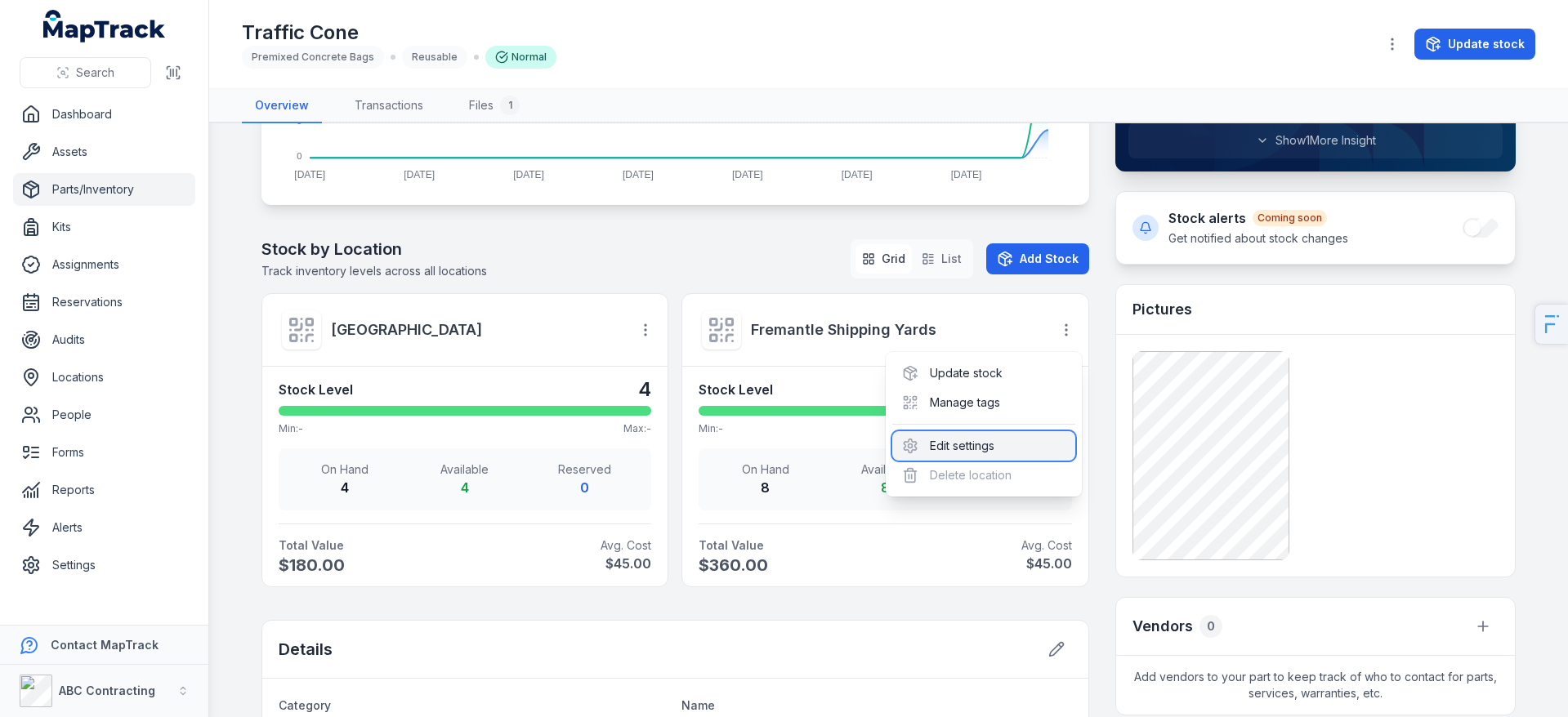
click at [1015, 442] on div "Edit settings" at bounding box center [983, 446] width 183 height 29
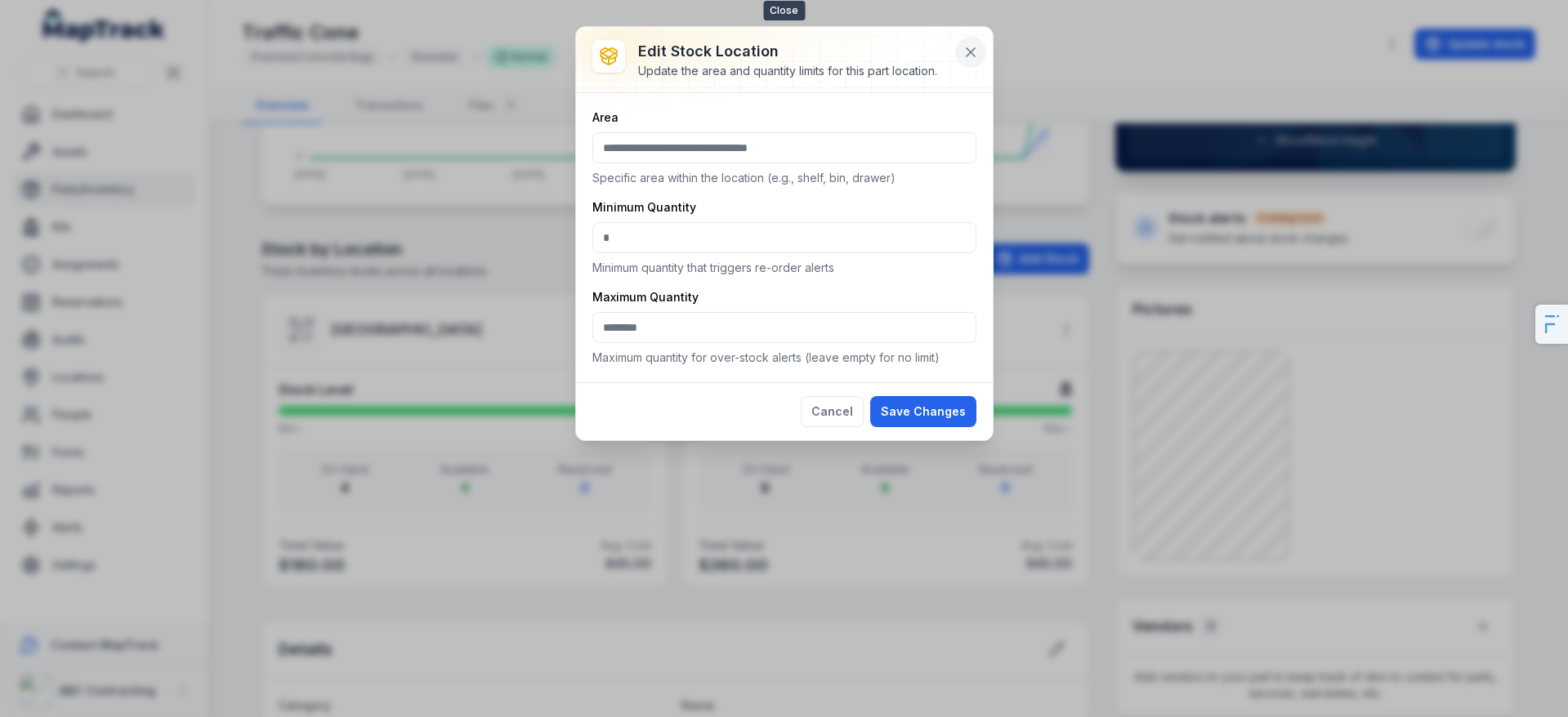
click at [976, 60] on icon at bounding box center [971, 52] width 16 height 16
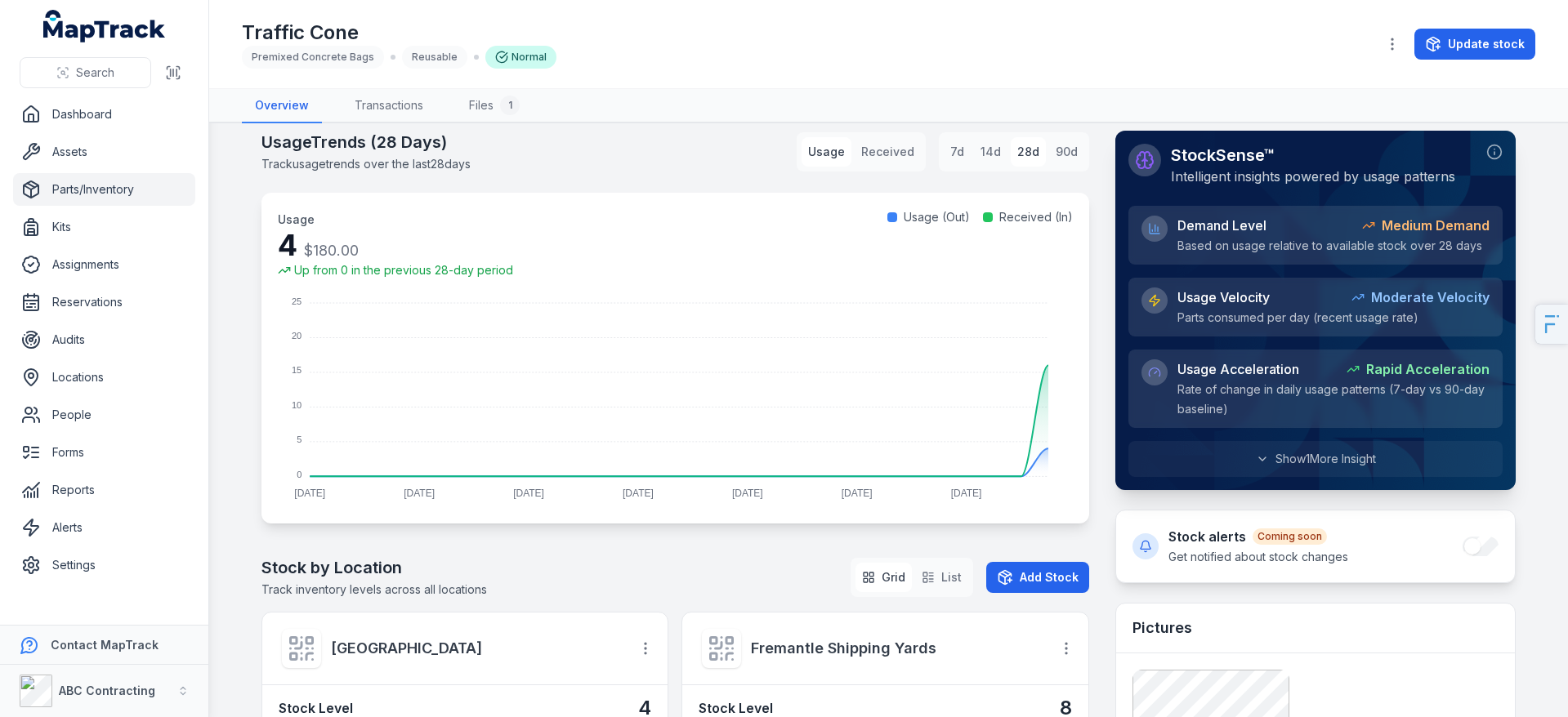
scroll to position [0, 0]
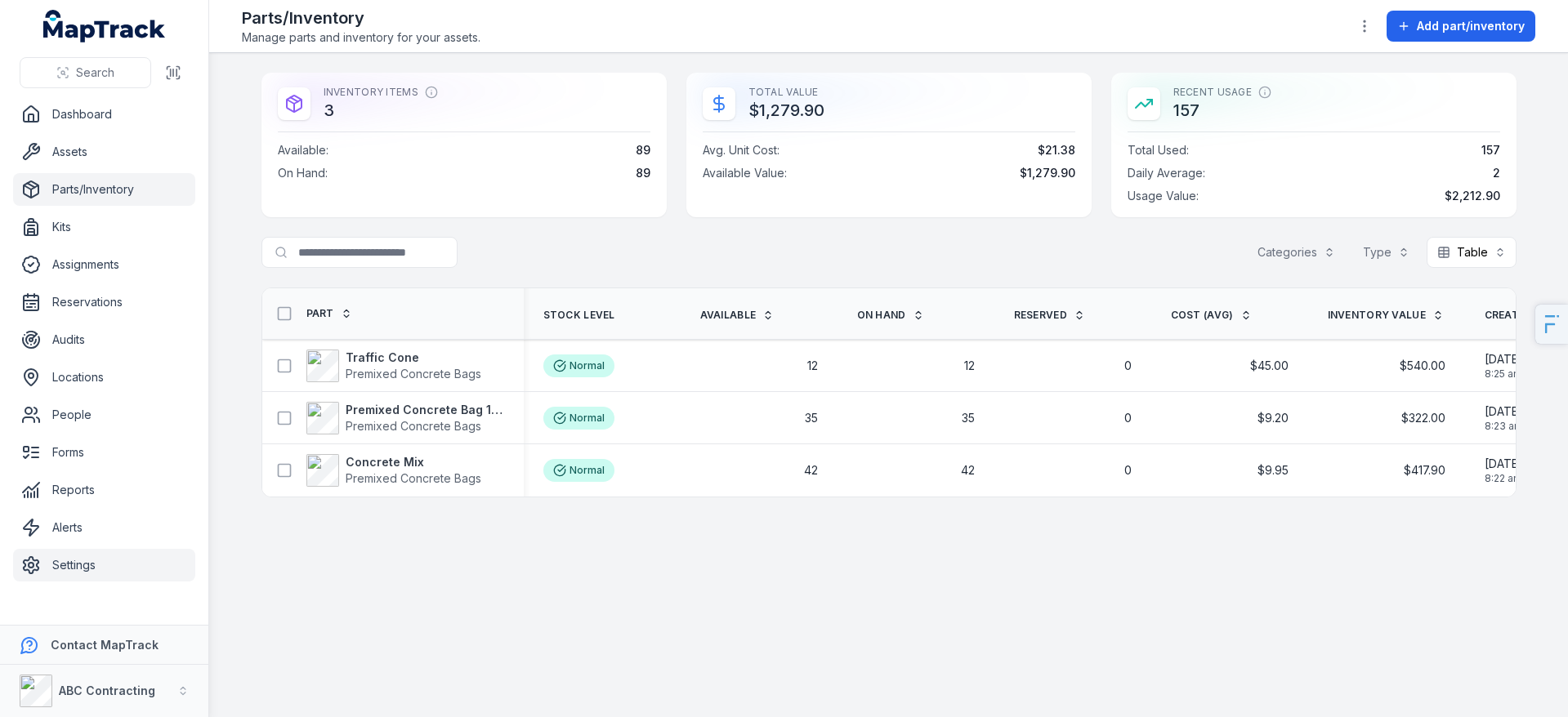
click at [73, 575] on link "Settings" at bounding box center [105, 565] width 182 height 33
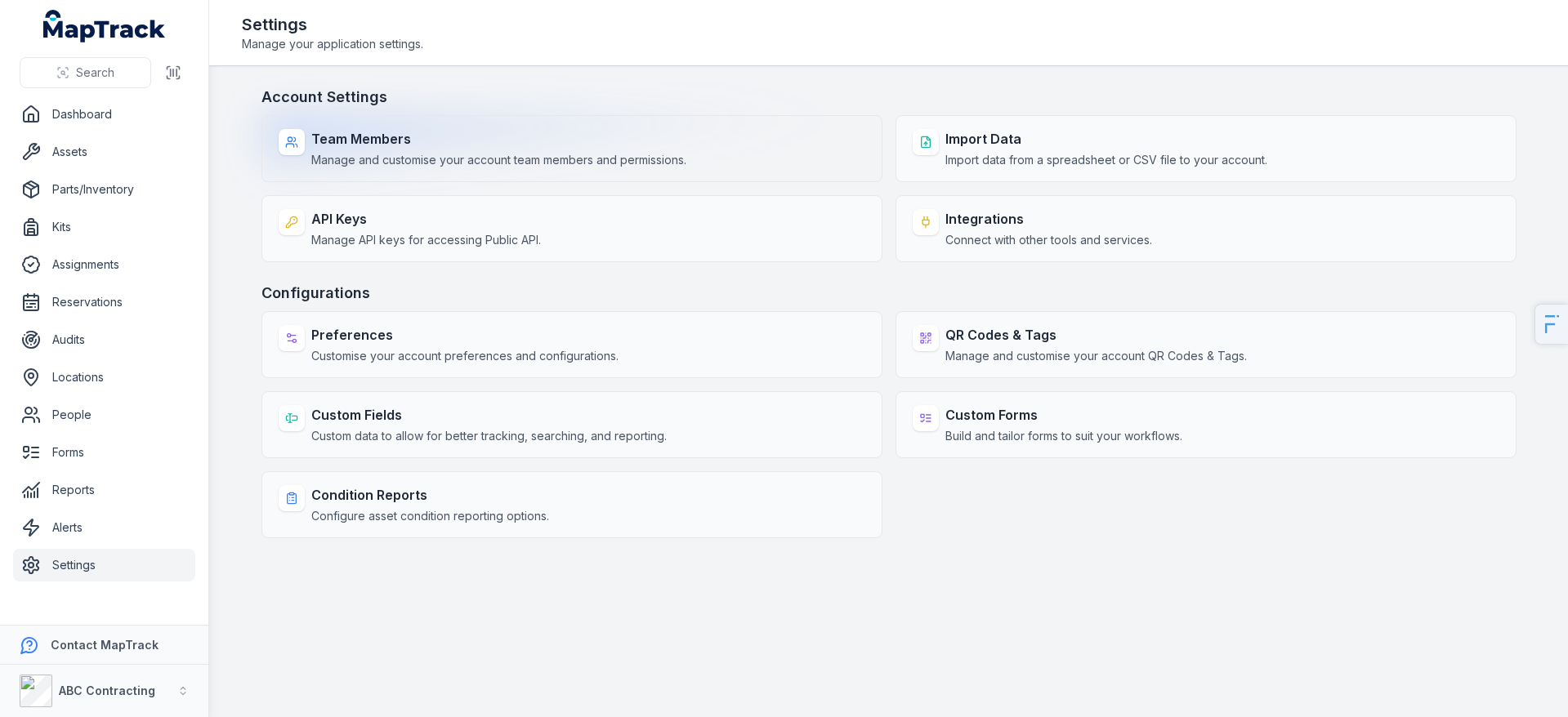
click at [571, 139] on strong "Team Members" at bounding box center [499, 138] width 376 height 19
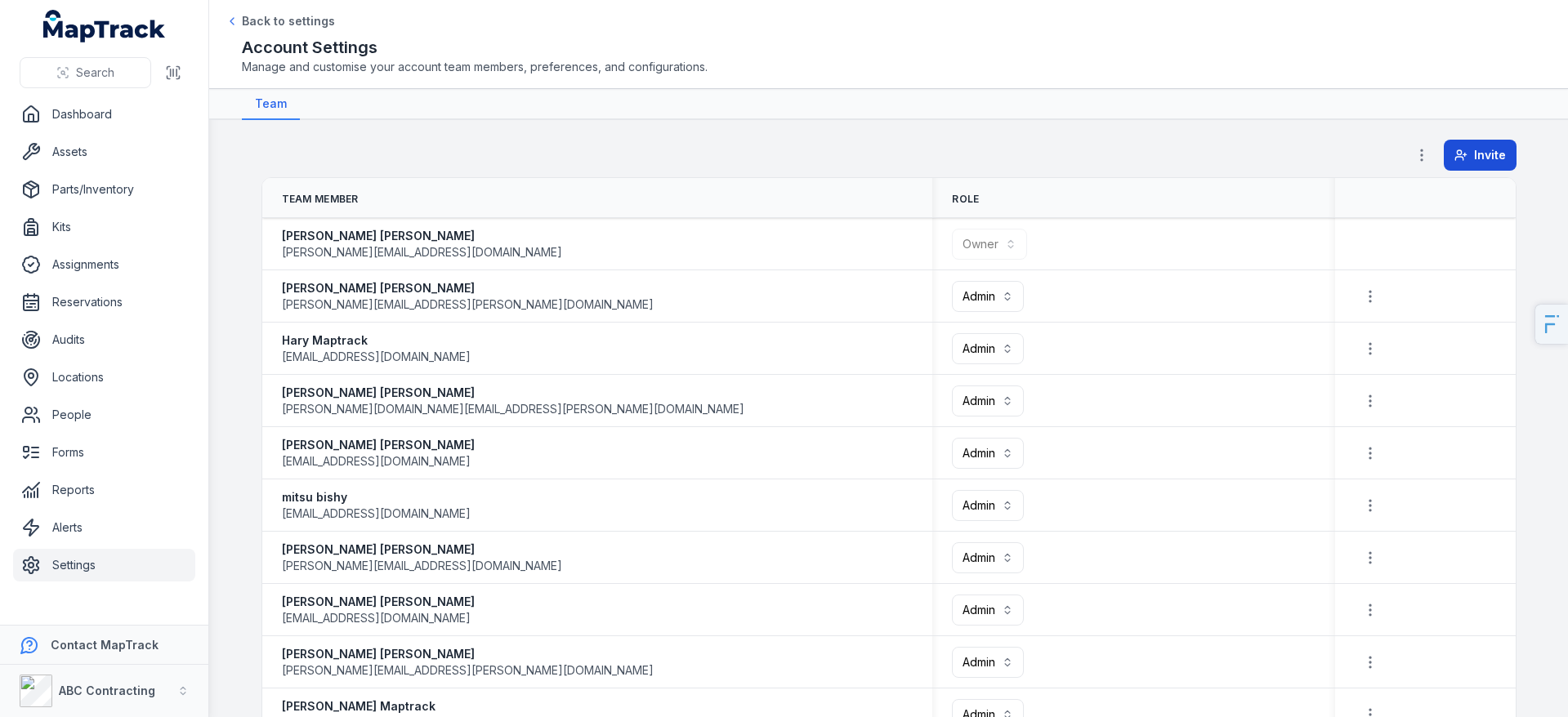
click at [1498, 161] on span "Invite" at bounding box center [1490, 155] width 32 height 16
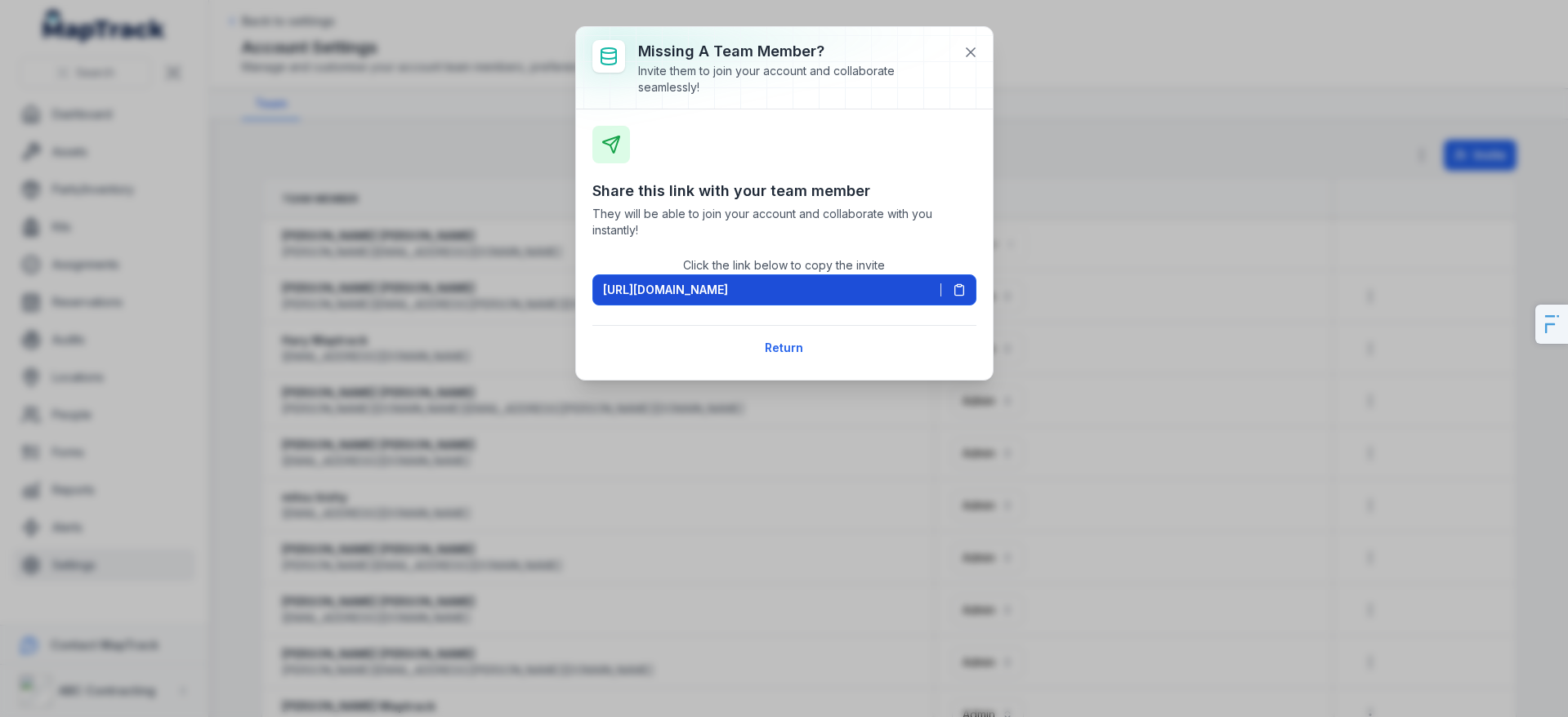
click at [728, 291] on span "https://app.maptrack.com/invite/3Jn6wwEUvqSHKPQb1Hu3rVrr4KSIq5OUvSiC5I" at bounding box center [665, 289] width 125 height 16
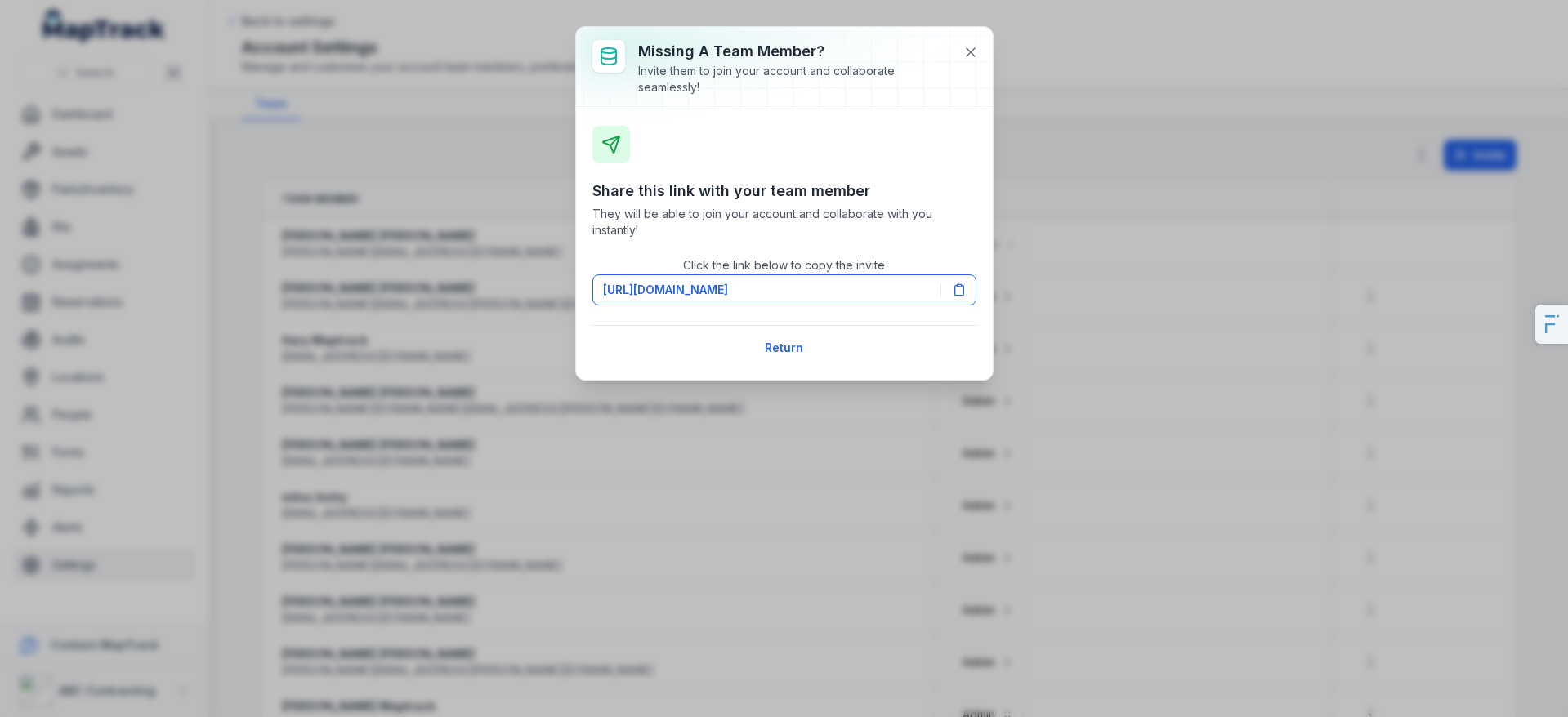
click at [213, 445] on div "Missing a team member? Invite them to join your account and collaborate seamles…" at bounding box center [784, 358] width 1568 height 717
click at [968, 41] on button at bounding box center [971, 52] width 31 height 31
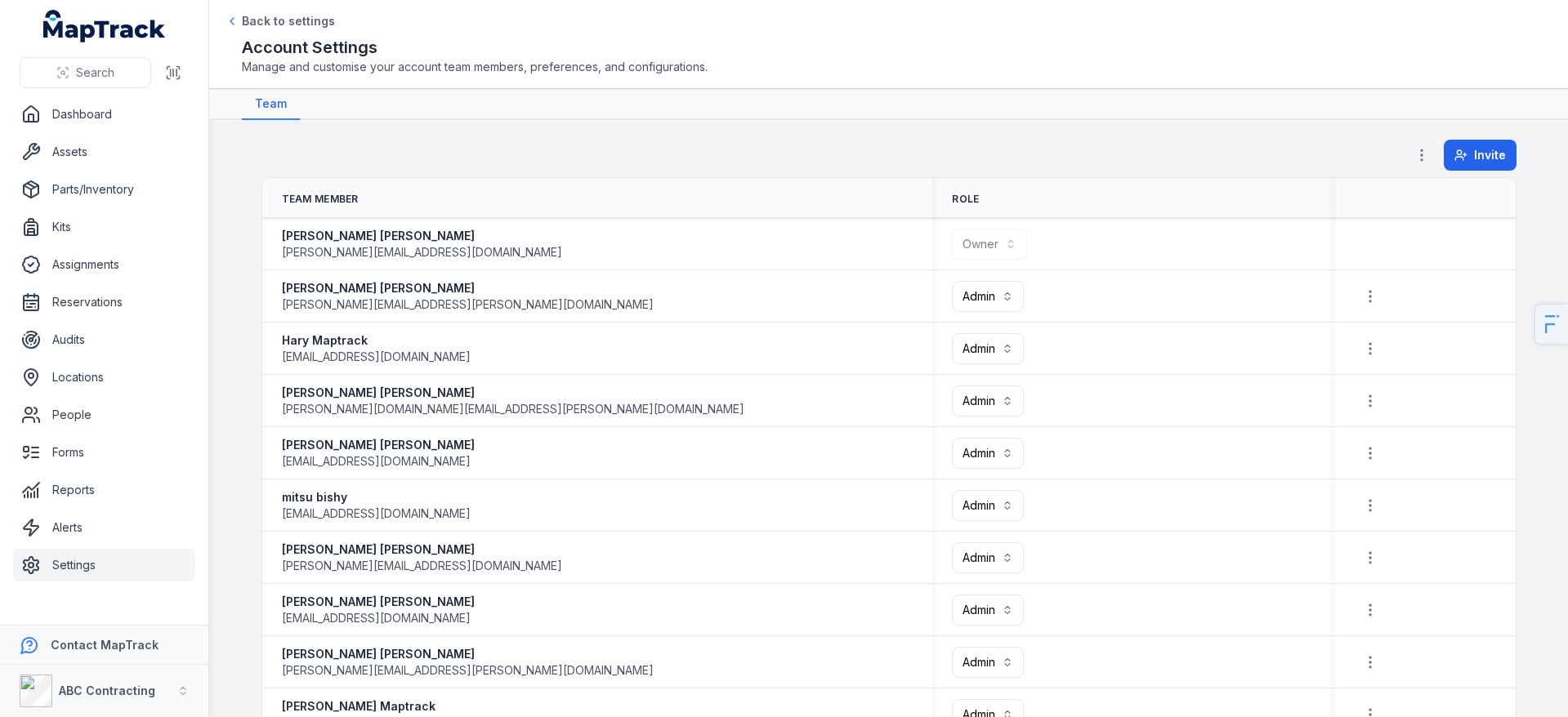
click at [1430, 152] on icon "button" at bounding box center [1422, 155] width 16 height 16
click at [1356, 194] on div "Permissions" at bounding box center [1340, 198] width 183 height 29
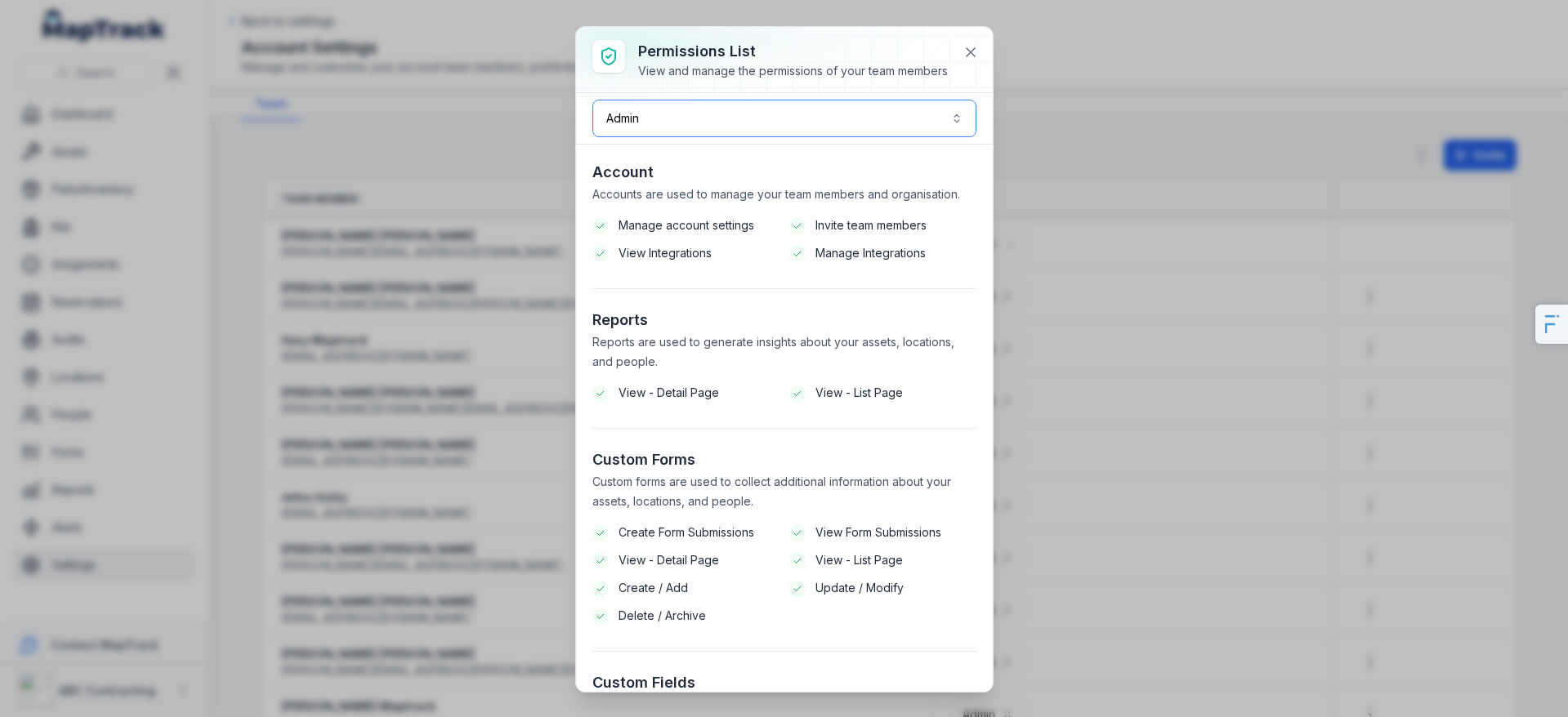
click at [865, 113] on button "Admin *****" at bounding box center [784, 118] width 384 height 38
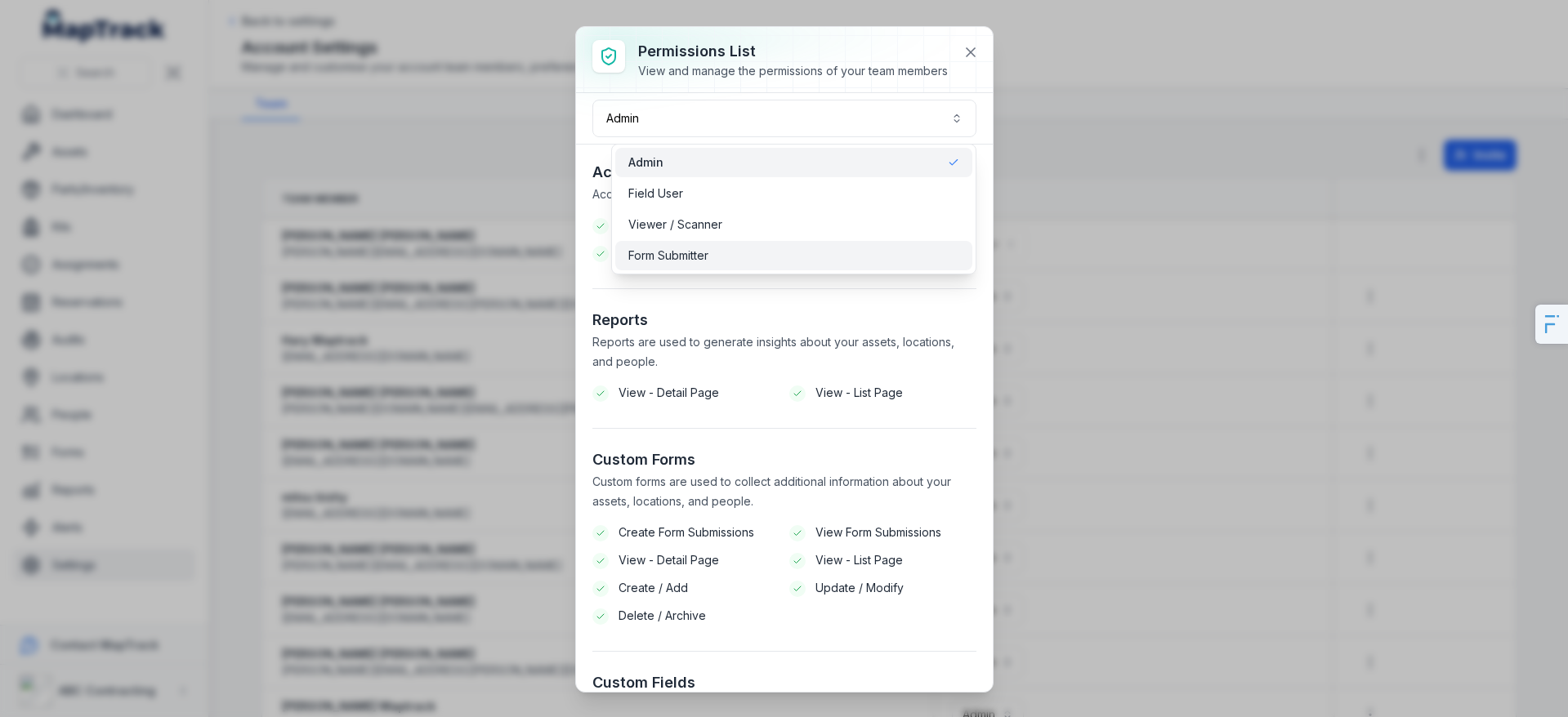
click at [796, 265] on div "Form Submitter" at bounding box center [794, 255] width 357 height 29
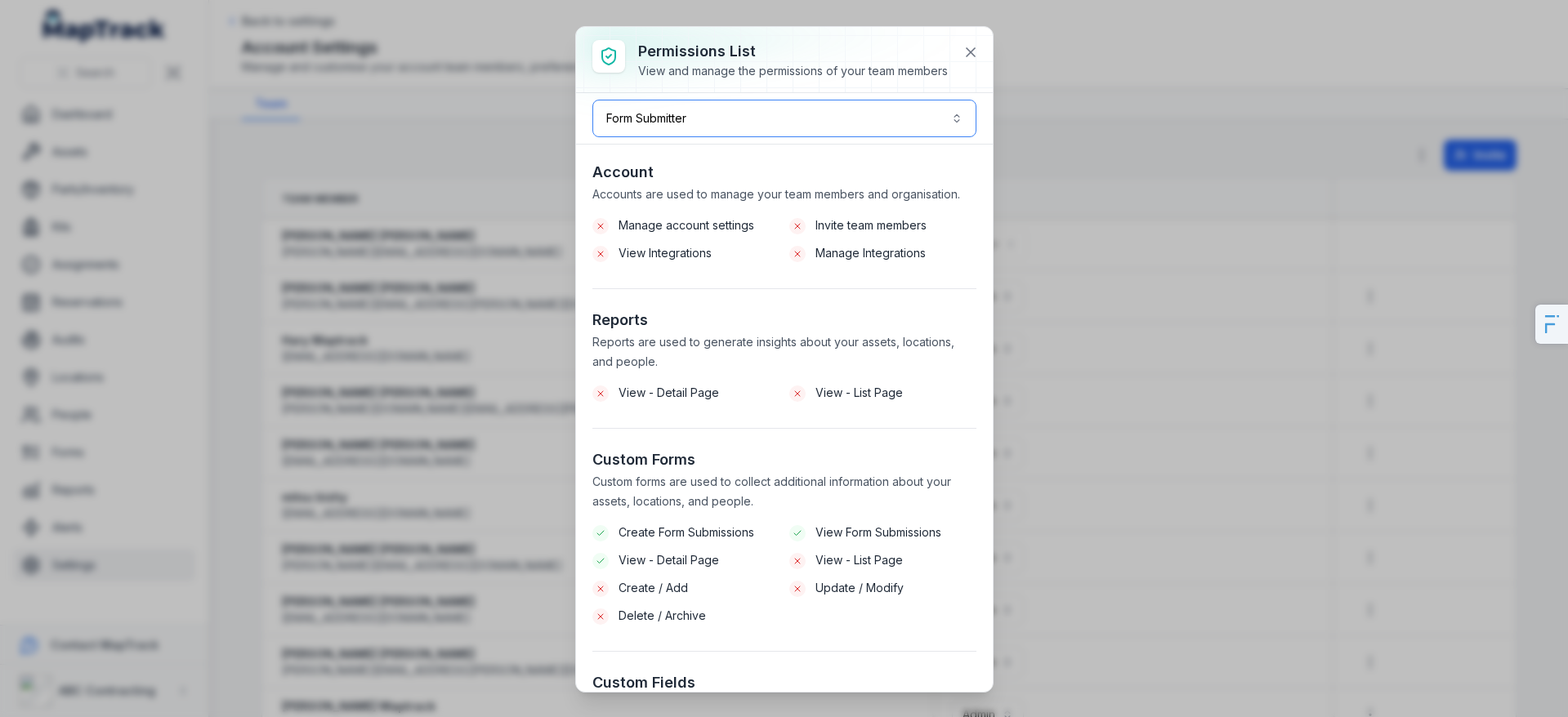
click at [872, 123] on button "**********" at bounding box center [784, 118] width 384 height 38
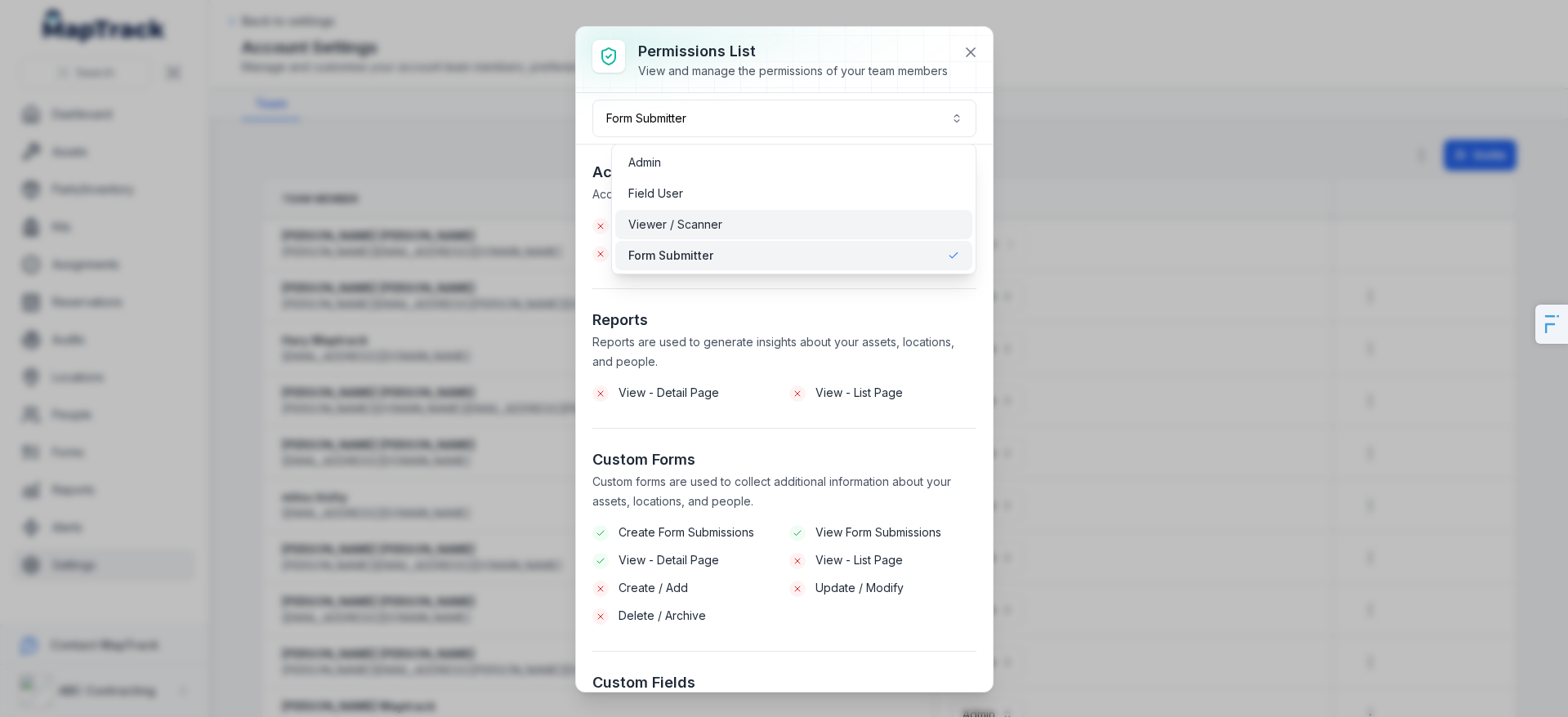
click at [794, 232] on div "Viewer / Scanner" at bounding box center [794, 224] width 357 height 29
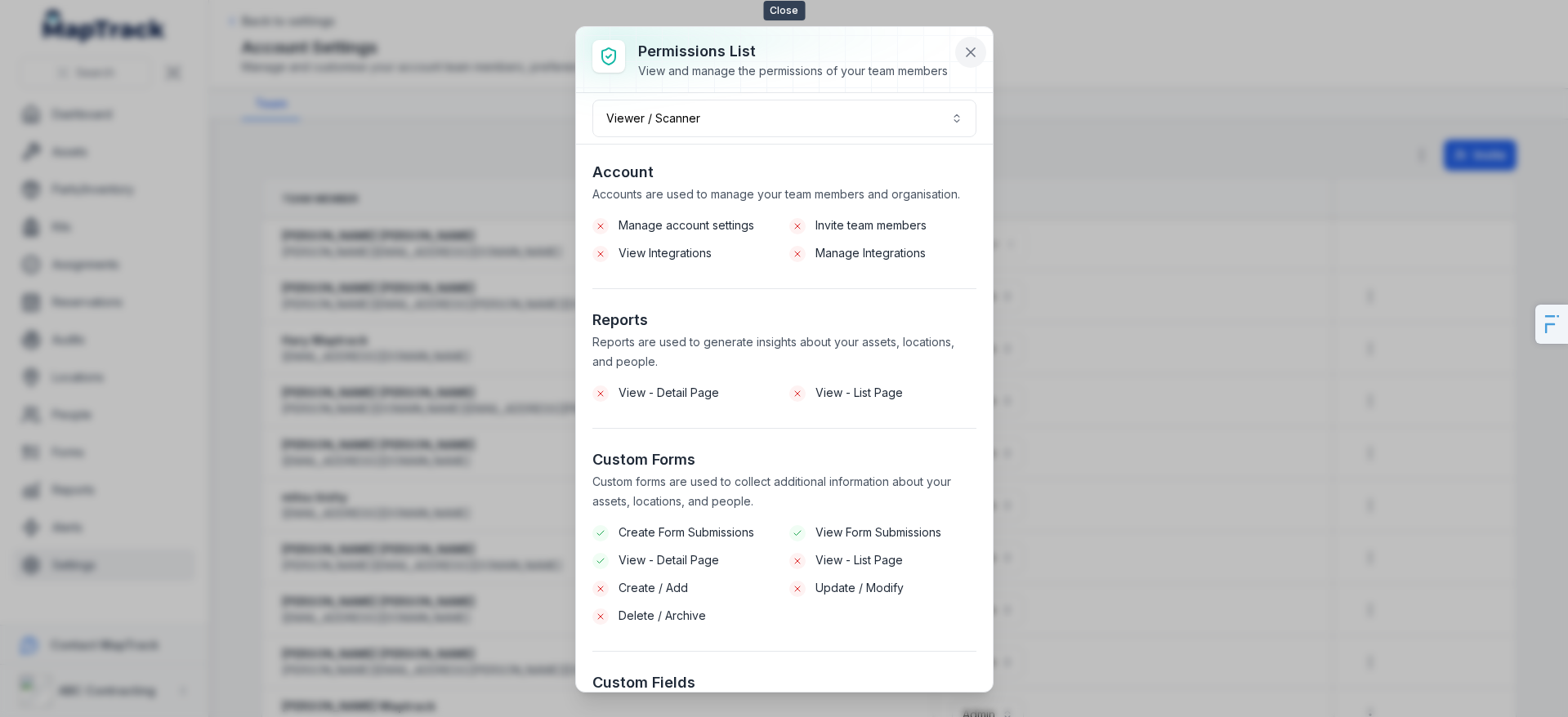
click at [963, 53] on icon at bounding box center [971, 52] width 16 height 16
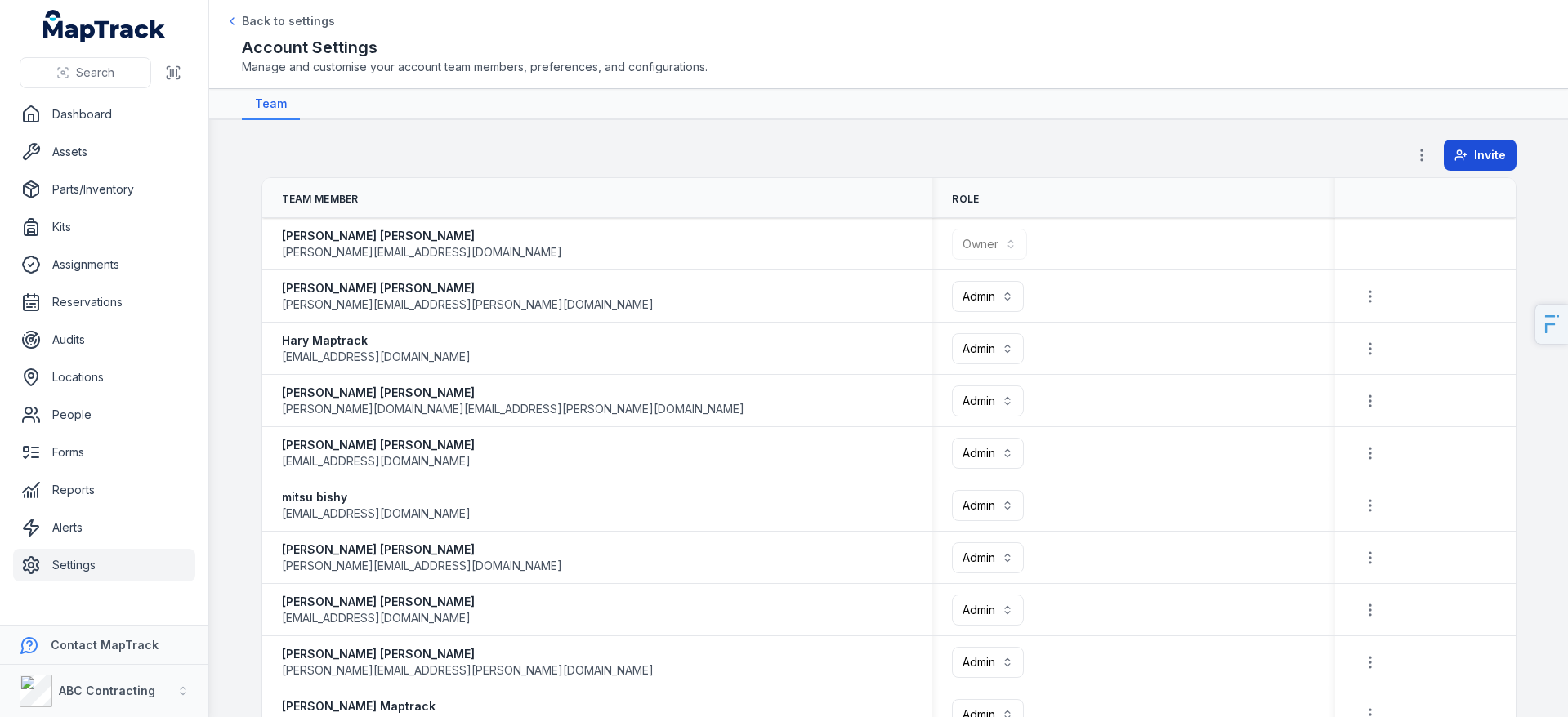
click at [1450, 154] on button "Invite" at bounding box center [1480, 155] width 73 height 31
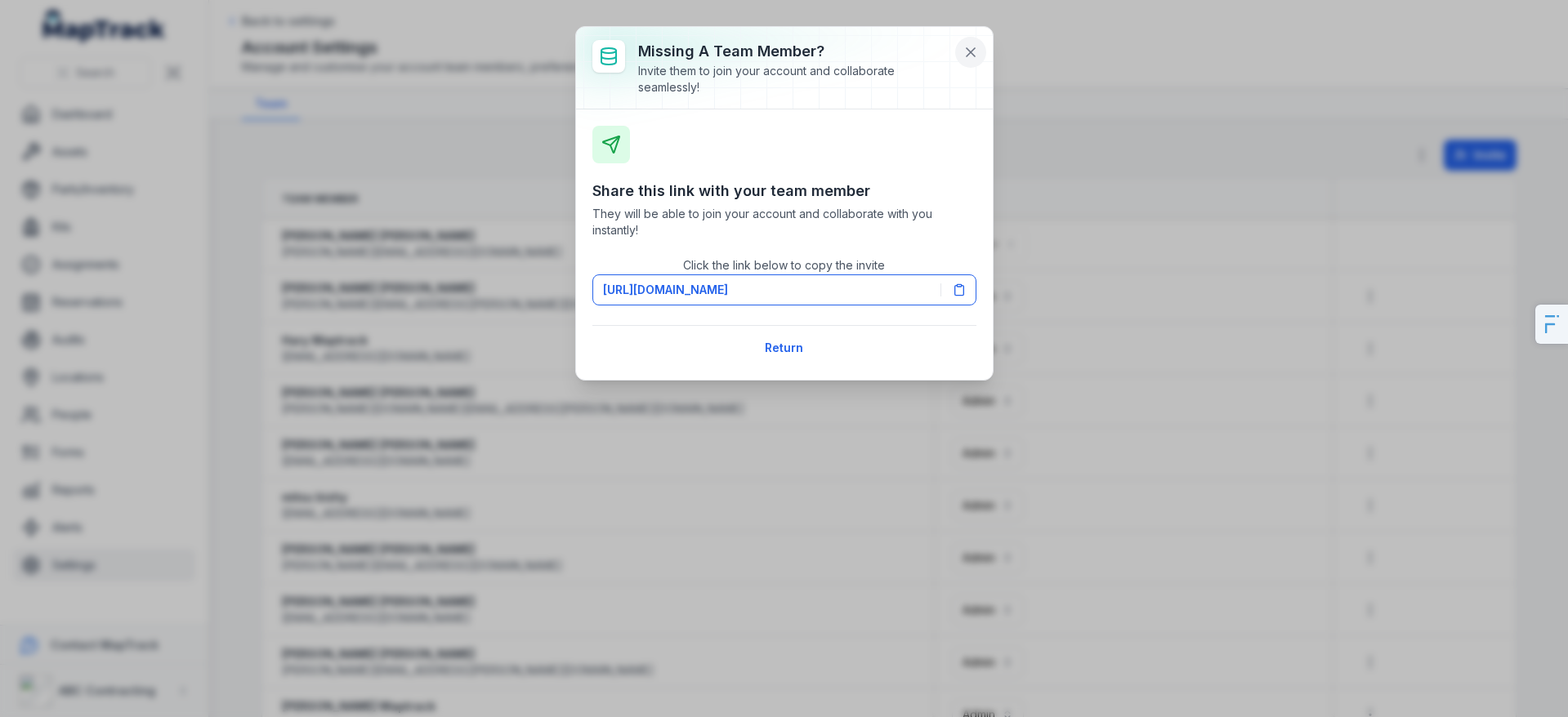
click at [980, 58] on button at bounding box center [971, 52] width 31 height 31
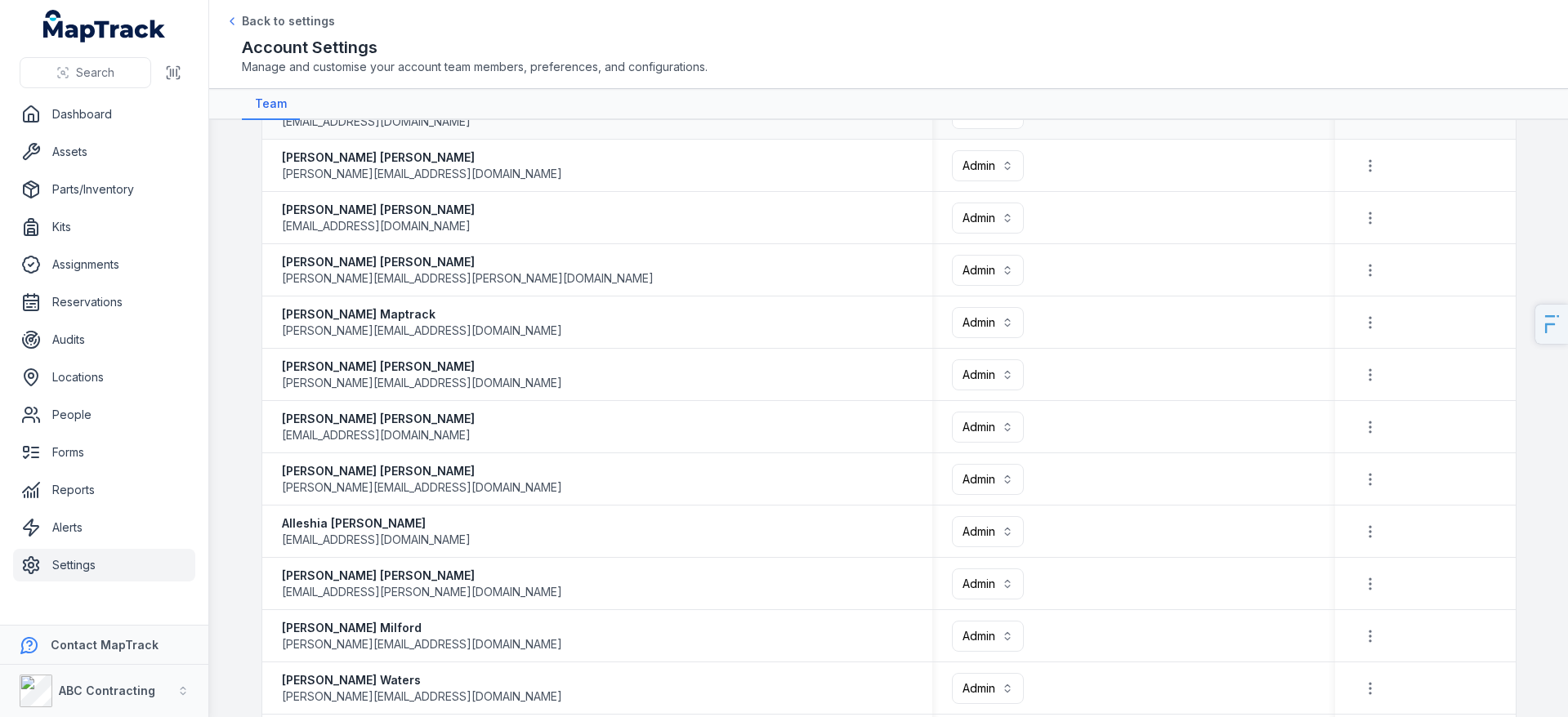
scroll to position [876, 0]
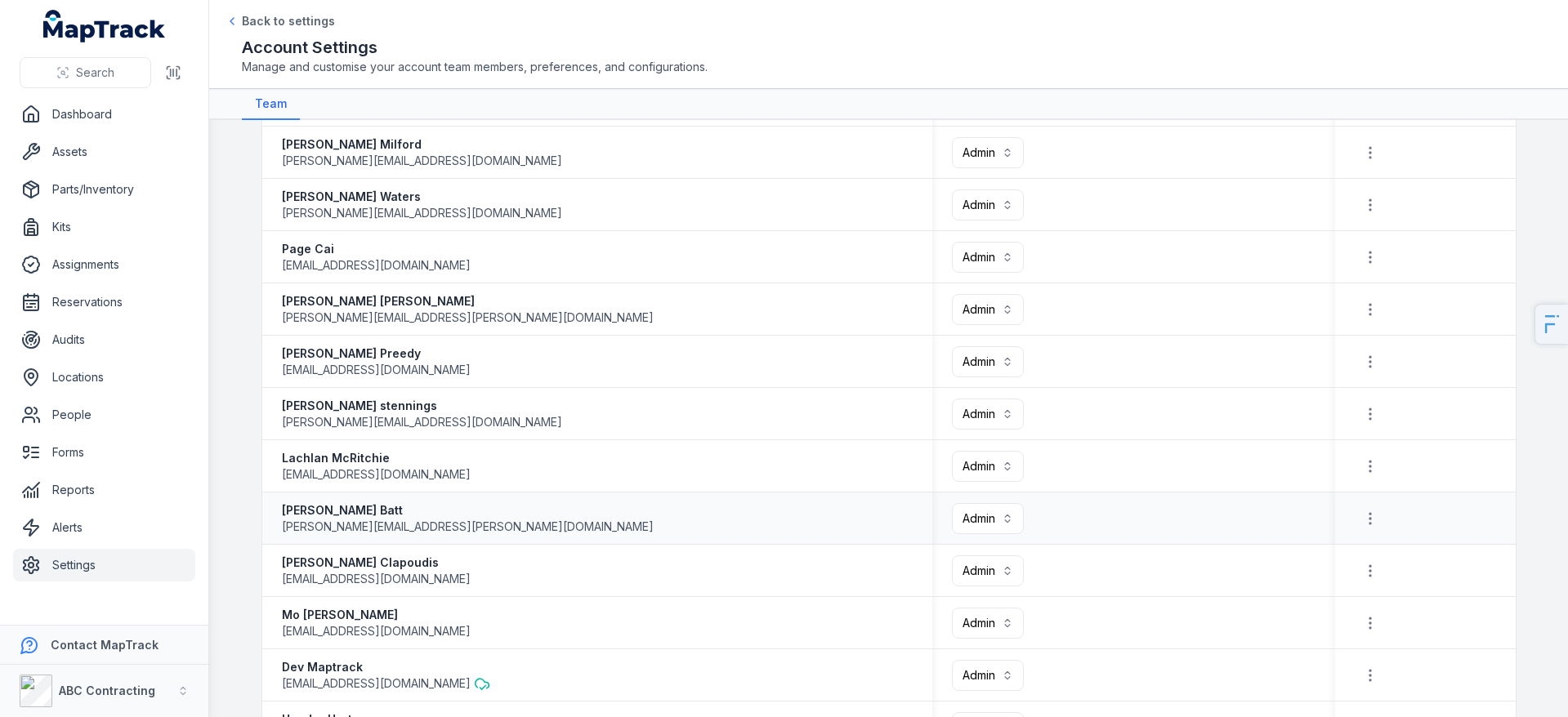
click at [985, 533] on div "Admin *****" at bounding box center [1133, 519] width 403 height 45
click at [989, 529] on button "Admin *****" at bounding box center [988, 519] width 72 height 31
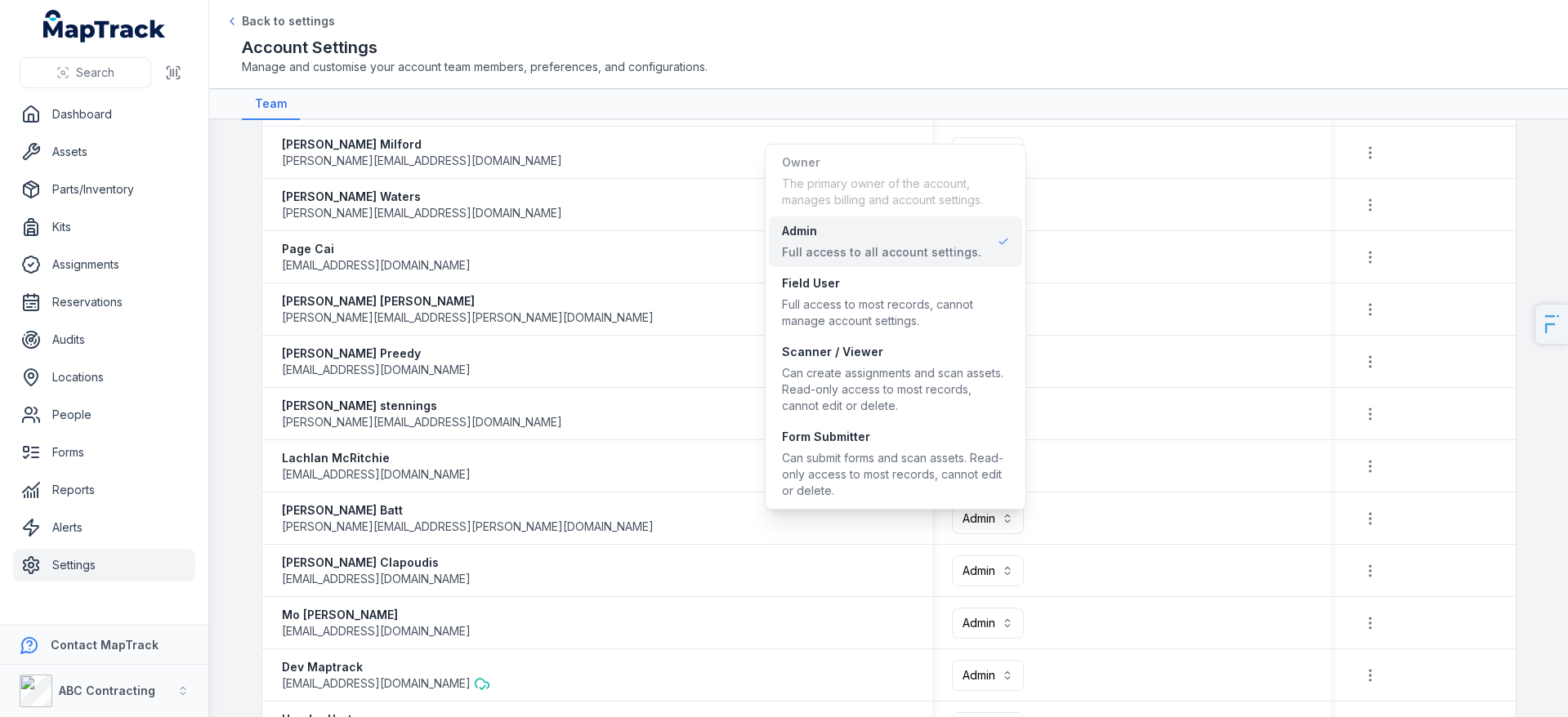
click at [1152, 81] on div "**********" at bounding box center [889, 358] width 1359 height 717
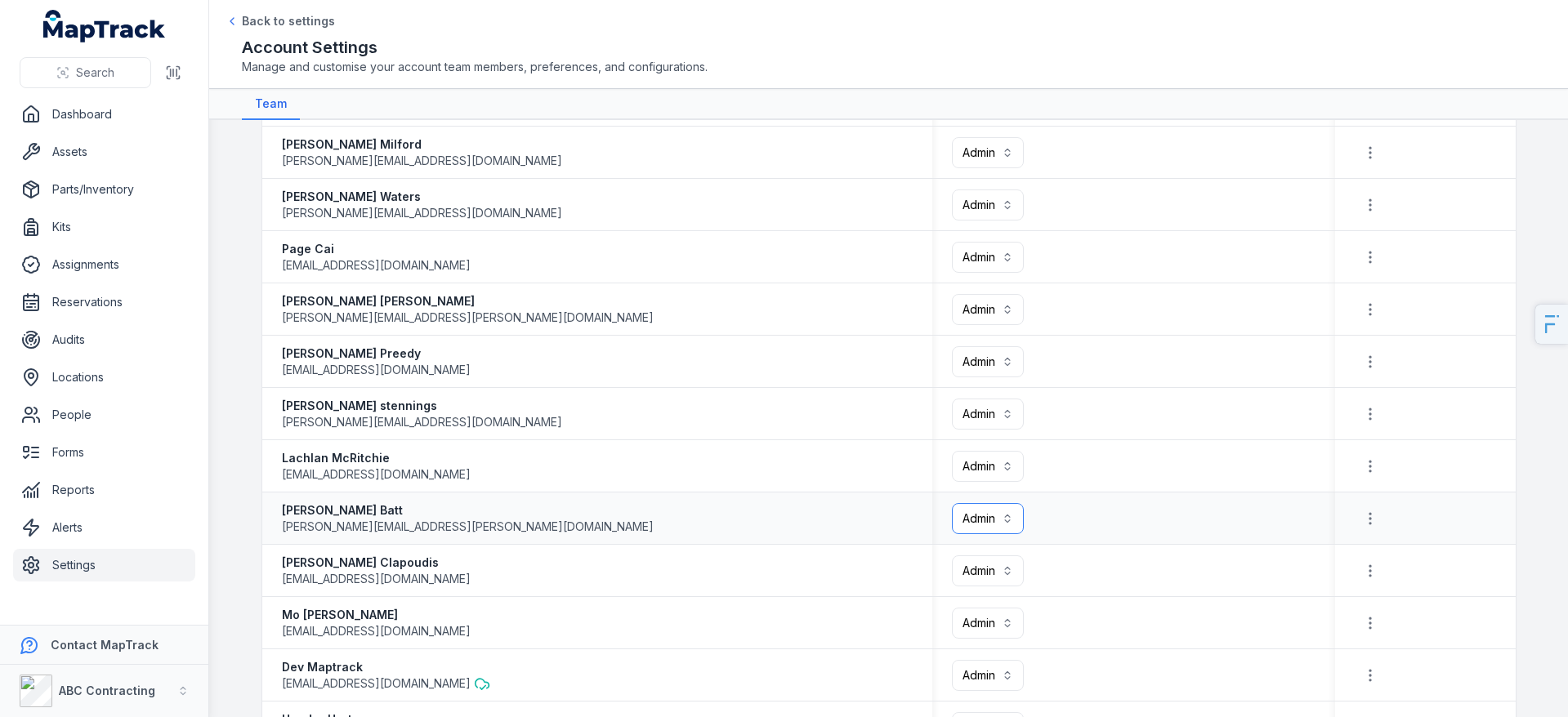
click at [968, 514] on button "Admin *****" at bounding box center [988, 519] width 72 height 31
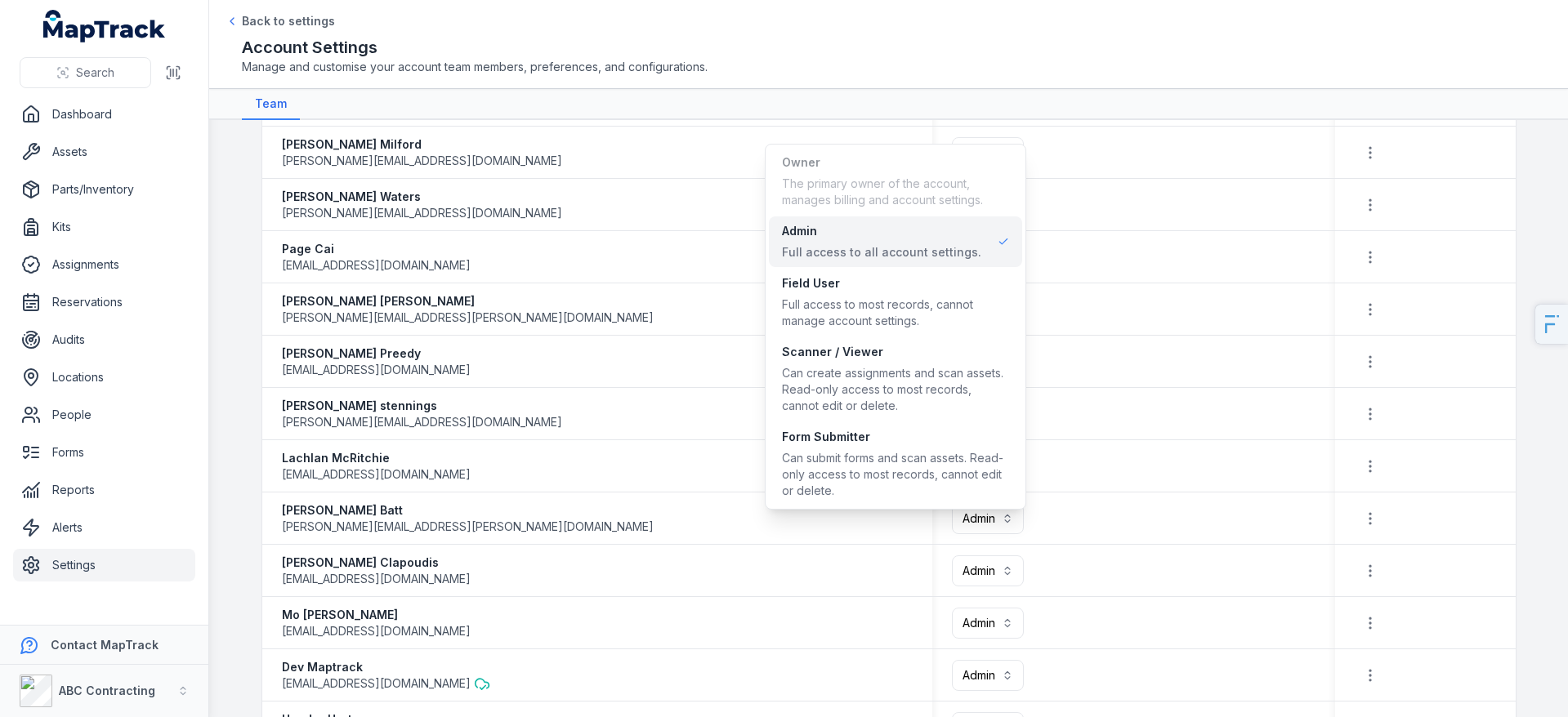
click at [763, 364] on table "**********" at bounding box center [889, 185] width 1253 height 1765
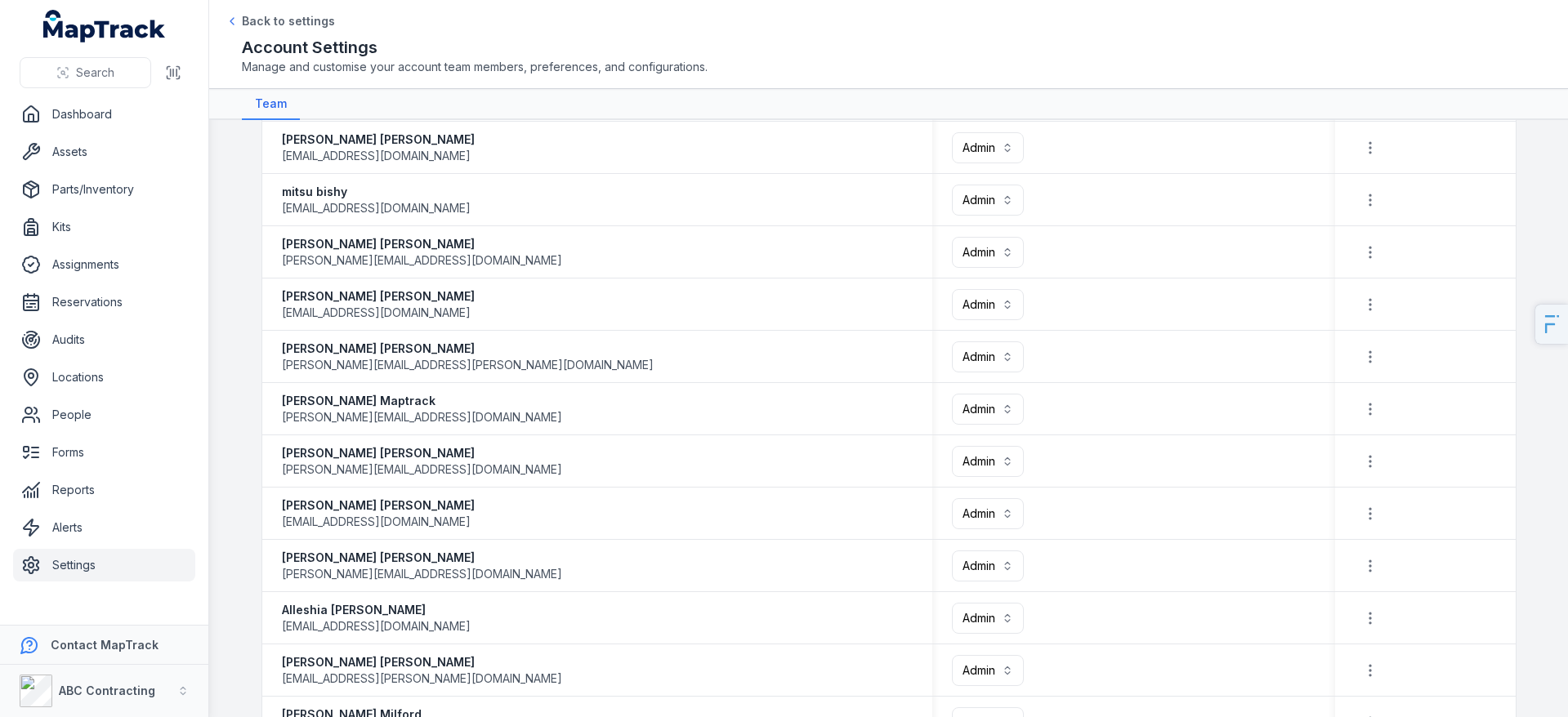
scroll to position [0, 0]
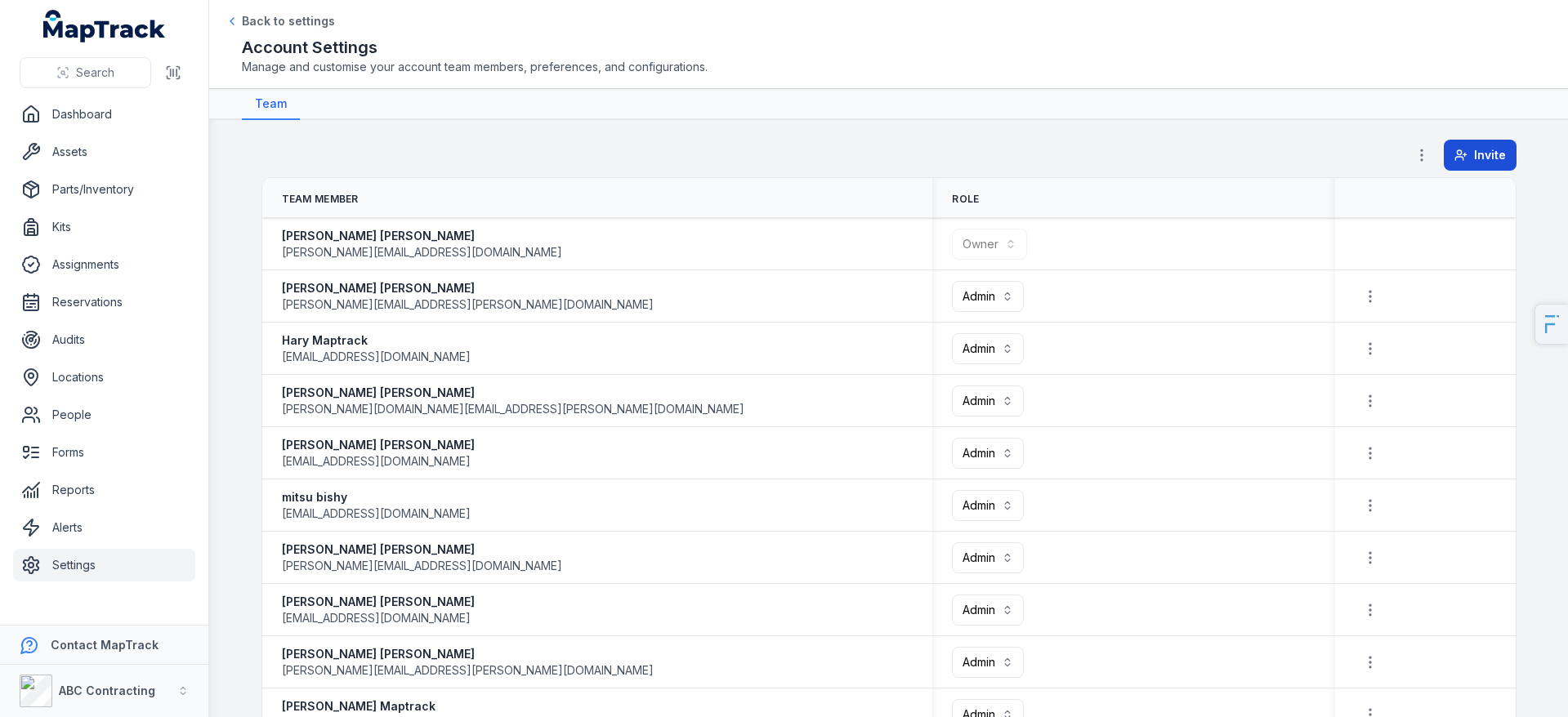
click at [1500, 164] on button "Invite" at bounding box center [1480, 155] width 73 height 31
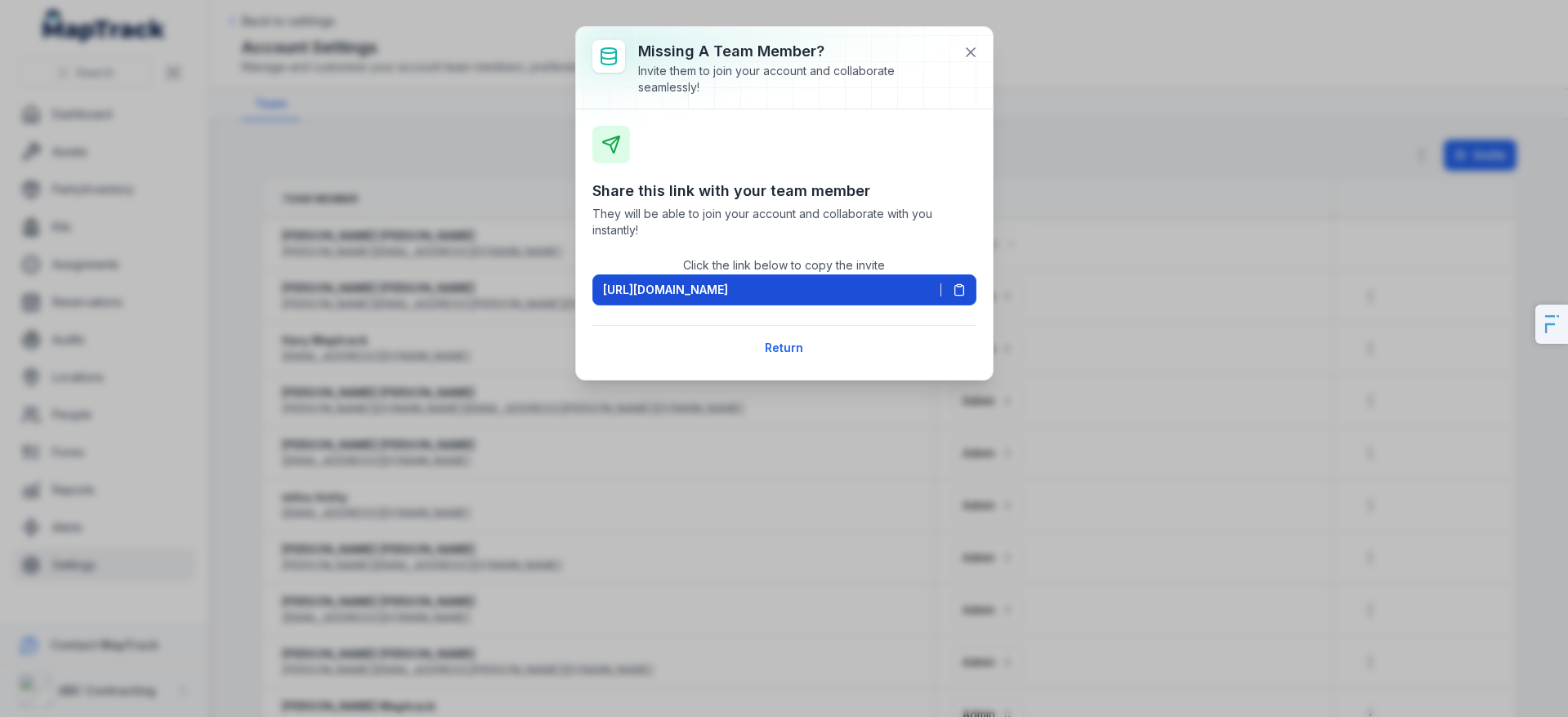
click at [728, 294] on span "https://app.maptrack.com/invite/j3vzrChpBK1apiGrzdCGUArFnSKoO6epKsmfuY" at bounding box center [665, 289] width 125 height 16
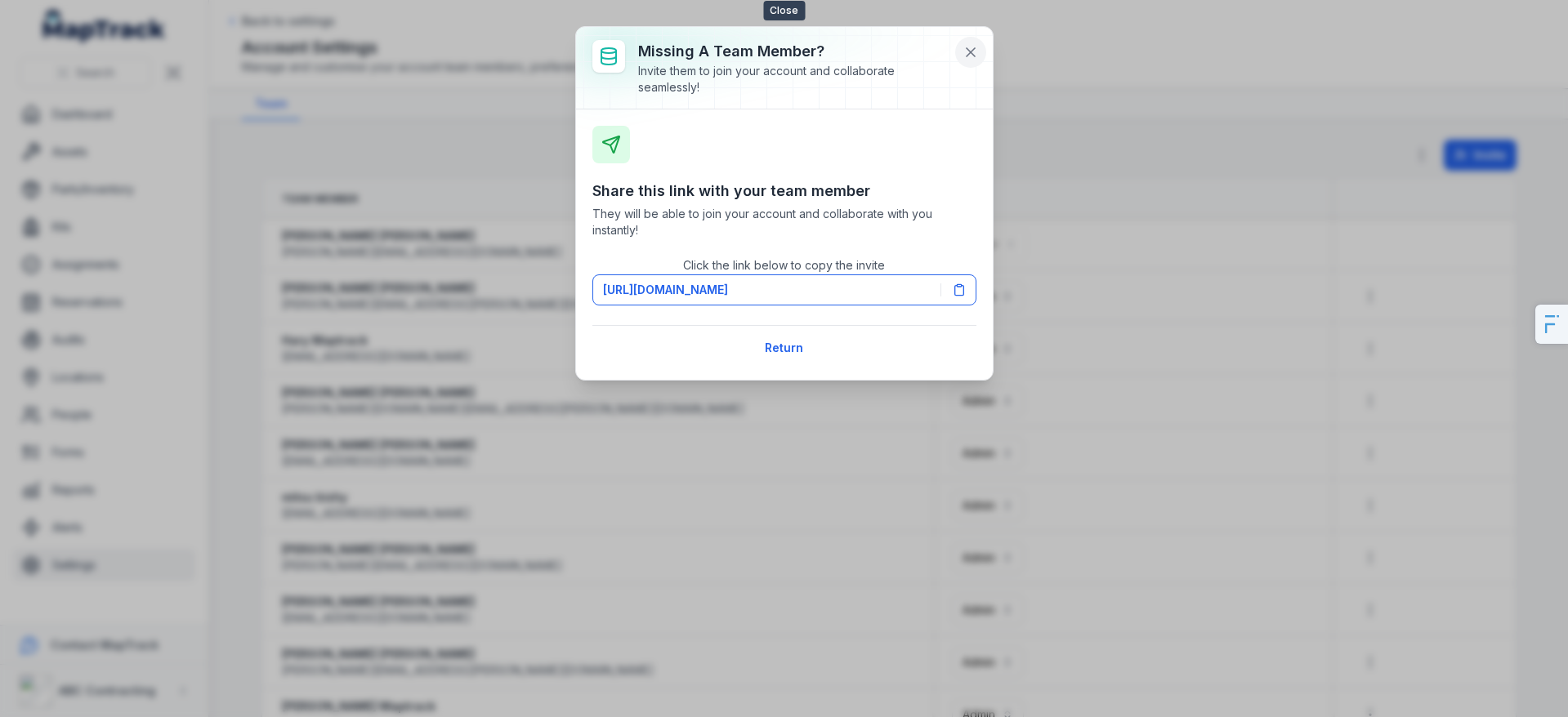
click at [979, 60] on button at bounding box center [971, 52] width 31 height 31
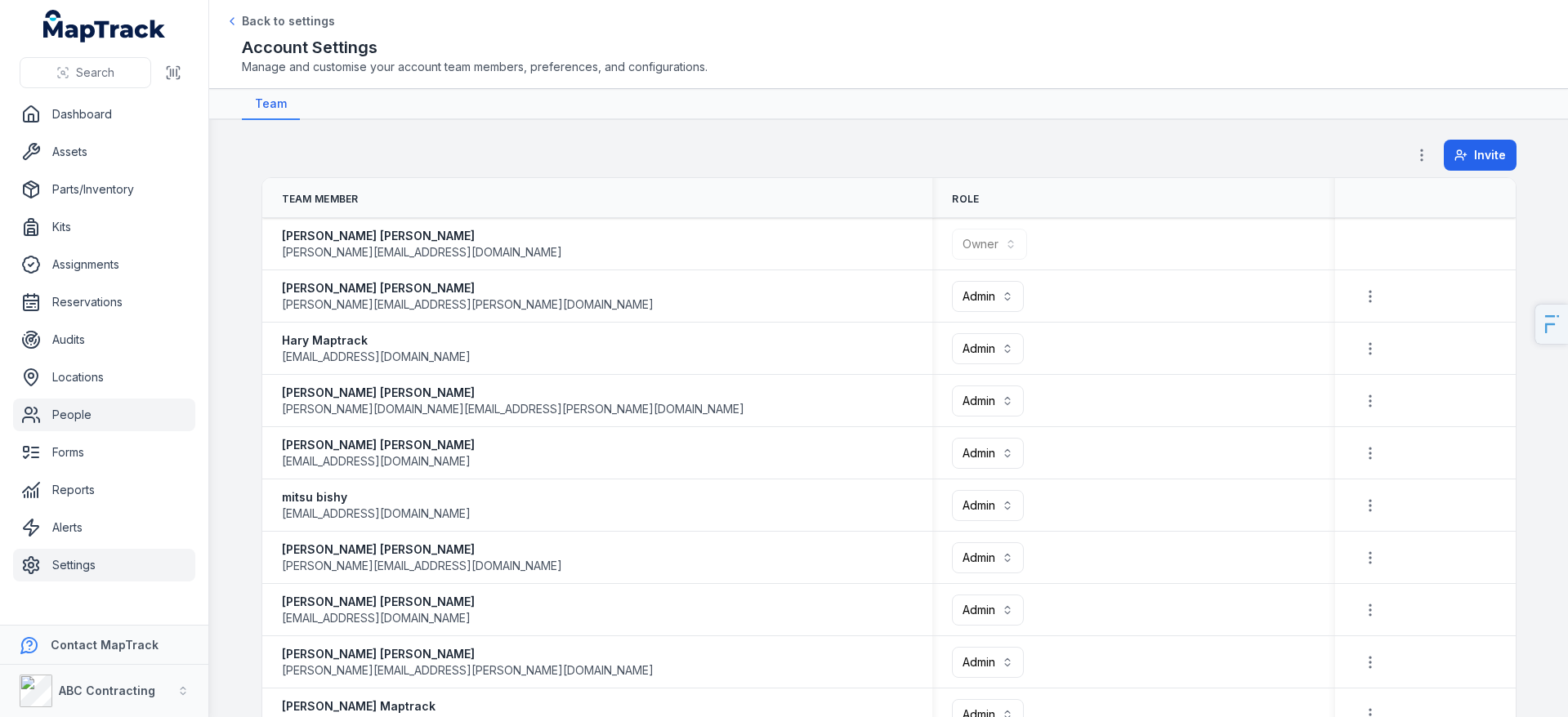
click at [116, 406] on link "People" at bounding box center [105, 415] width 182 height 33
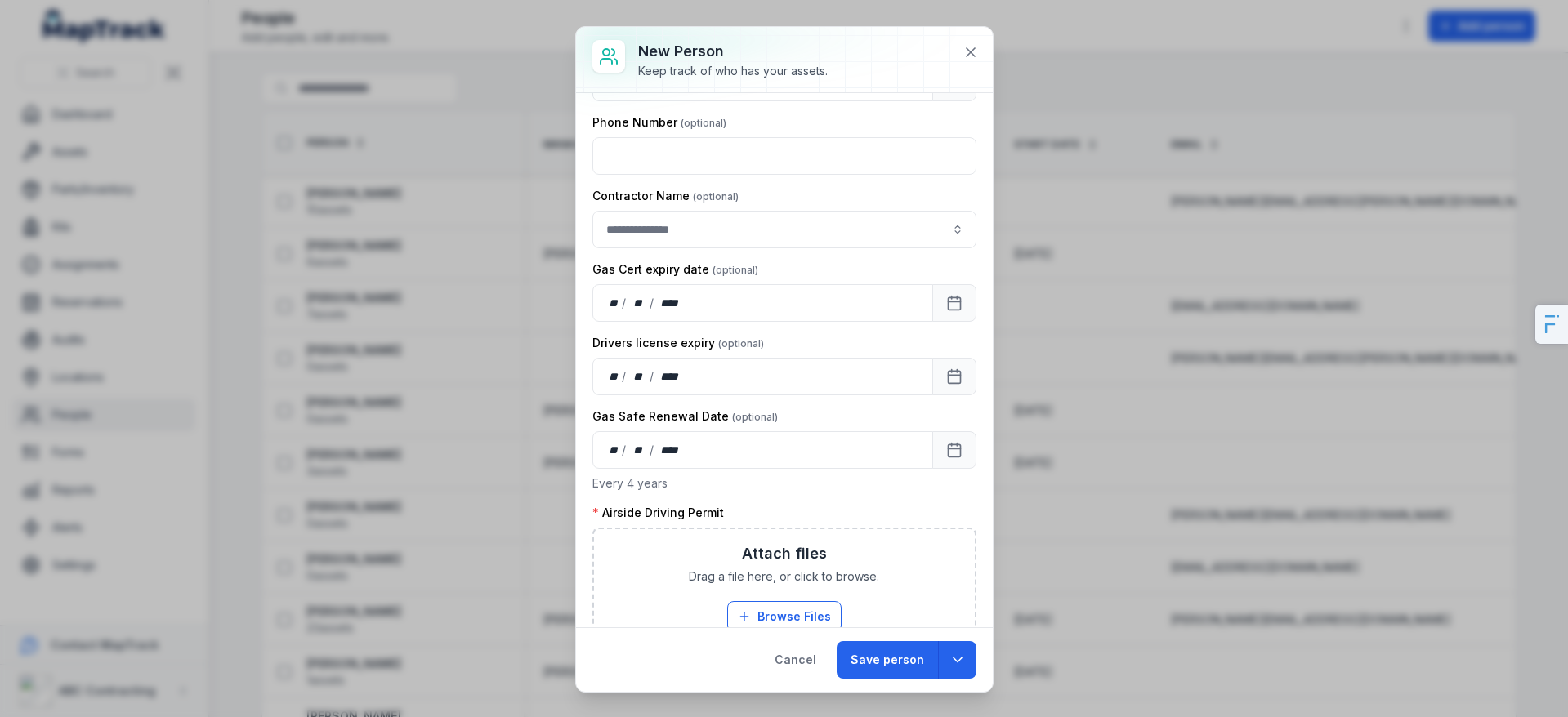
scroll to position [1255, 0]
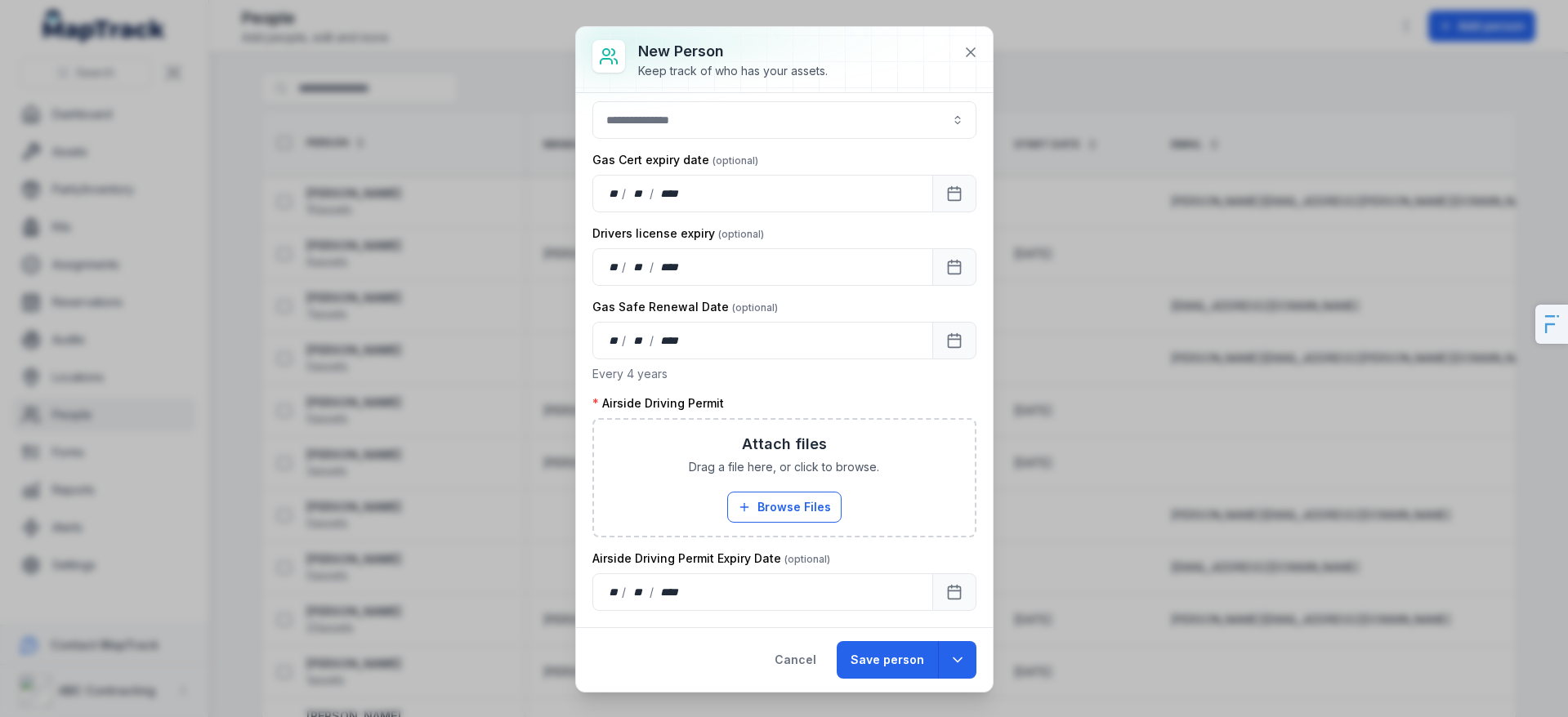
click at [1330, 375] on div "New person Keep track of who has your assets. First Name Last Name Email Photo …" at bounding box center [784, 358] width 1568 height 717
click at [796, 654] on button "Cancel" at bounding box center [796, 660] width 70 height 38
